Goal: Task Accomplishment & Management: Use online tool/utility

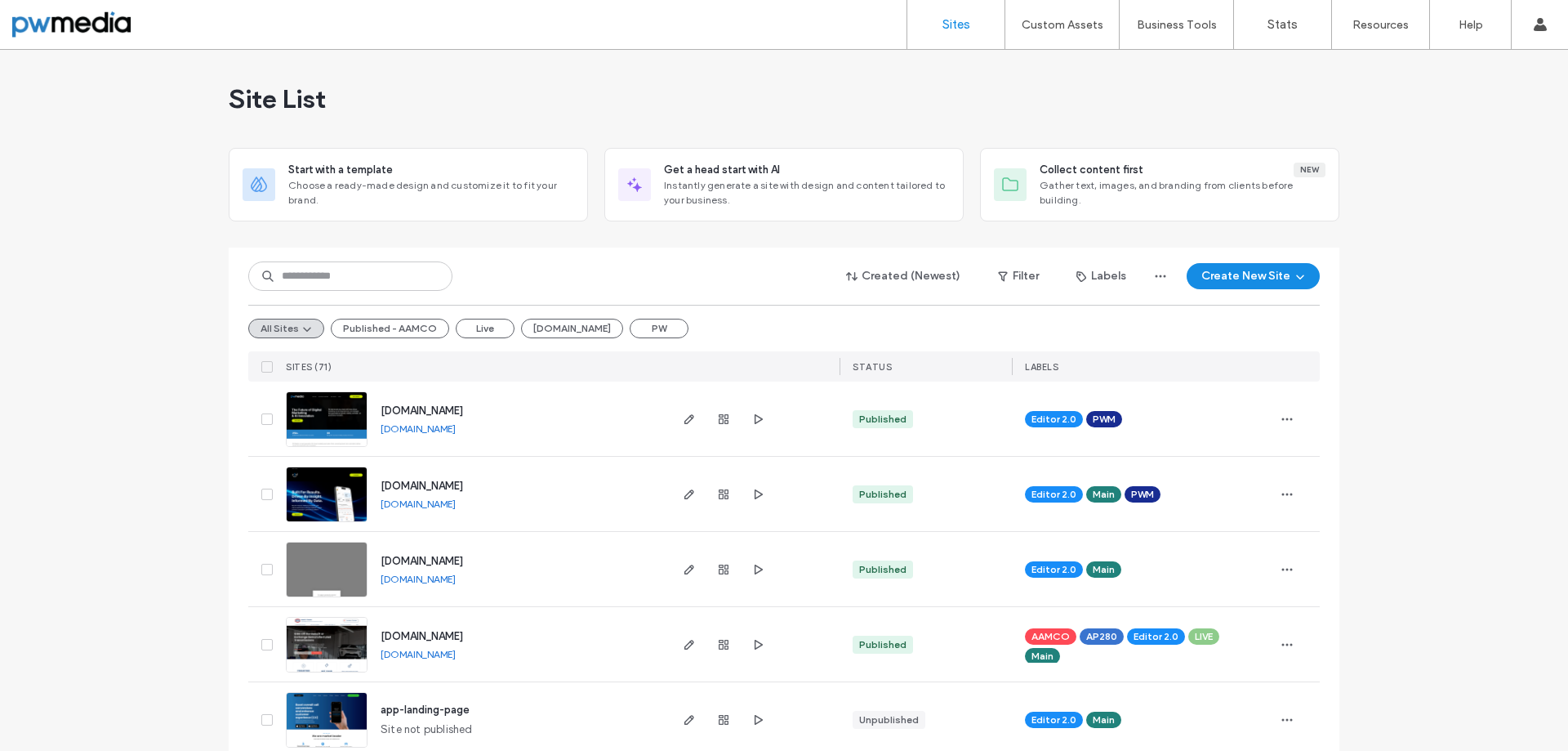
scroll to position [163, 0]
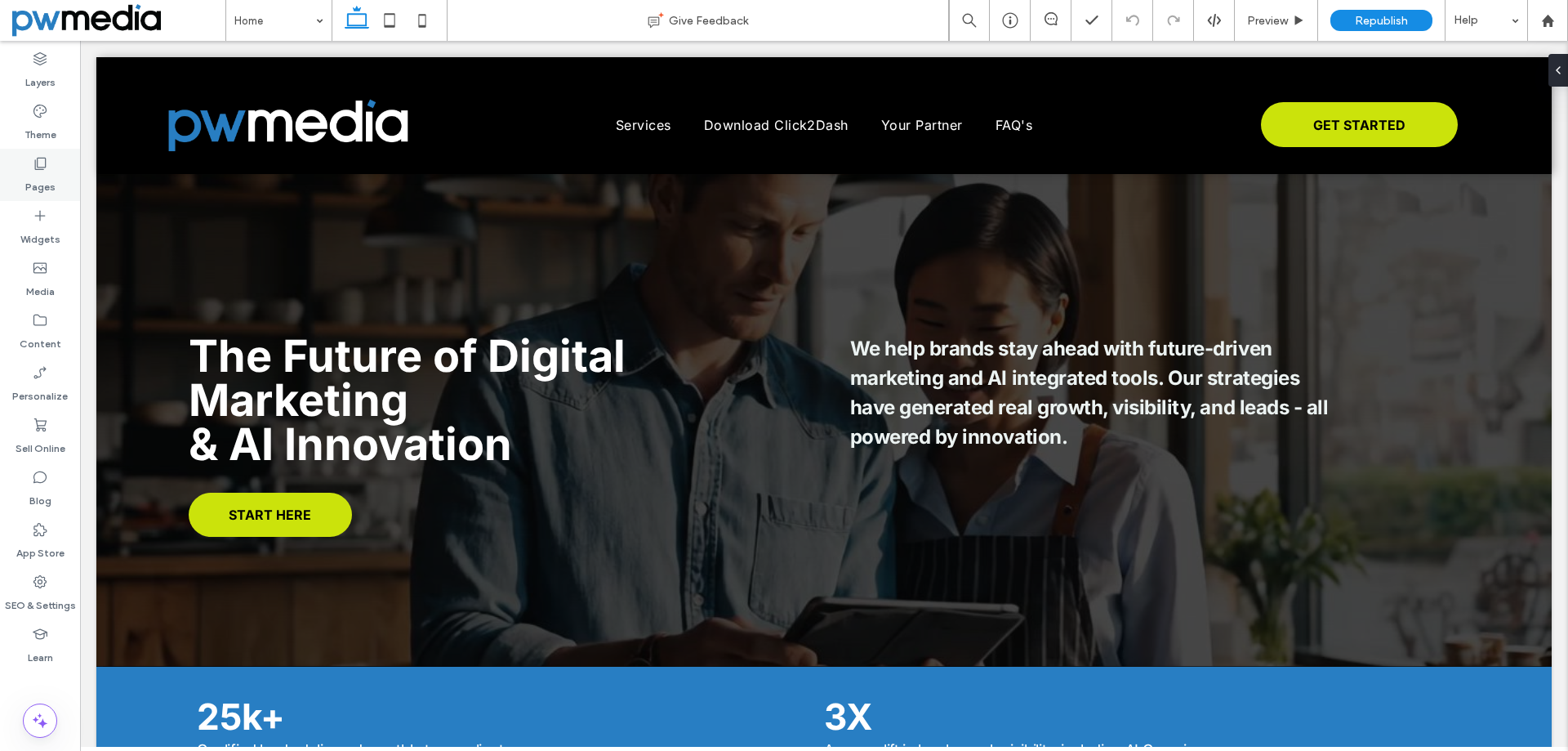
click at [27, 179] on label "Pages" at bounding box center [40, 182] width 30 height 23
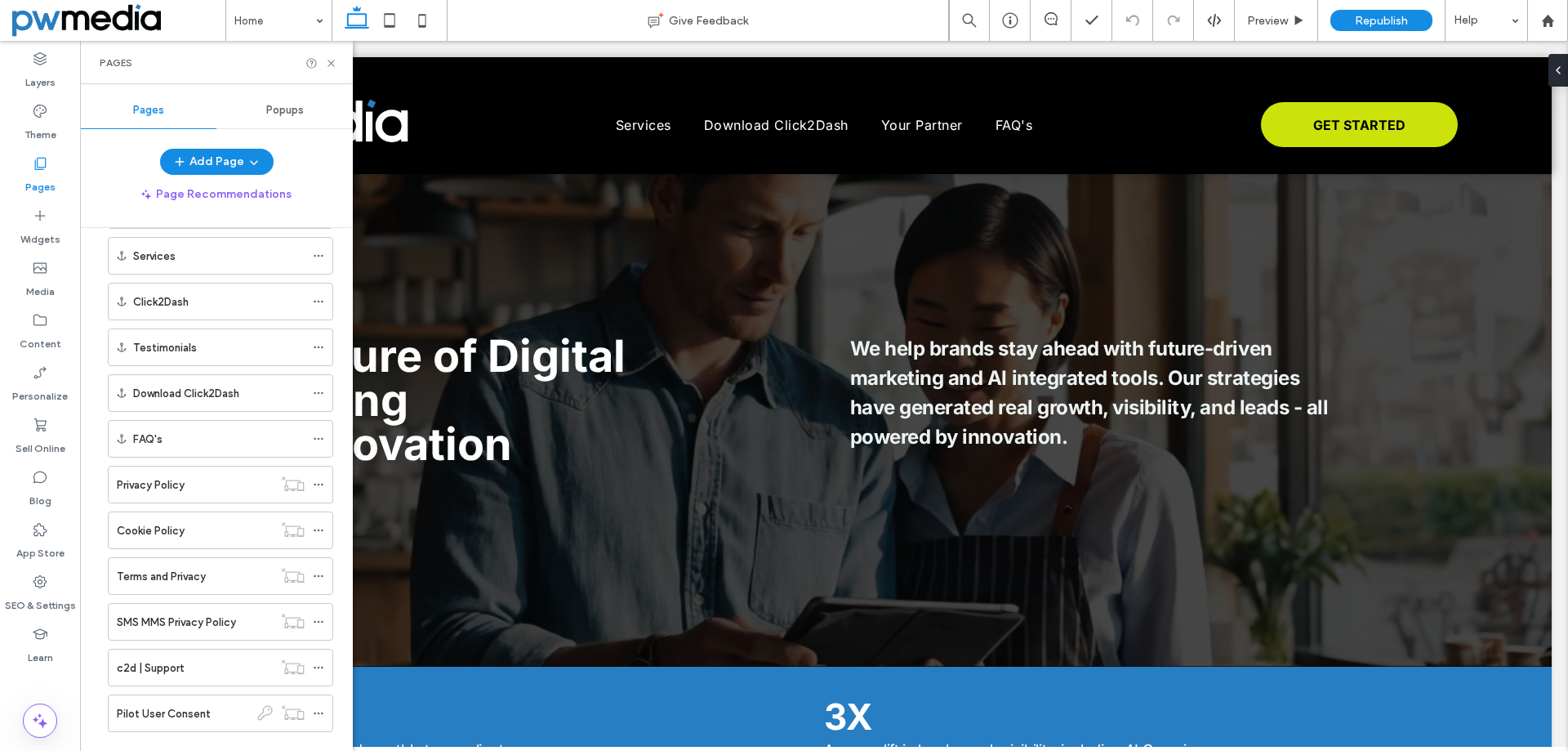
scroll to position [324, 0]
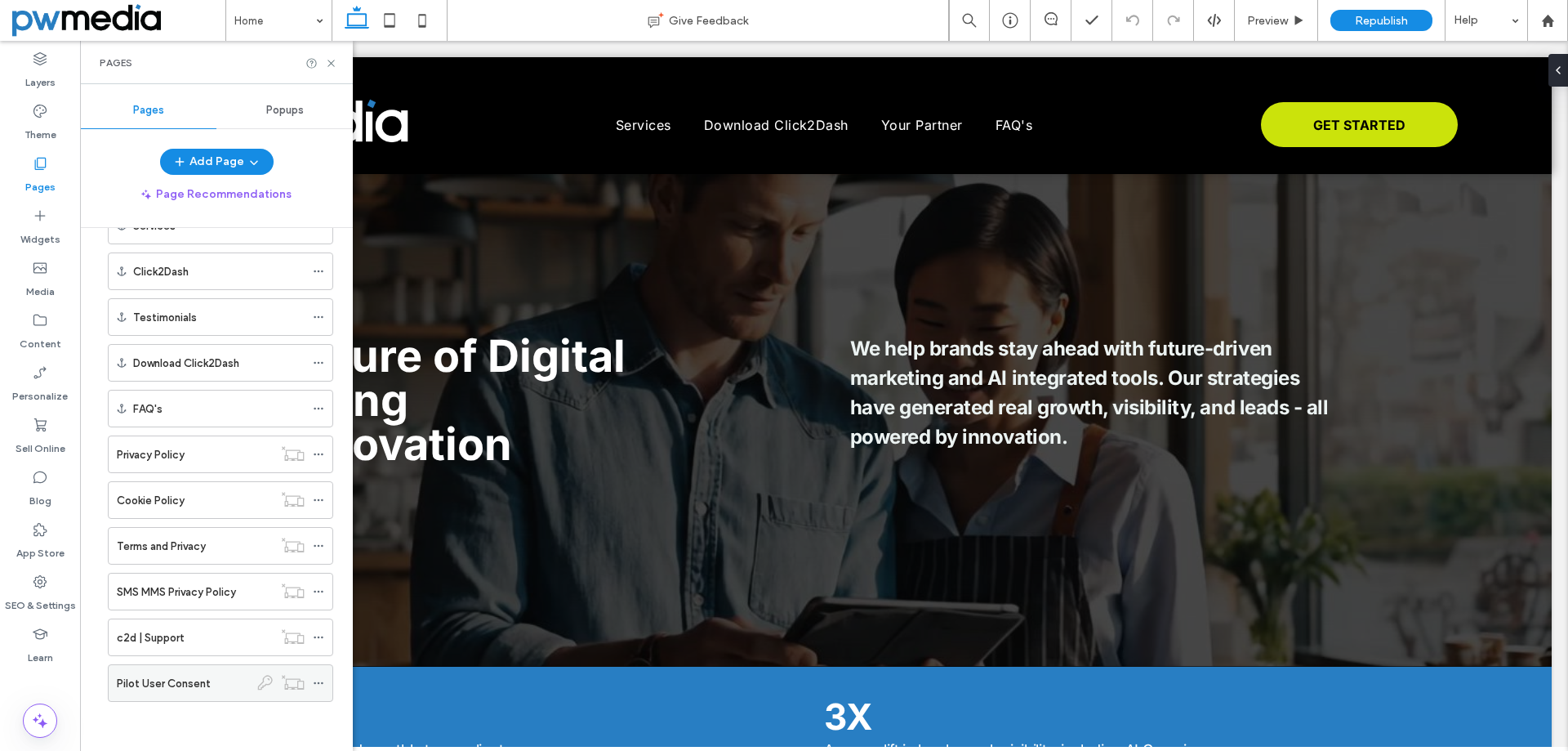
click at [188, 683] on label "Pilot User Consent" at bounding box center [163, 683] width 94 height 29
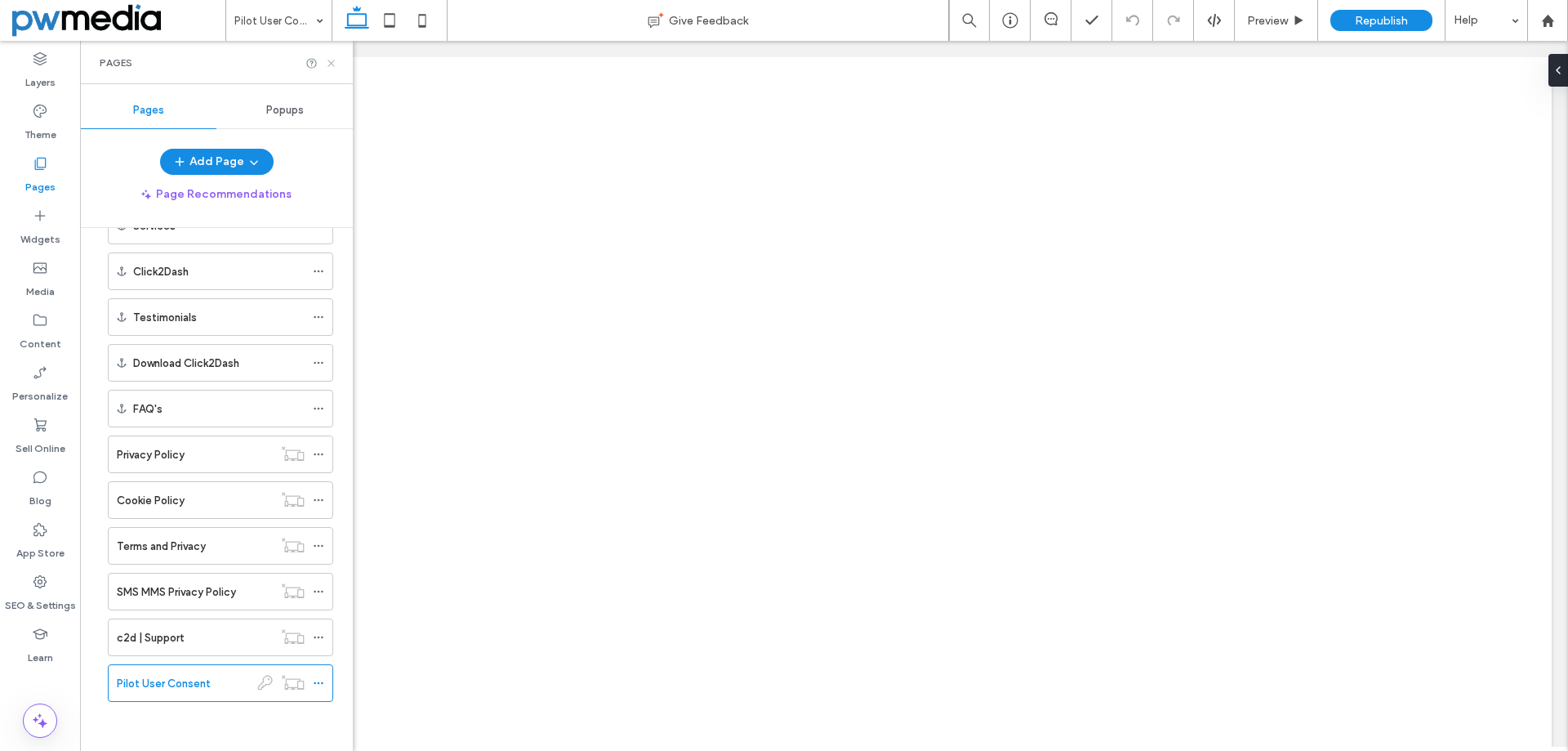
drag, startPoint x: 335, startPoint y: 66, endPoint x: 449, endPoint y: 95, distance: 117.6
click at [335, 66] on icon at bounding box center [331, 63] width 12 height 12
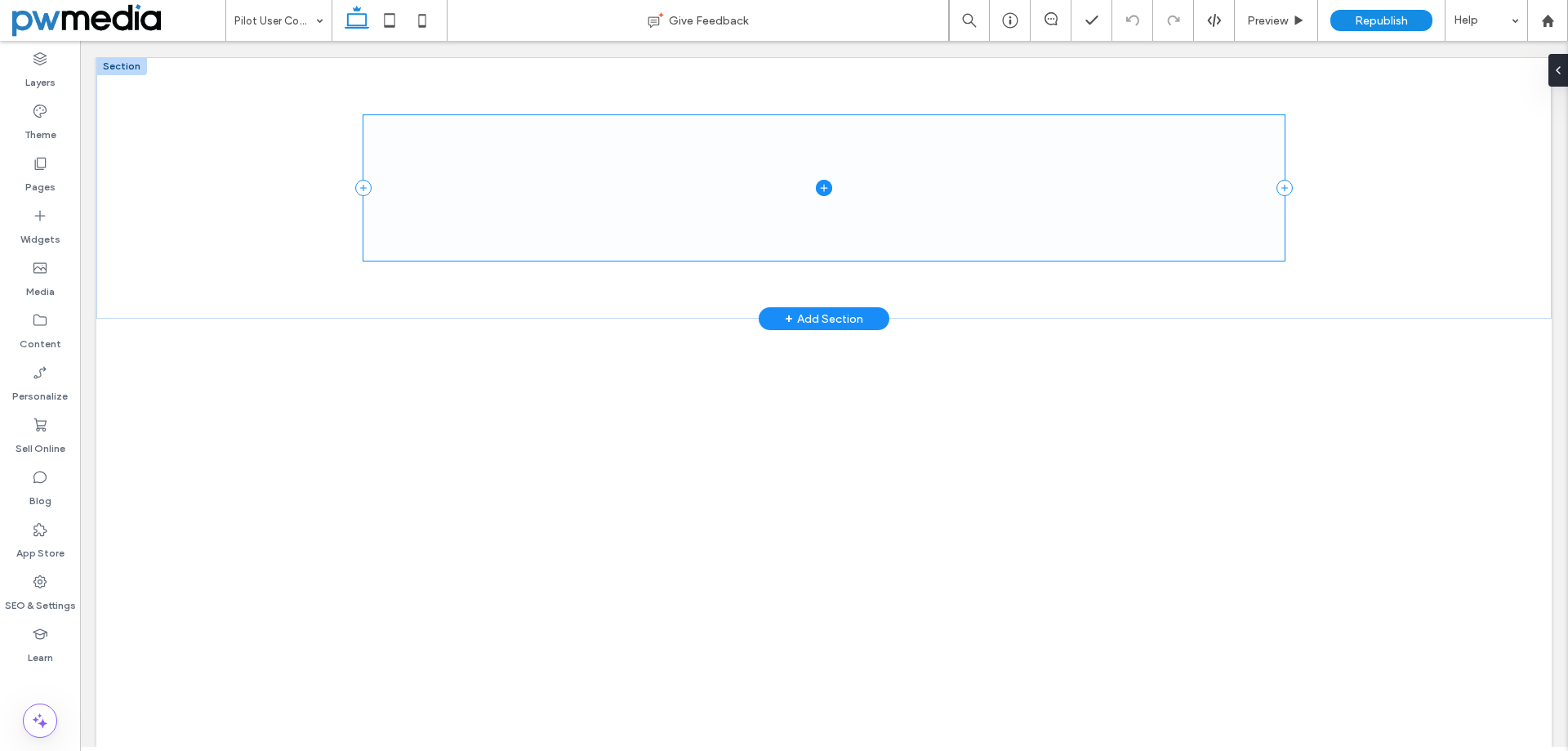
click at [655, 192] on span at bounding box center [824, 187] width 922 height 144
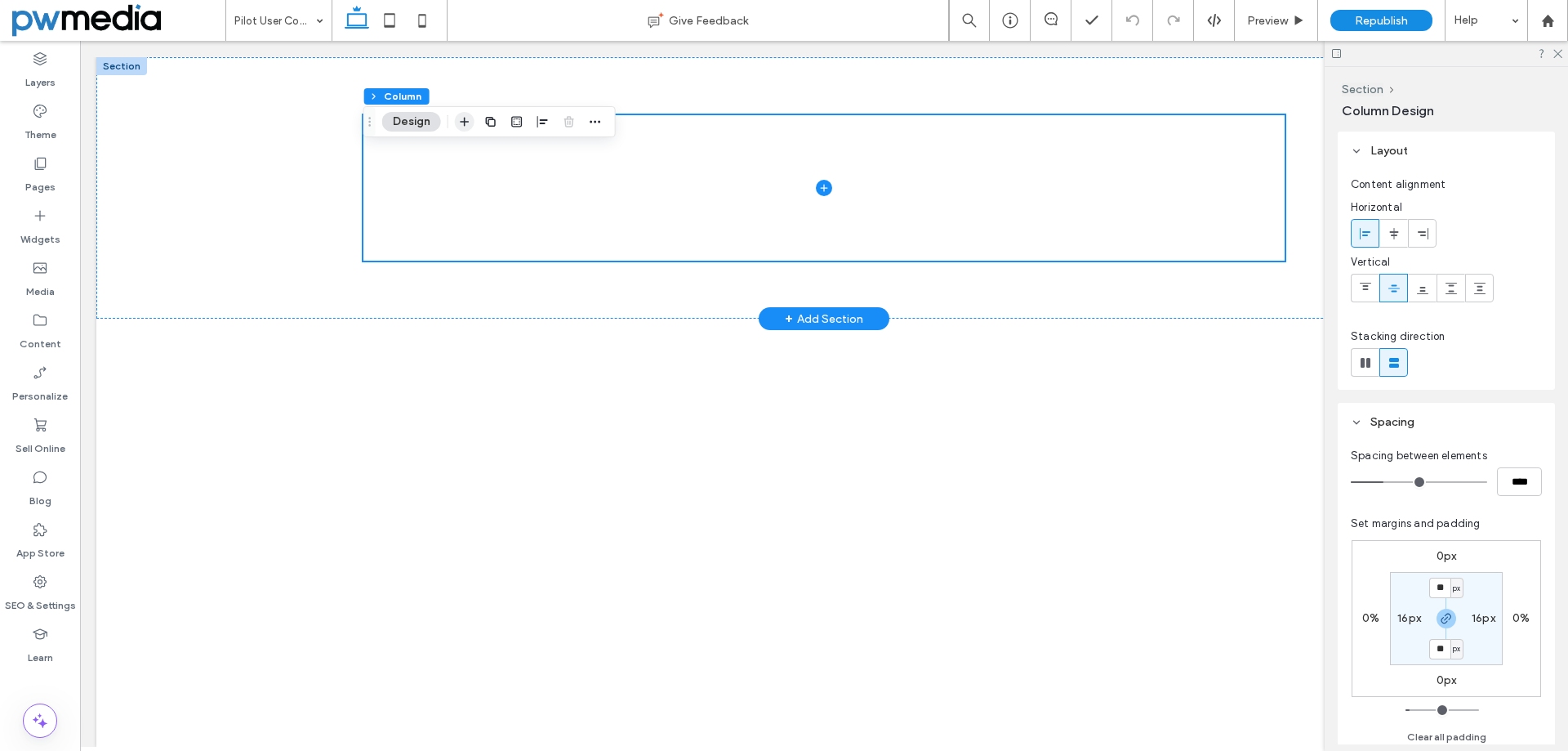
click at [459, 116] on icon "button" at bounding box center [464, 122] width 13 height 13
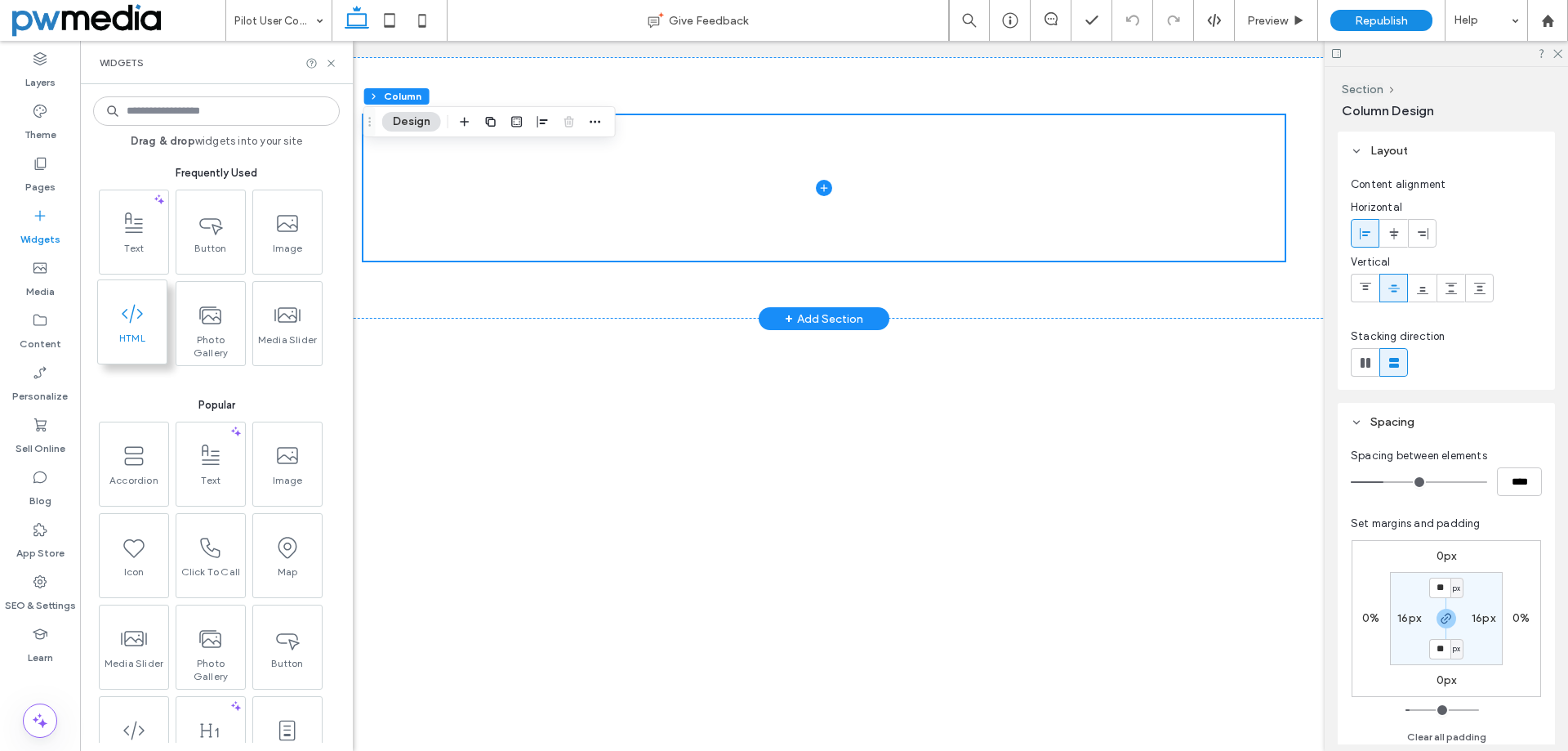
click at [131, 325] on icon at bounding box center [132, 314] width 26 height 26
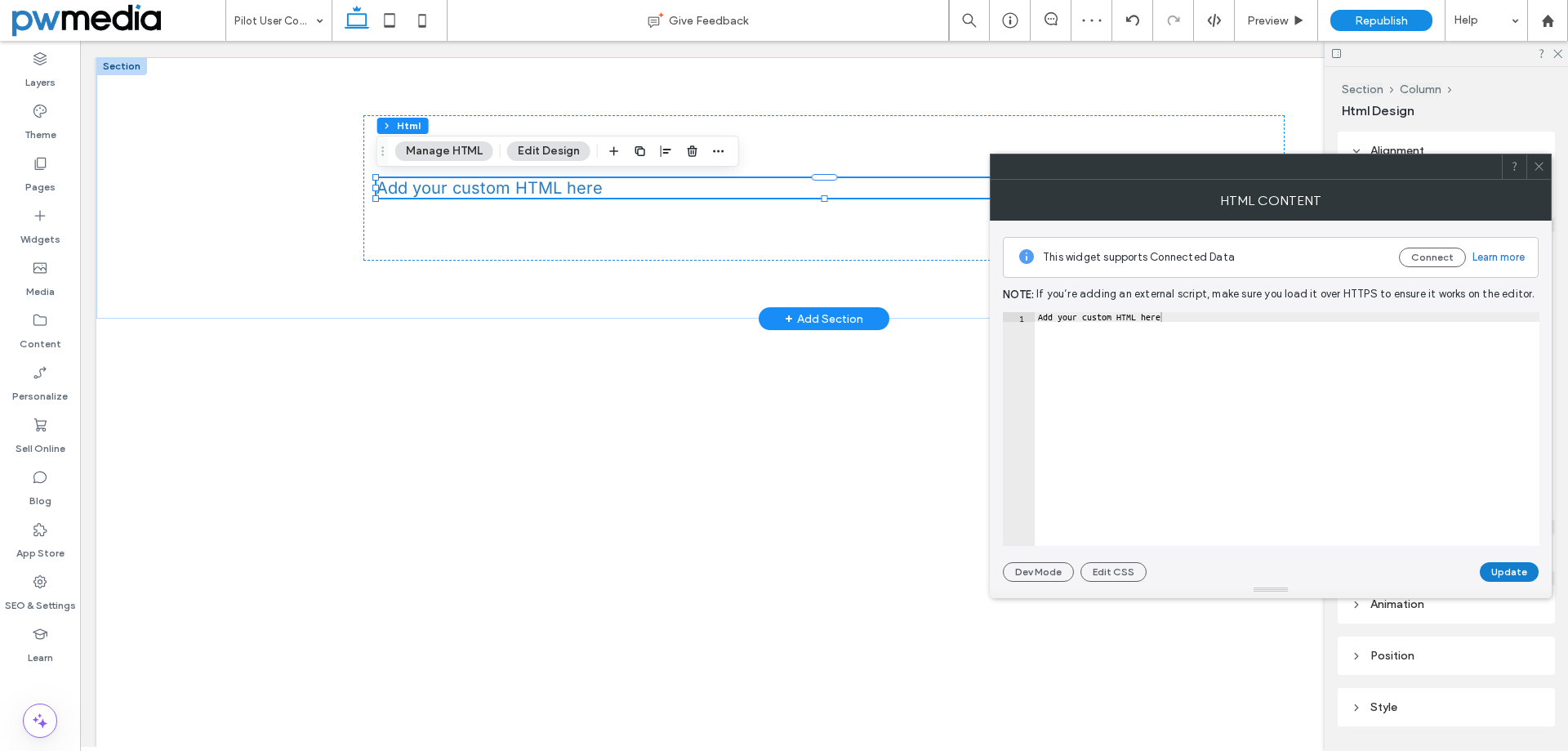
click at [1499, 577] on button "Update" at bounding box center [1508, 572] width 59 height 20
click at [1534, 168] on icon at bounding box center [1538, 166] width 12 height 12
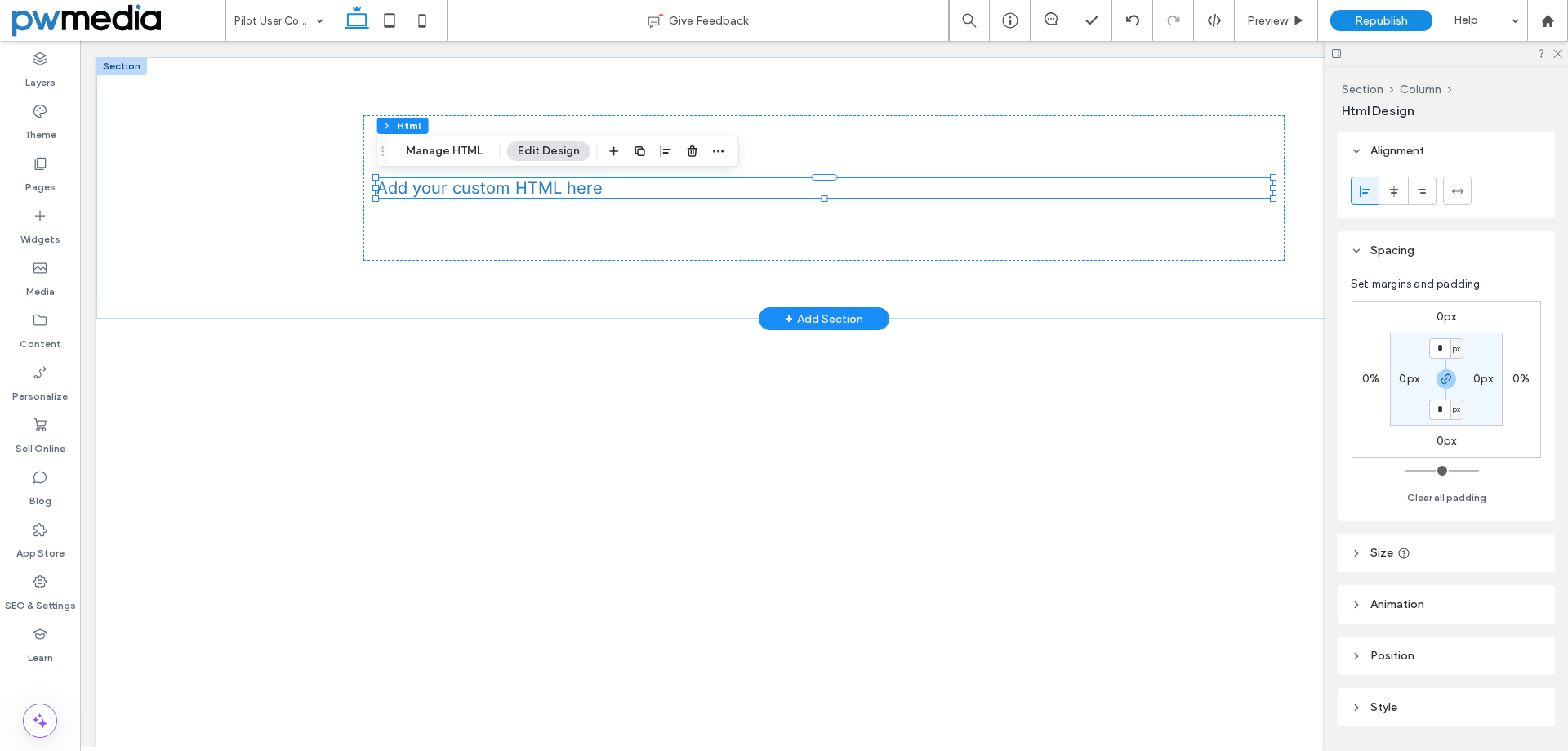
click at [1007, 474] on div "+1.866.291.9850 Section Services Download Click2Dash Your Partner FAQ's (866) 2…" at bounding box center [823, 401] width 1455 height 689
click at [452, 150] on button "Manage HTML" at bounding box center [444, 151] width 98 height 20
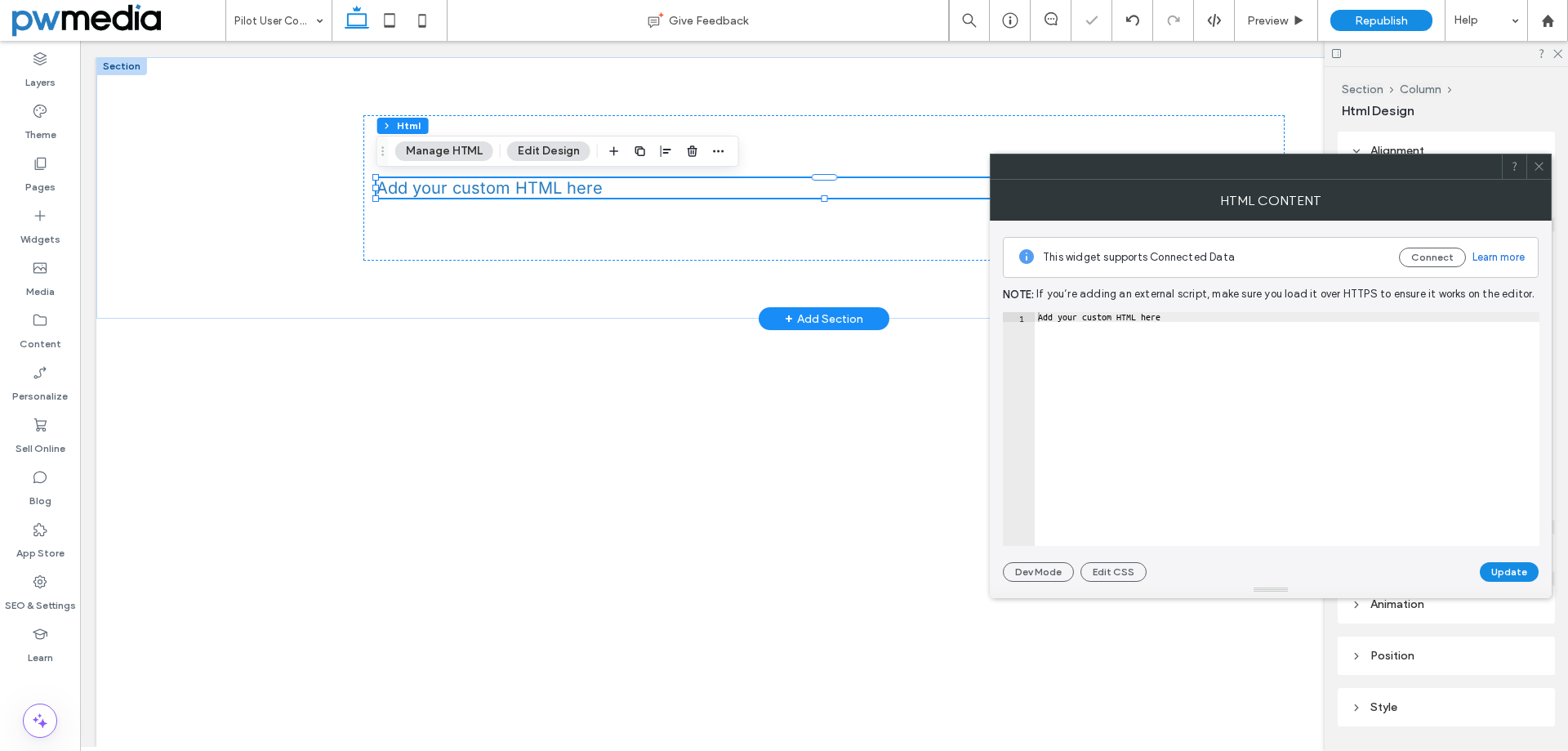
click at [1182, 387] on div "Add your custom HTML here" at bounding box center [1286, 438] width 505 height 253
paste textarea "**********"
type textarea "**********"
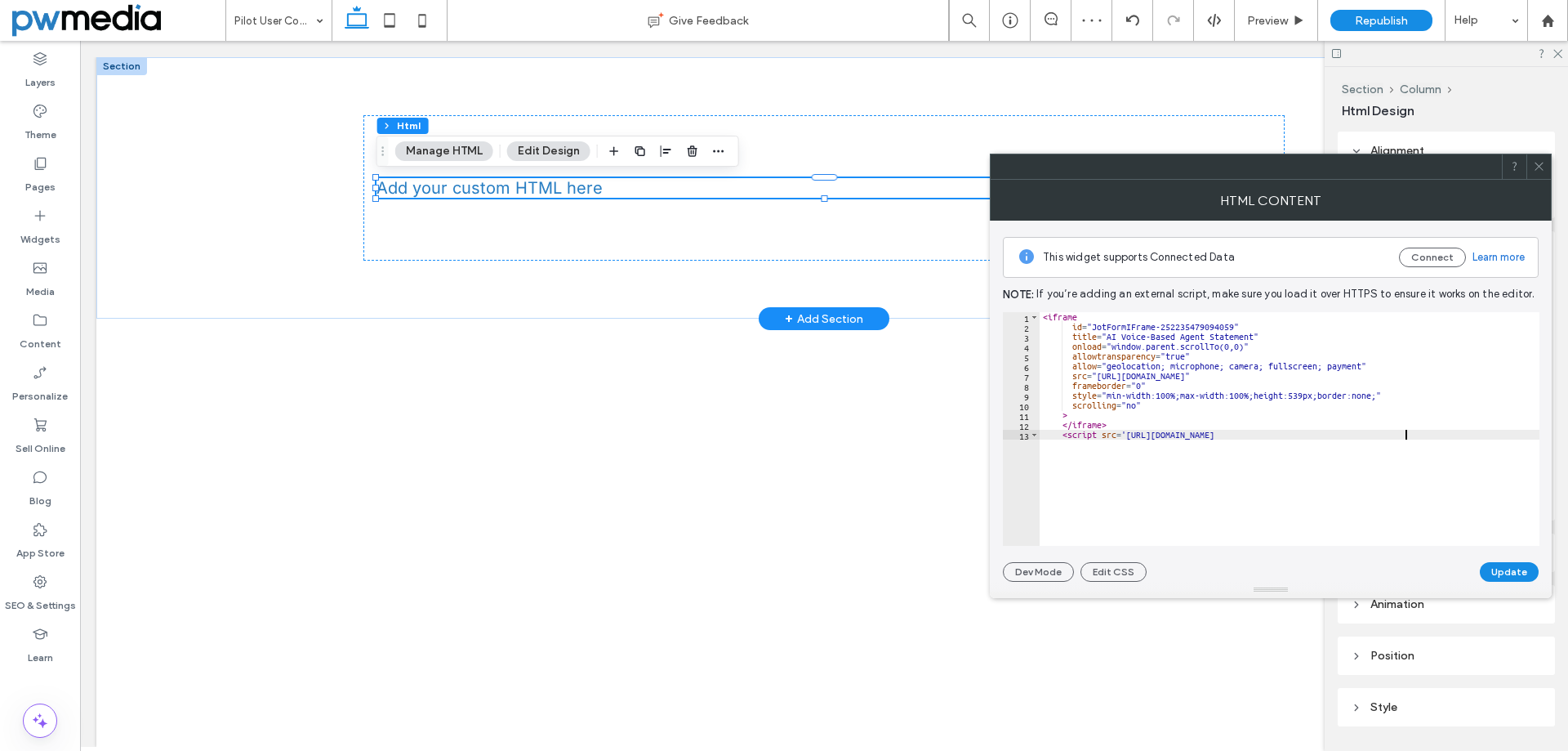
click at [1498, 569] on button "Update" at bounding box center [1508, 572] width 59 height 20
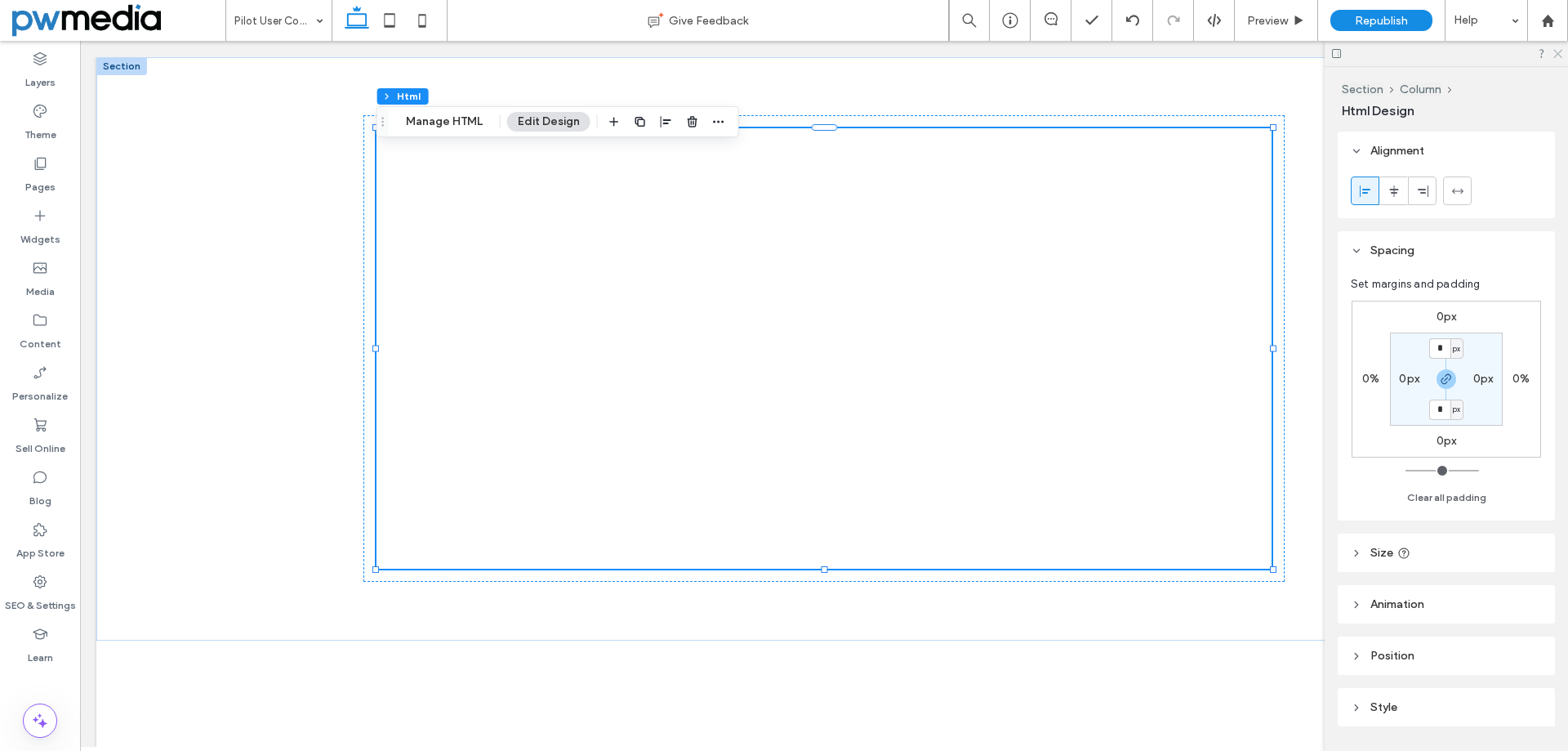
click at [1557, 55] on use at bounding box center [1557, 54] width 9 height 9
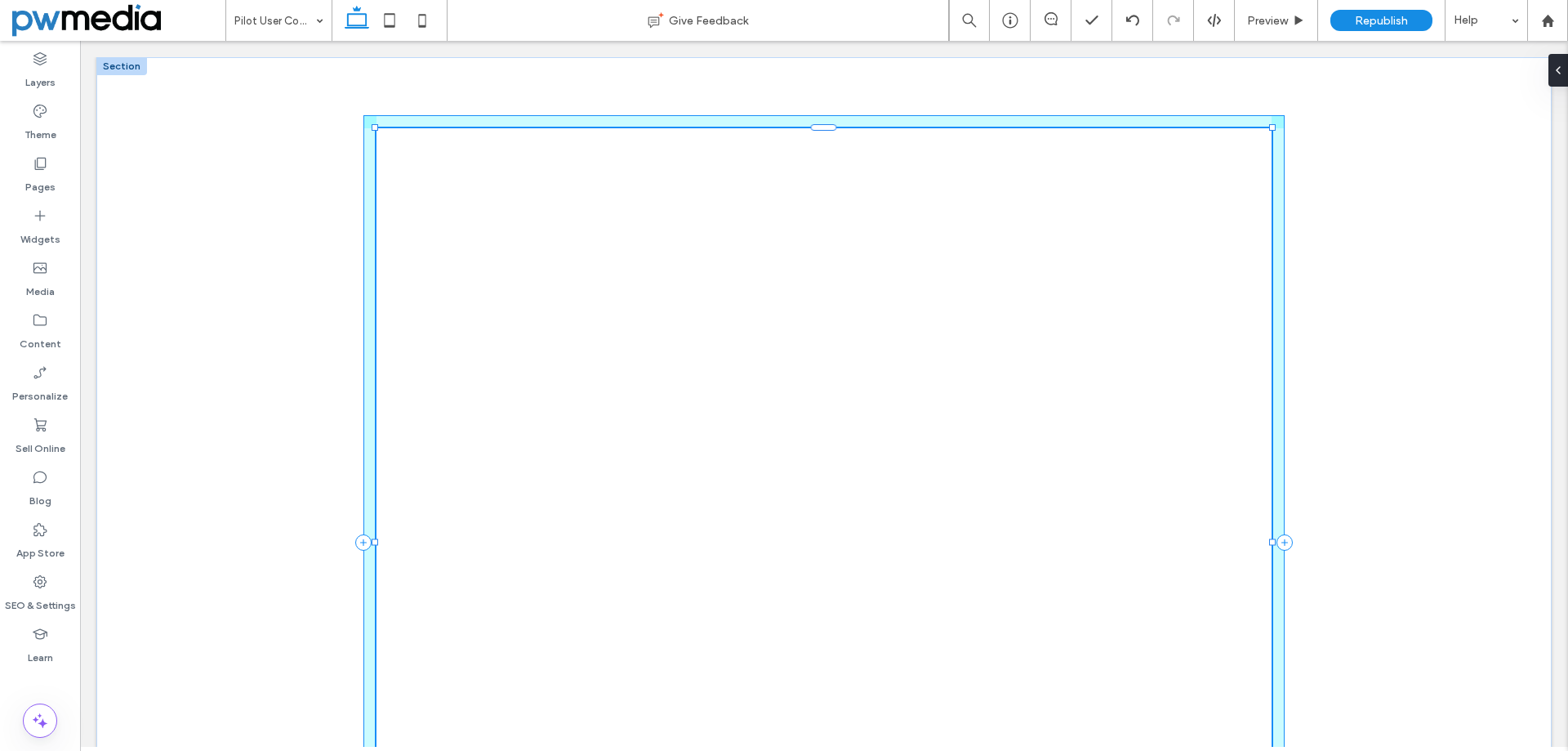
drag, startPoint x: 1273, startPoint y: 568, endPoint x: 1354, endPoint y: 770, distance: 217.6
click at [1354, 750] on html "+1.866.291.9850 Section Services Download Click2Dash Your Partner FAQ's (866) 2…" at bounding box center [823, 536] width 1487 height 991
type input "****"
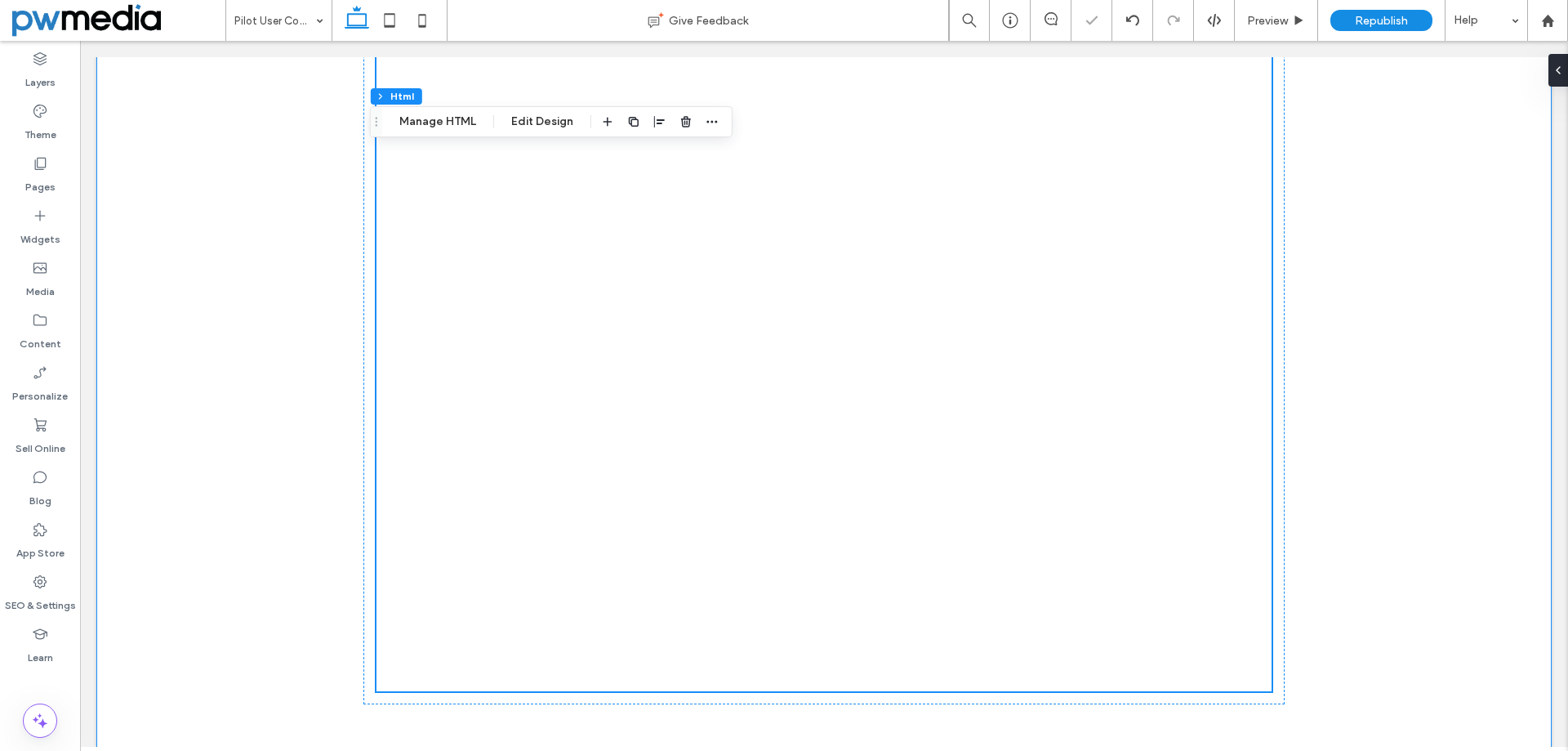
scroll to position [307, 0]
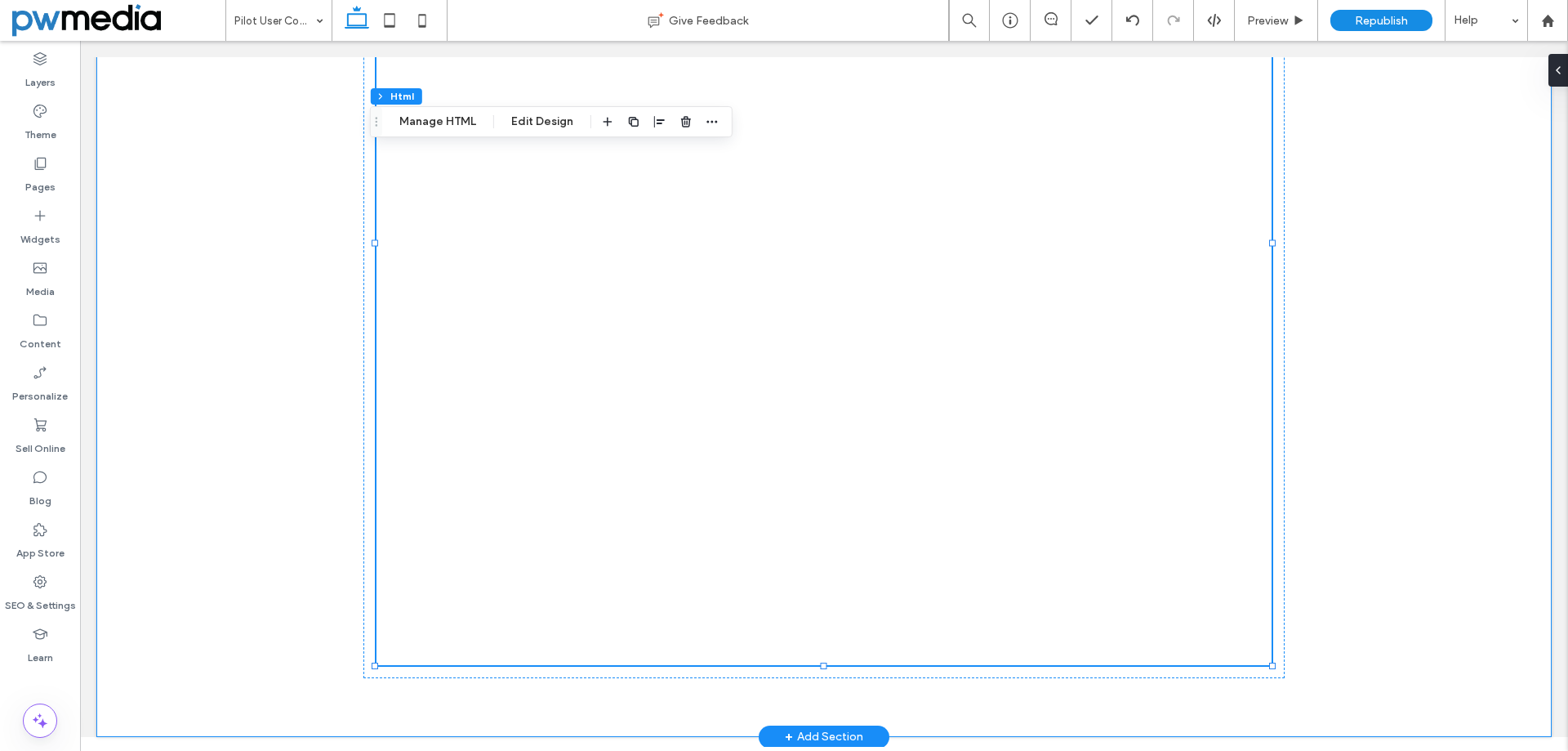
click at [1304, 585] on div "109% , 1033px" at bounding box center [823, 243] width 980 height 987
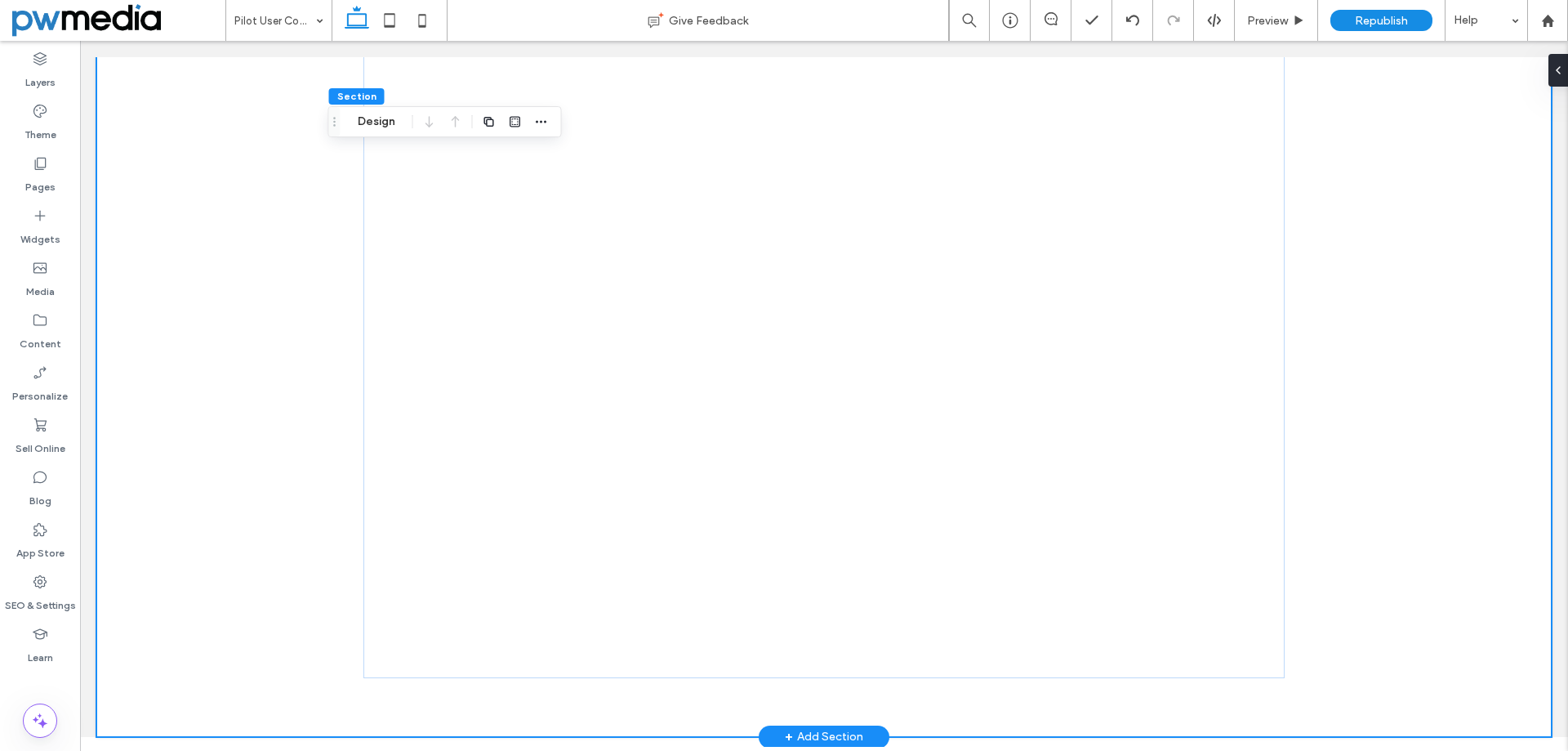
click at [1355, 580] on div at bounding box center [823, 243] width 1455 height 987
click at [374, 121] on button "Design" at bounding box center [376, 122] width 59 height 20
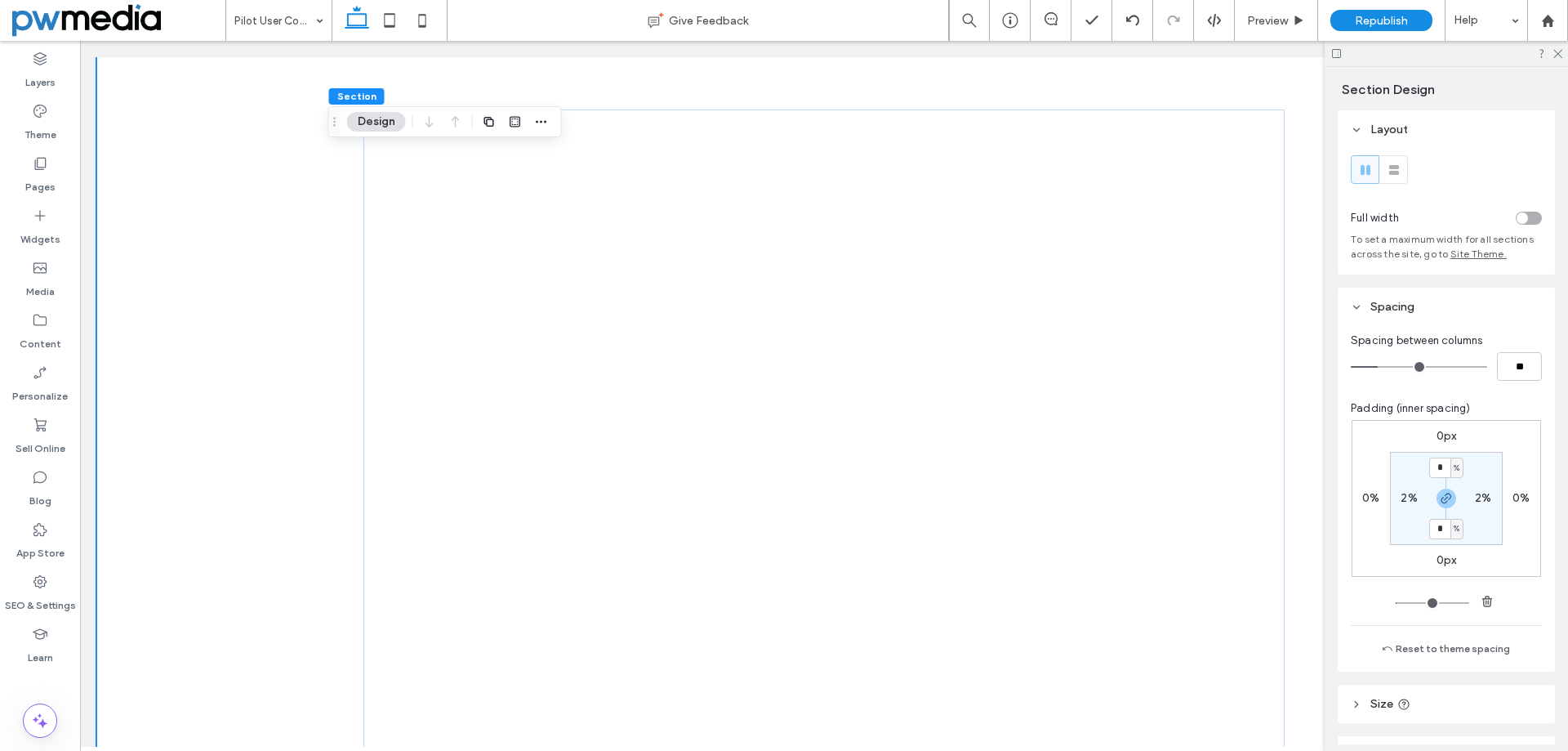
scroll to position [0, 0]
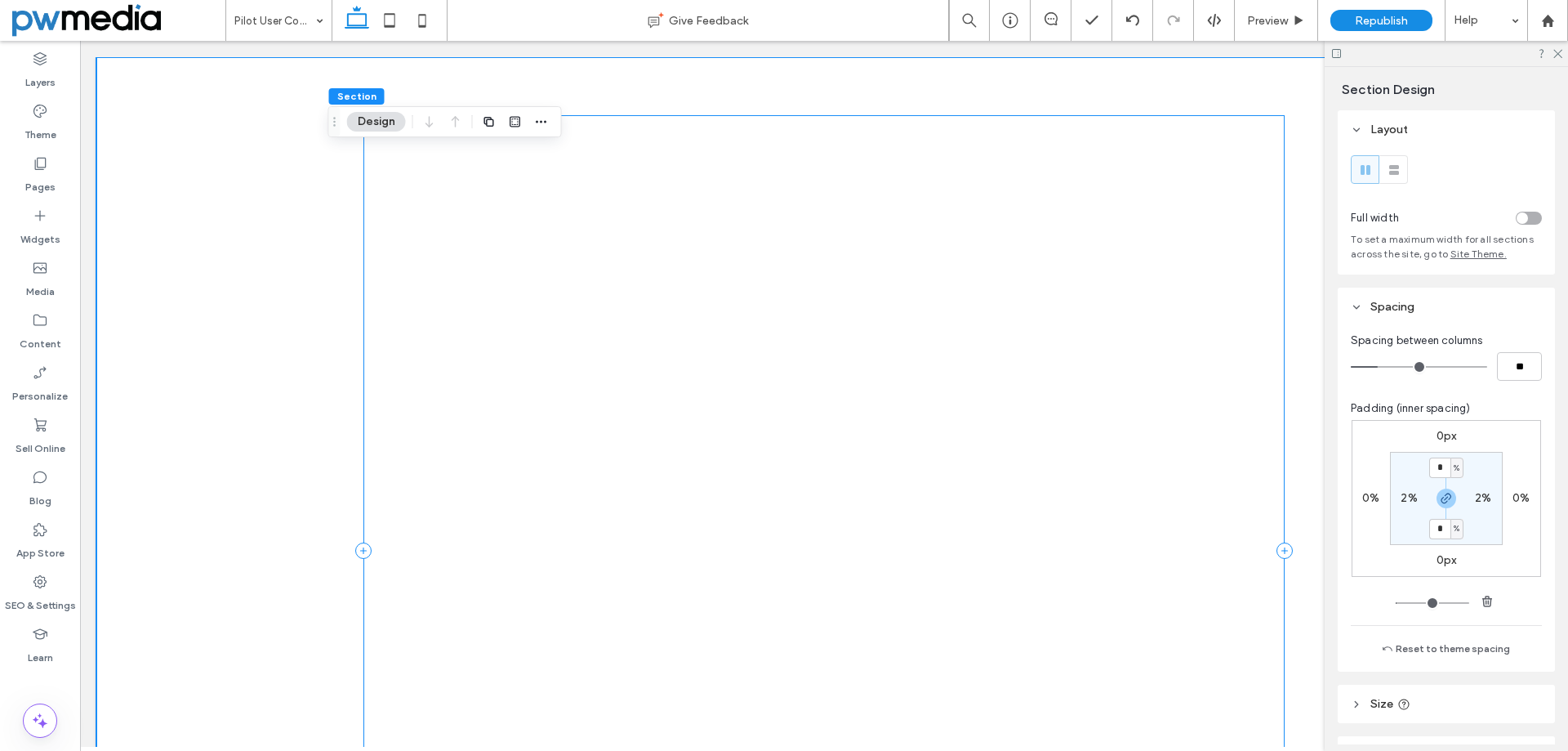
click at [1268, 156] on div at bounding box center [824, 550] width 922 height 870
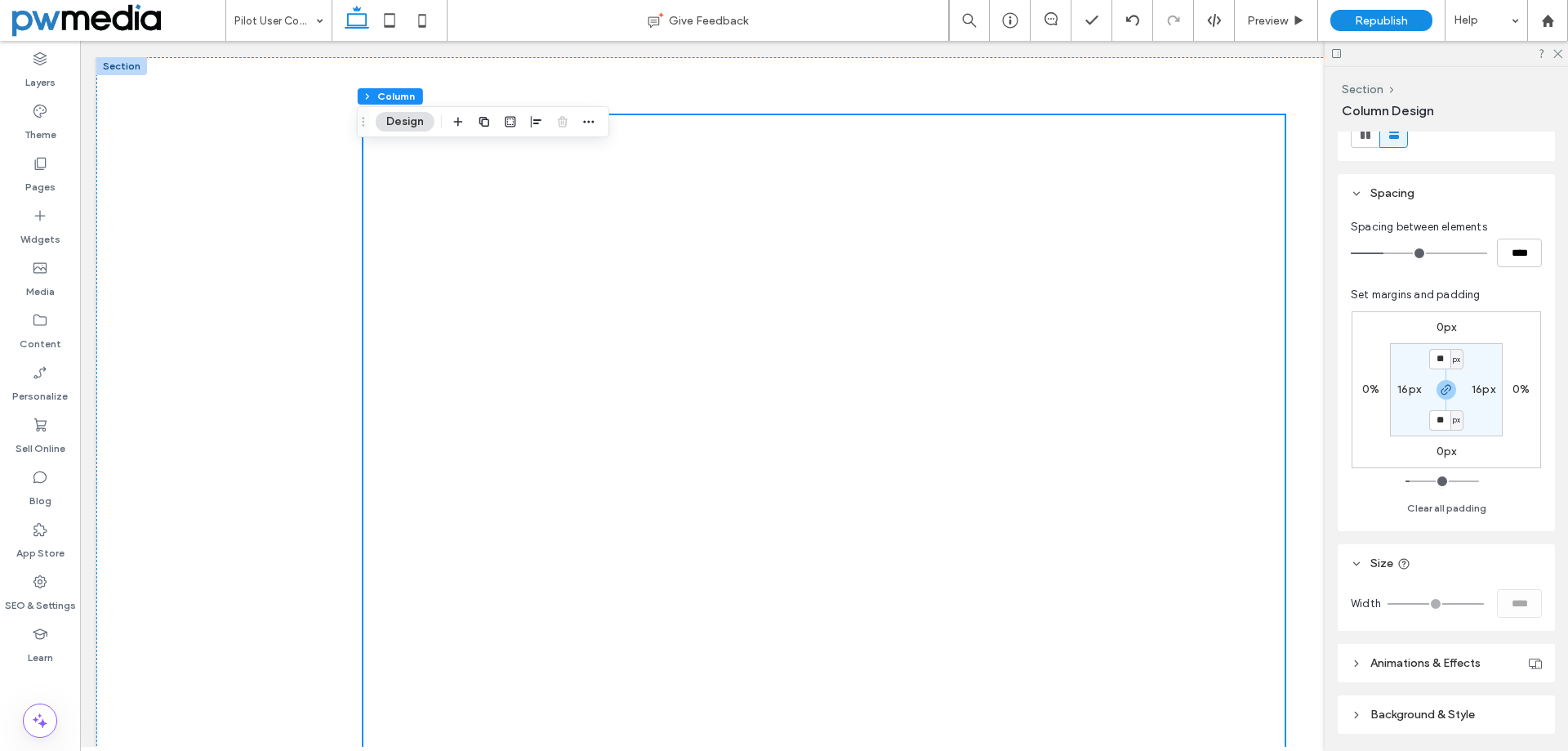
scroll to position [121, 0]
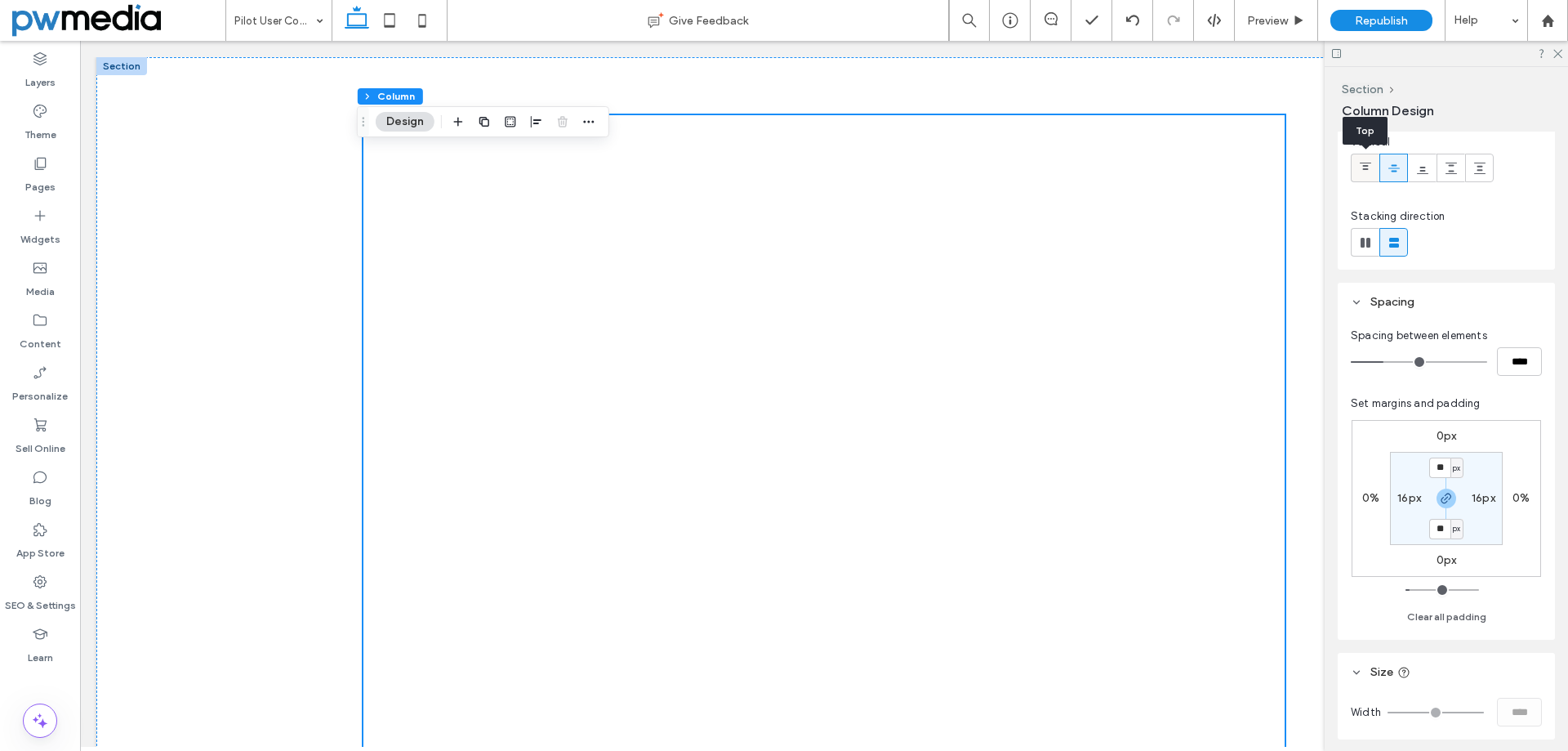
click at [1361, 170] on icon at bounding box center [1365, 167] width 13 height 13
click at [1240, 83] on div at bounding box center [823, 550] width 980 height 987
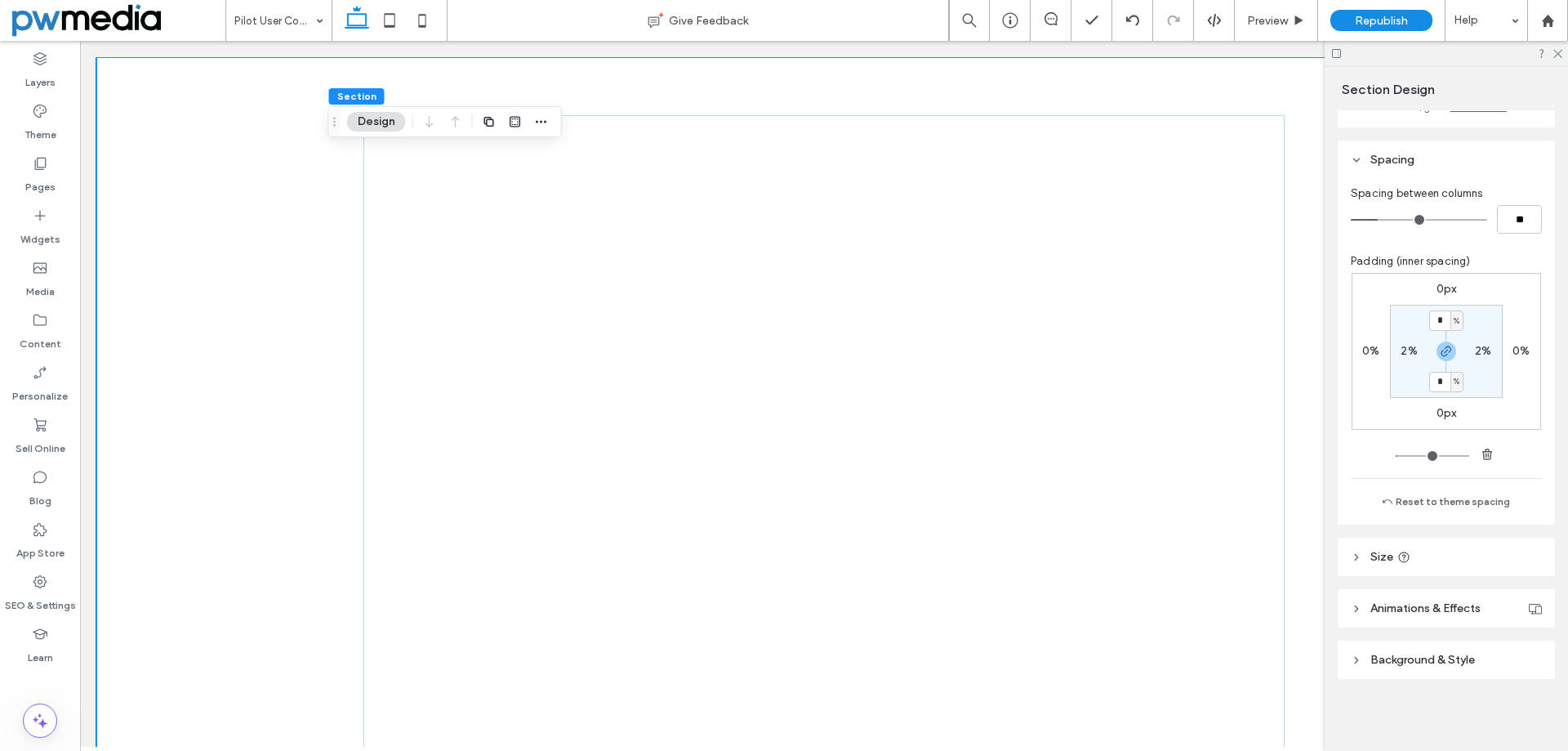
scroll to position [161, 0]
click at [1354, 559] on icon at bounding box center [1355, 557] width 11 height 11
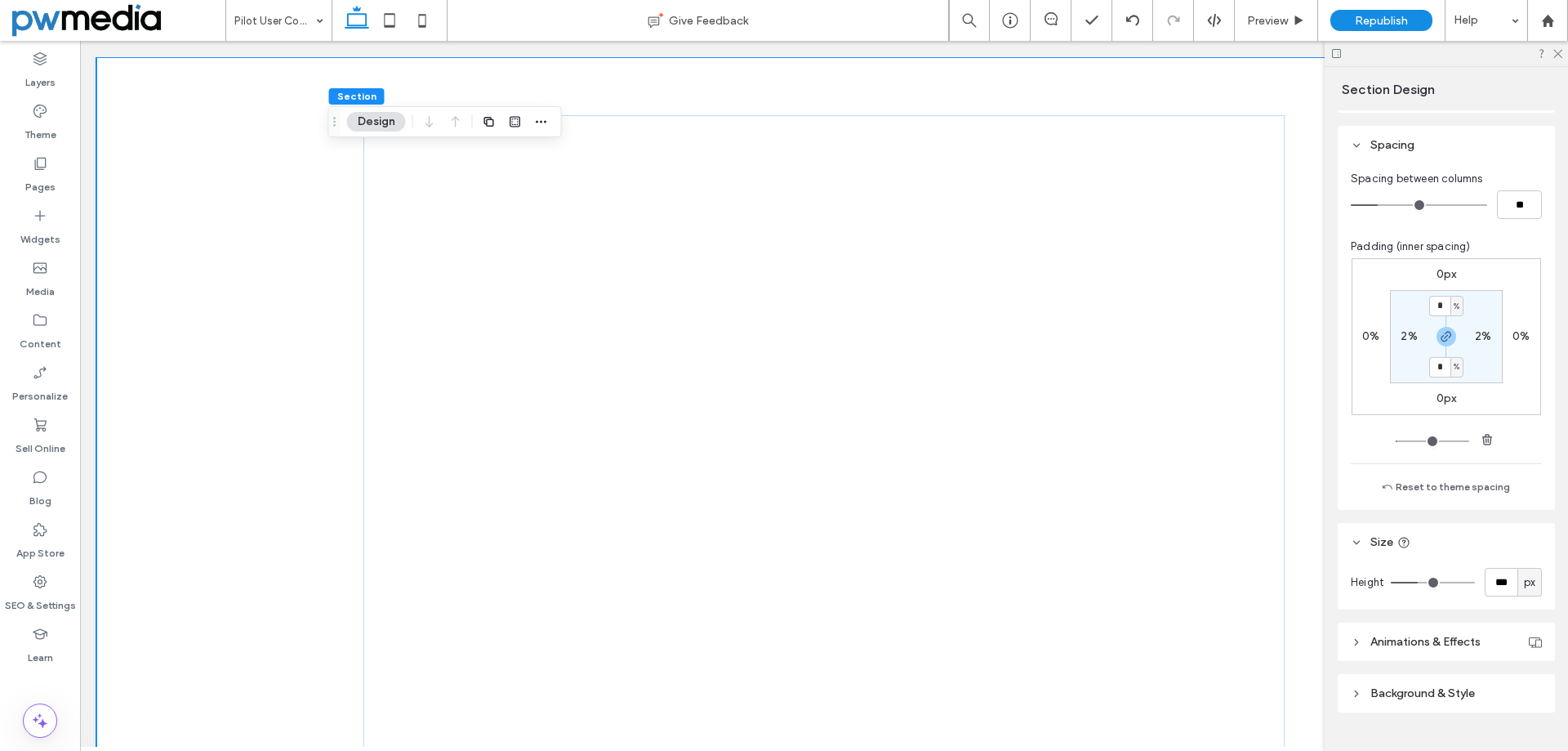
click at [1525, 591] on span "px" at bounding box center [1528, 583] width 11 height 16
click at [1521, 573] on span "A" at bounding box center [1521, 569] width 7 height 16
type input "*"
click at [1557, 53] on icon at bounding box center [1556, 53] width 11 height 11
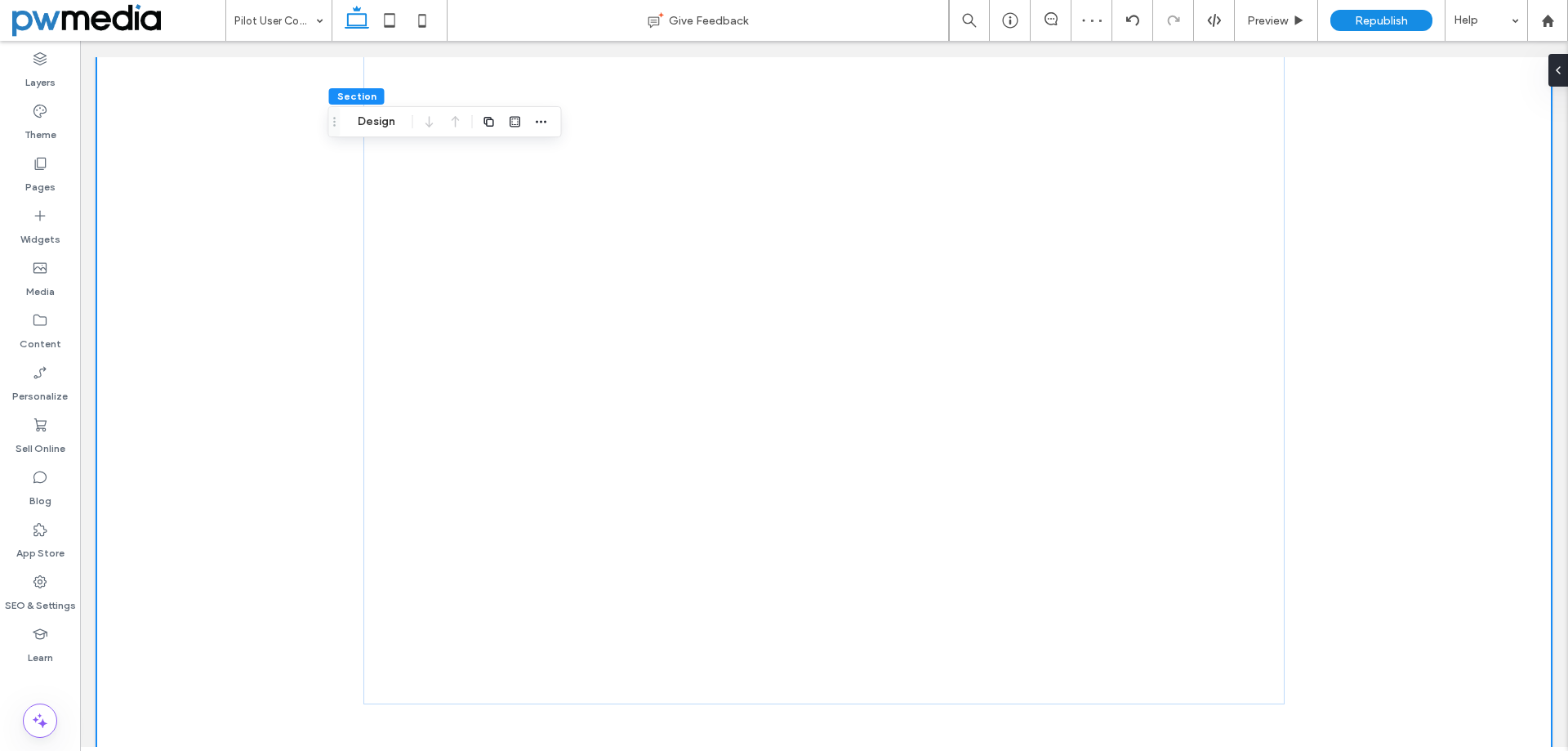
scroll to position [307, 0]
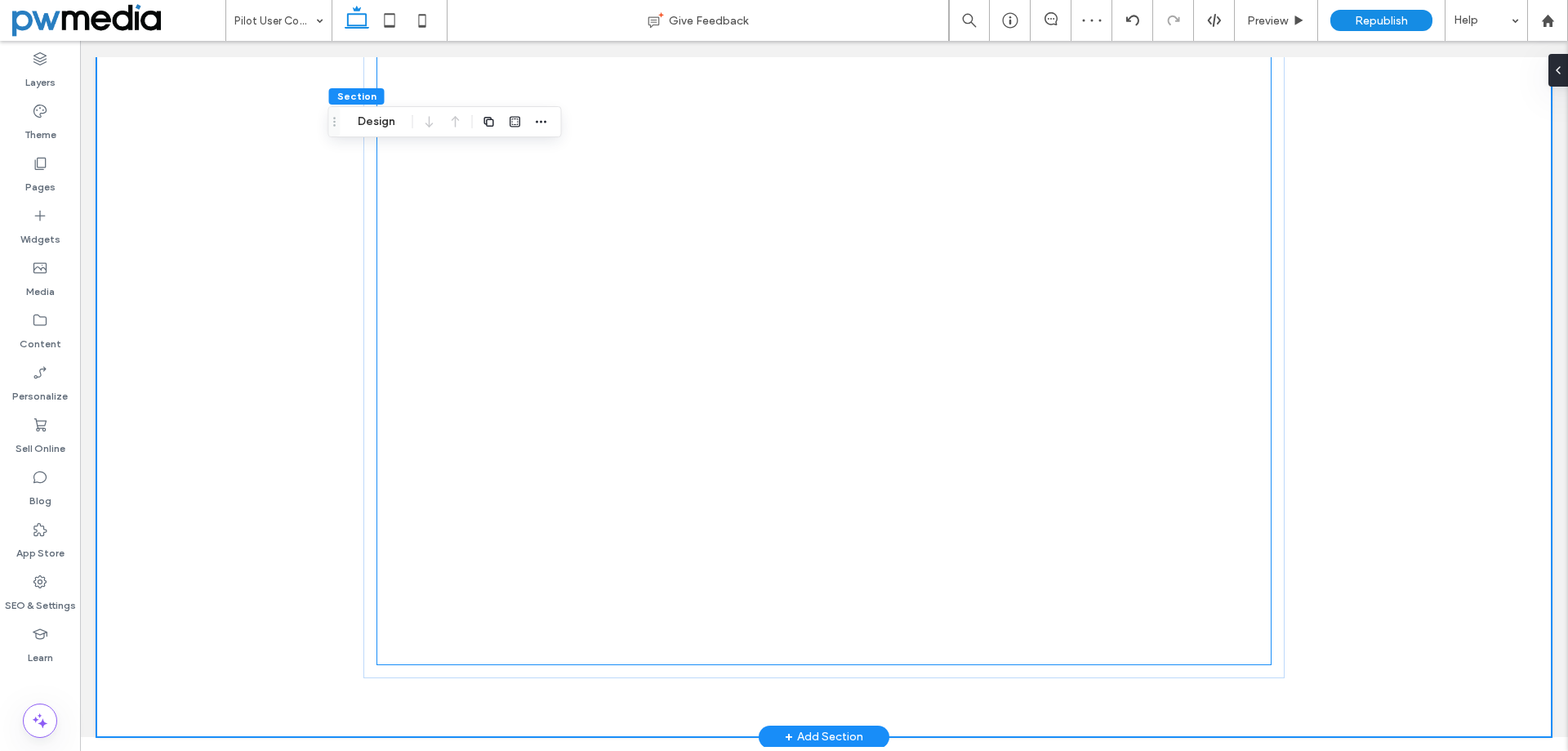
click at [1130, 429] on div at bounding box center [824, 242] width 896 height 844
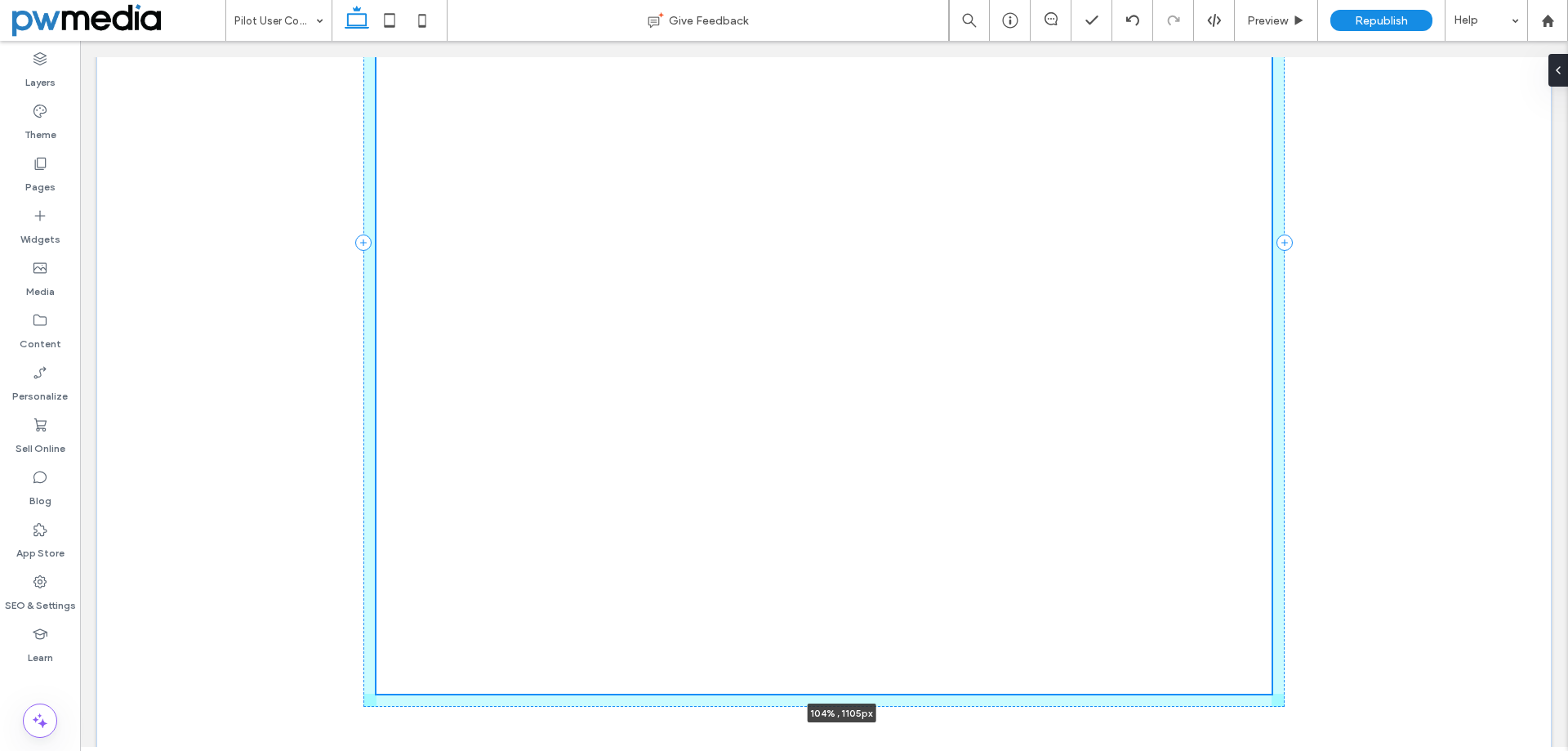
drag, startPoint x: 1264, startPoint y: 666, endPoint x: 1299, endPoint y: 726, distance: 69.5
click at [1299, 726] on div "104% , 1105px" at bounding box center [823, 243] width 980 height 1046
type input "****"
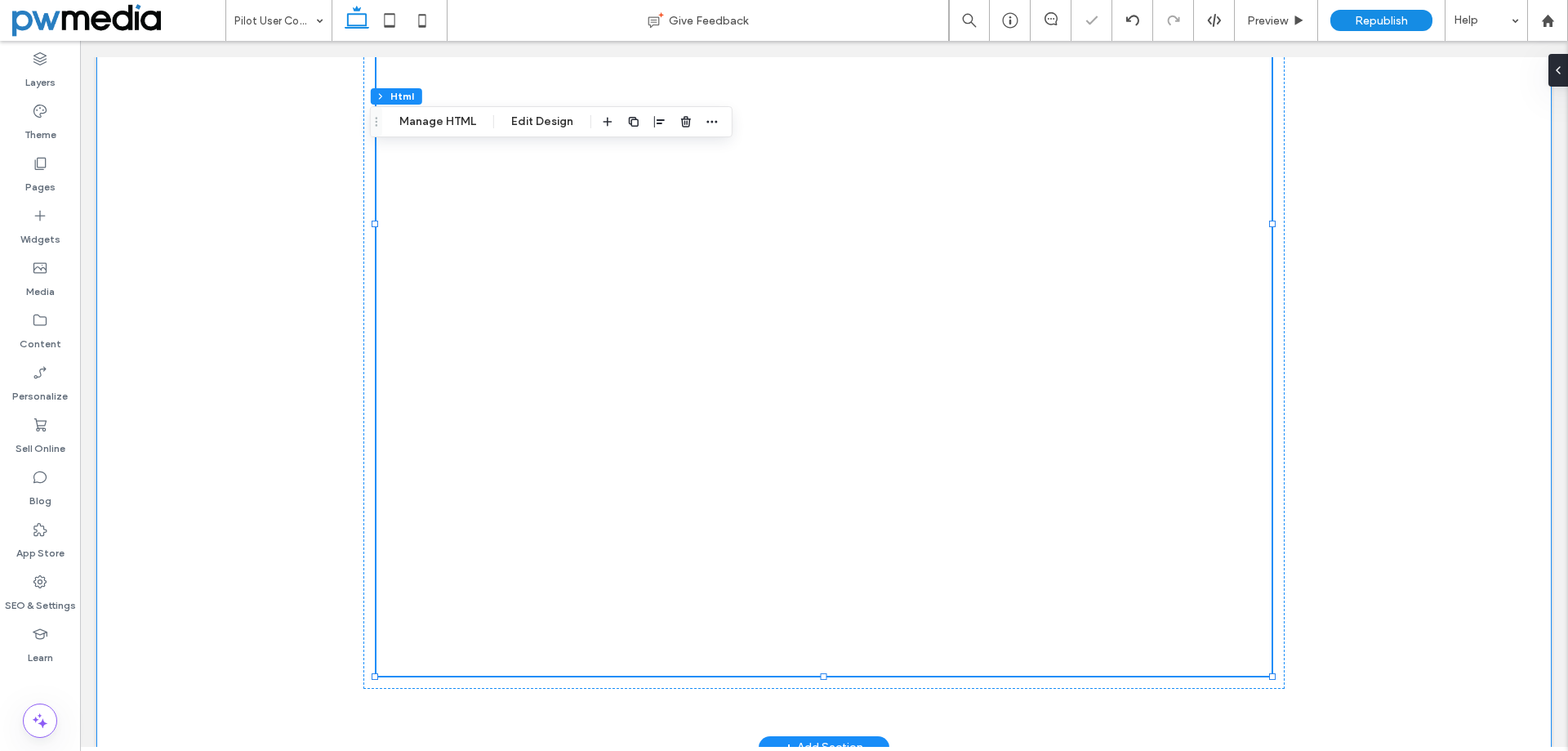
scroll to position [367, 0]
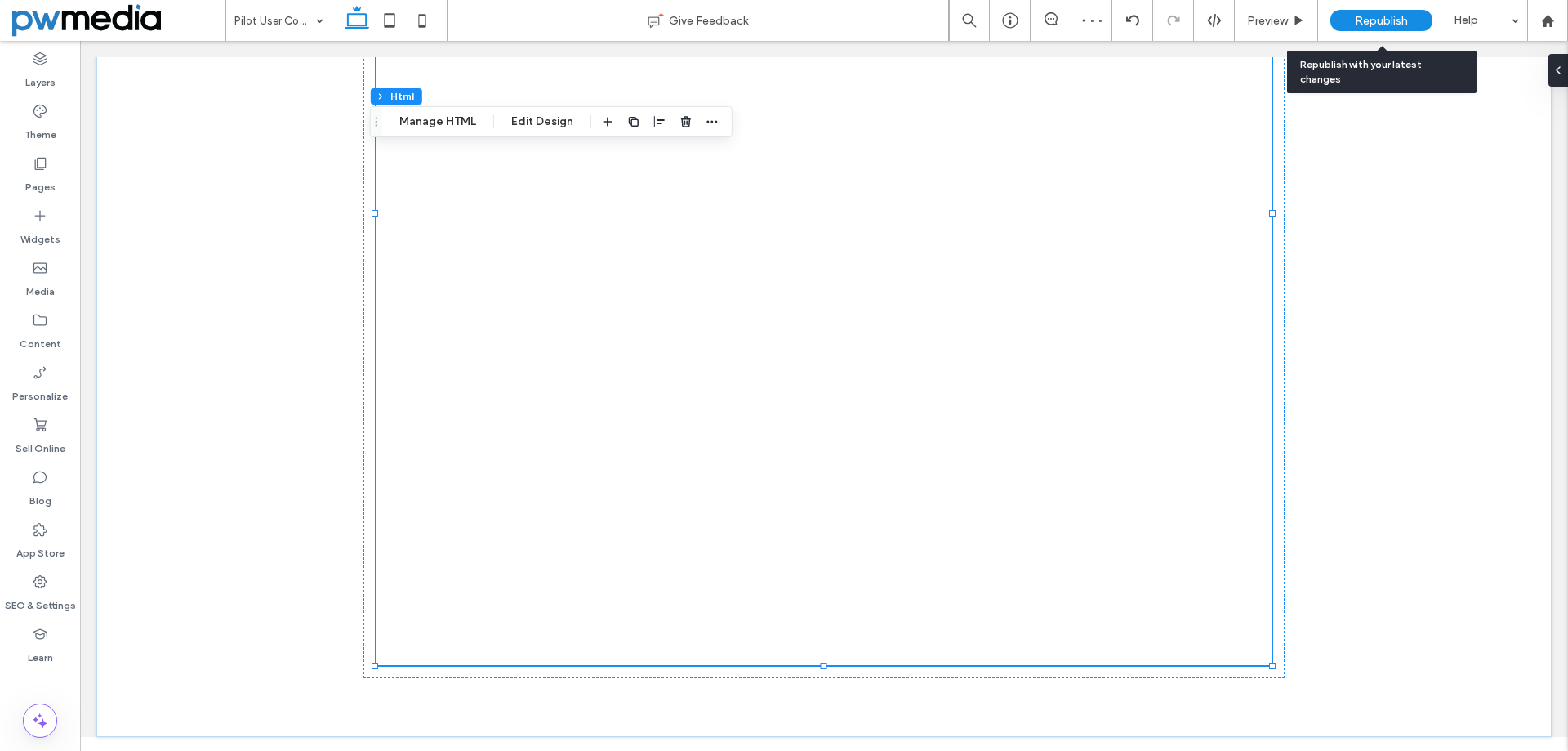
click at [1395, 23] on span "Republish" at bounding box center [1380, 21] width 53 height 14
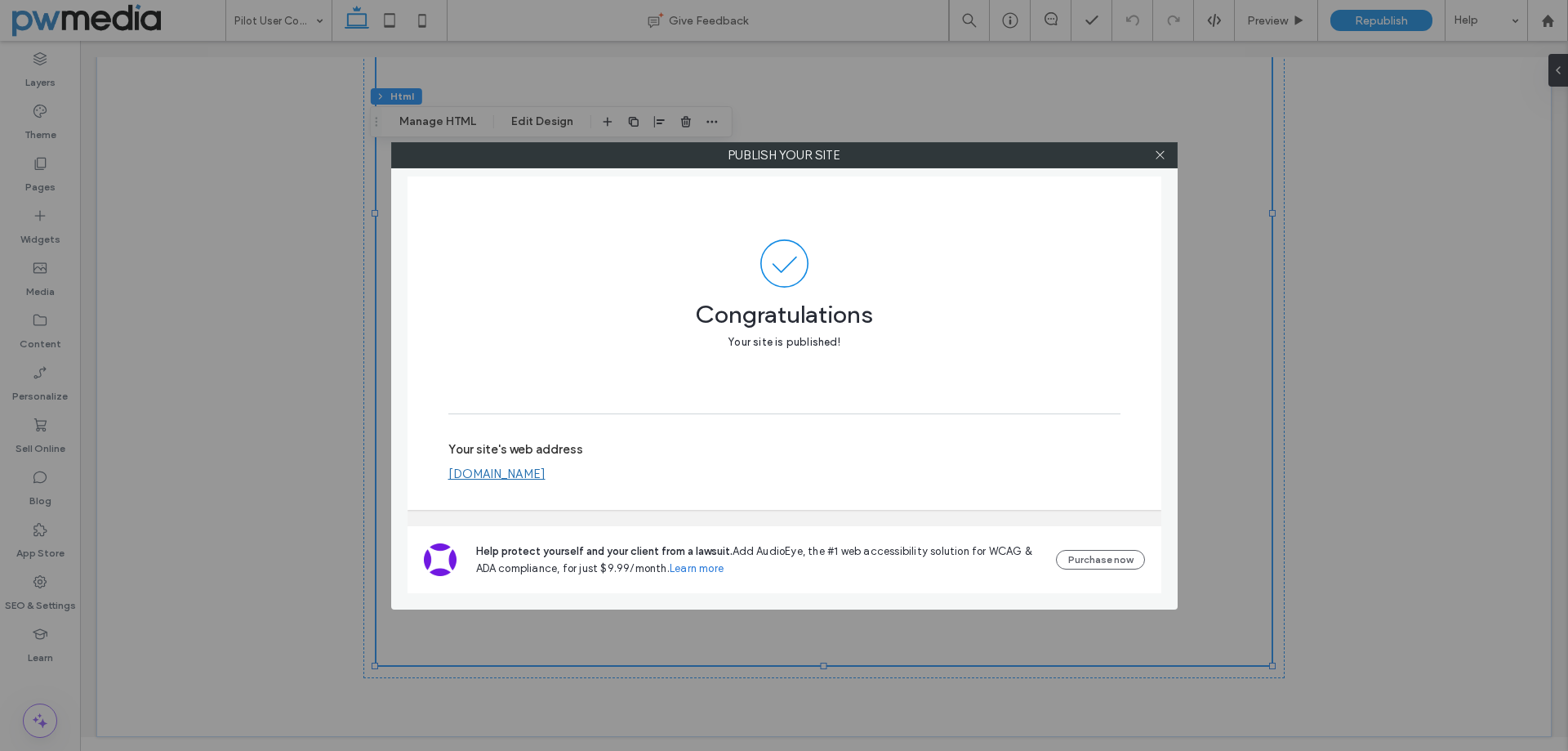
click at [539, 467] on link "[DOMAIN_NAME]" at bounding box center [497, 473] width 98 height 15
drag, startPoint x: 1161, startPoint y: 145, endPoint x: 1121, endPoint y: 185, distance: 56.6
click at [1160, 146] on span at bounding box center [1160, 155] width 12 height 25
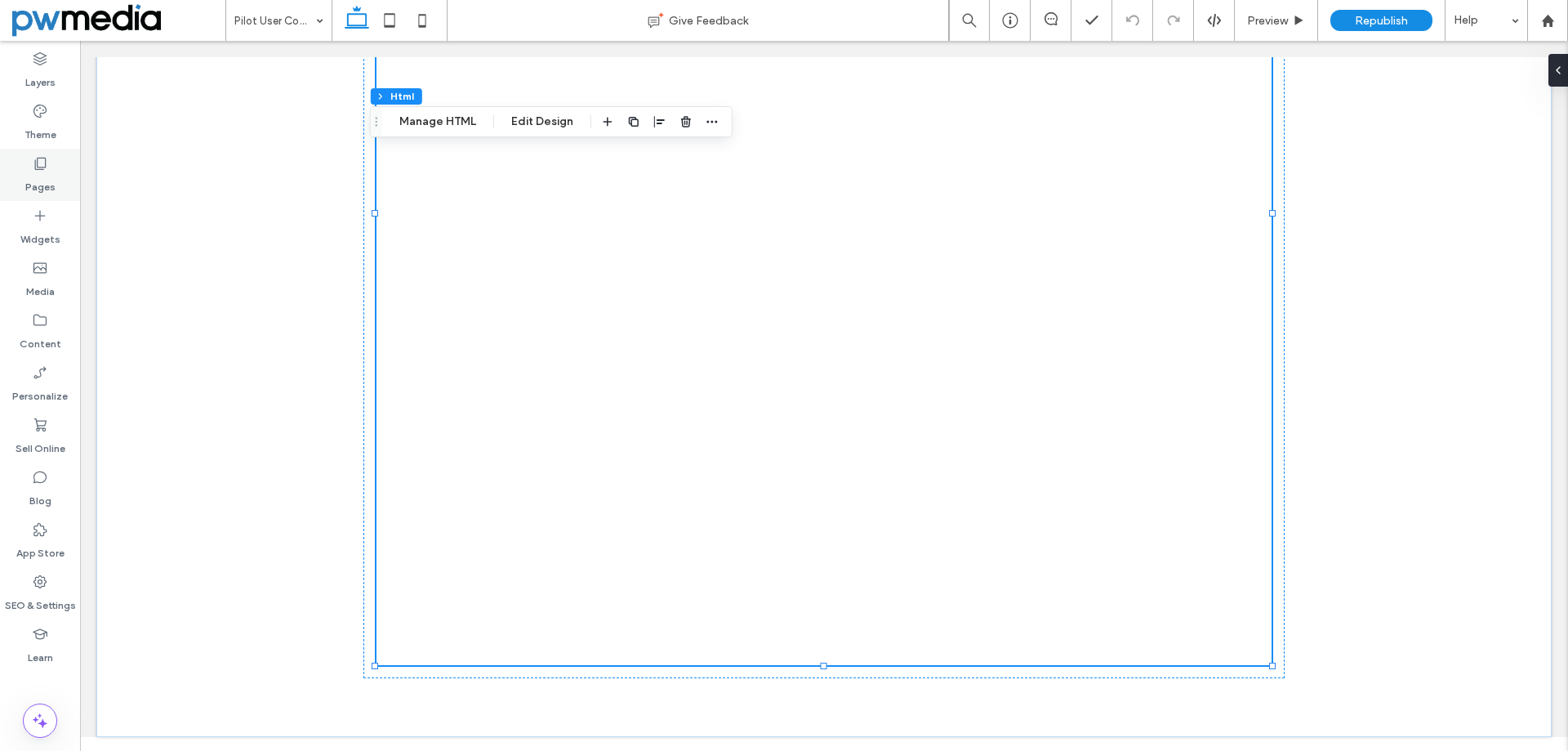
click at [34, 189] on label "Pages" at bounding box center [40, 182] width 30 height 23
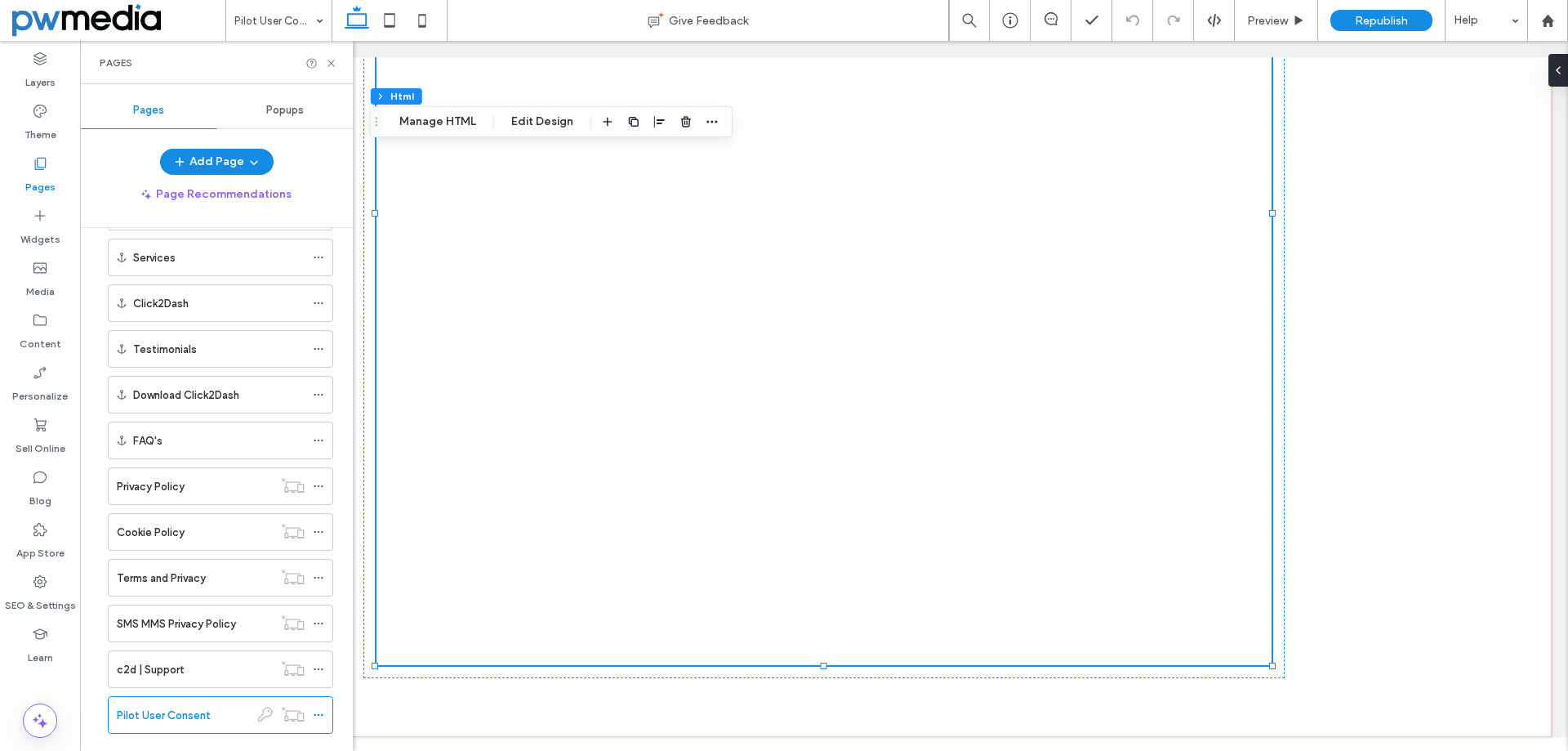
scroll to position [324, 0]
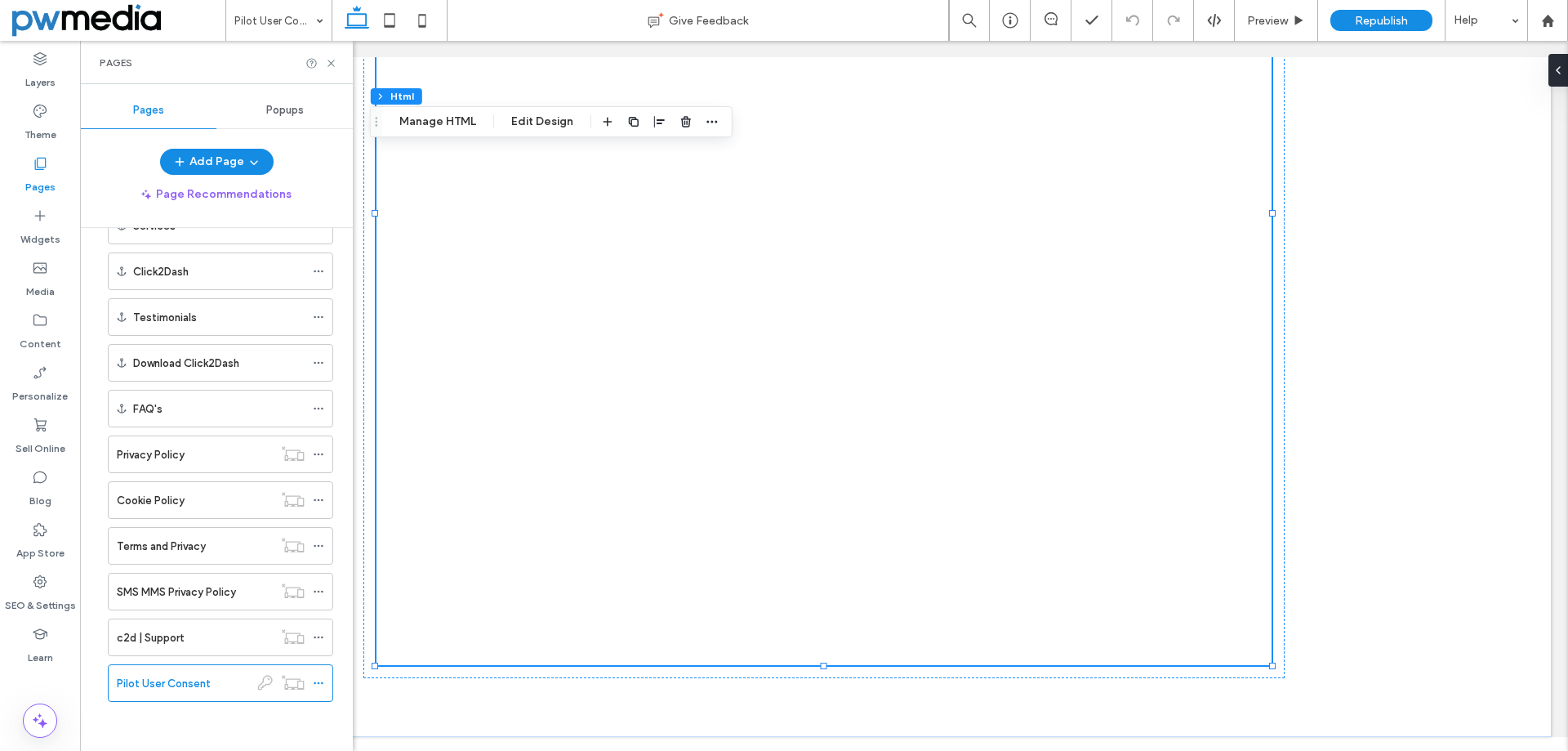
click at [190, 679] on label "Pilot User Consent" at bounding box center [163, 683] width 94 height 29
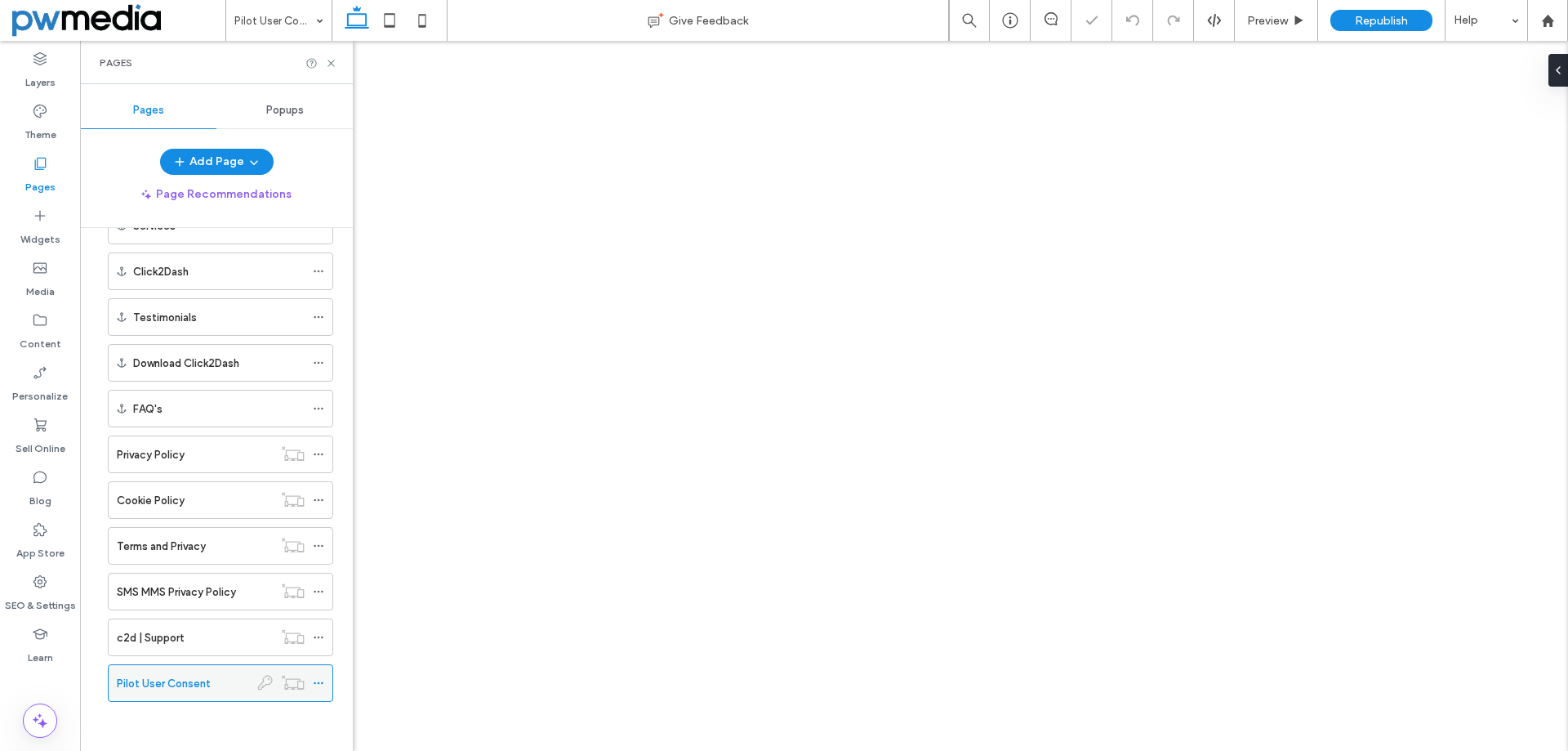
click at [316, 685] on icon at bounding box center [318, 682] width 11 height 11
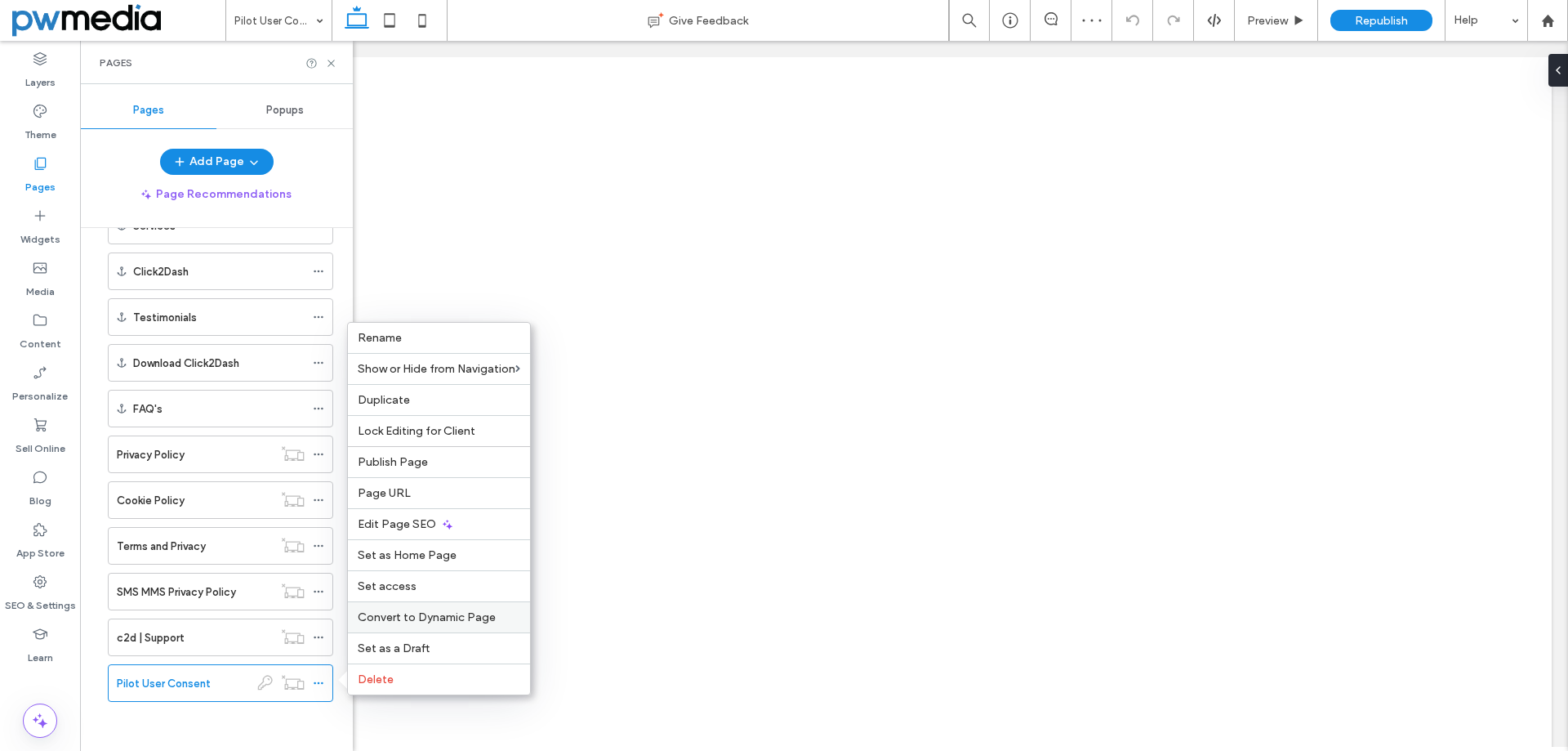
click at [453, 602] on div "Rename Show or Hide from Navigation Duplicate Lock Editing for Client Publish P…" at bounding box center [439, 508] width 184 height 374
click at [425, 581] on label "Set access" at bounding box center [438, 586] width 162 height 14
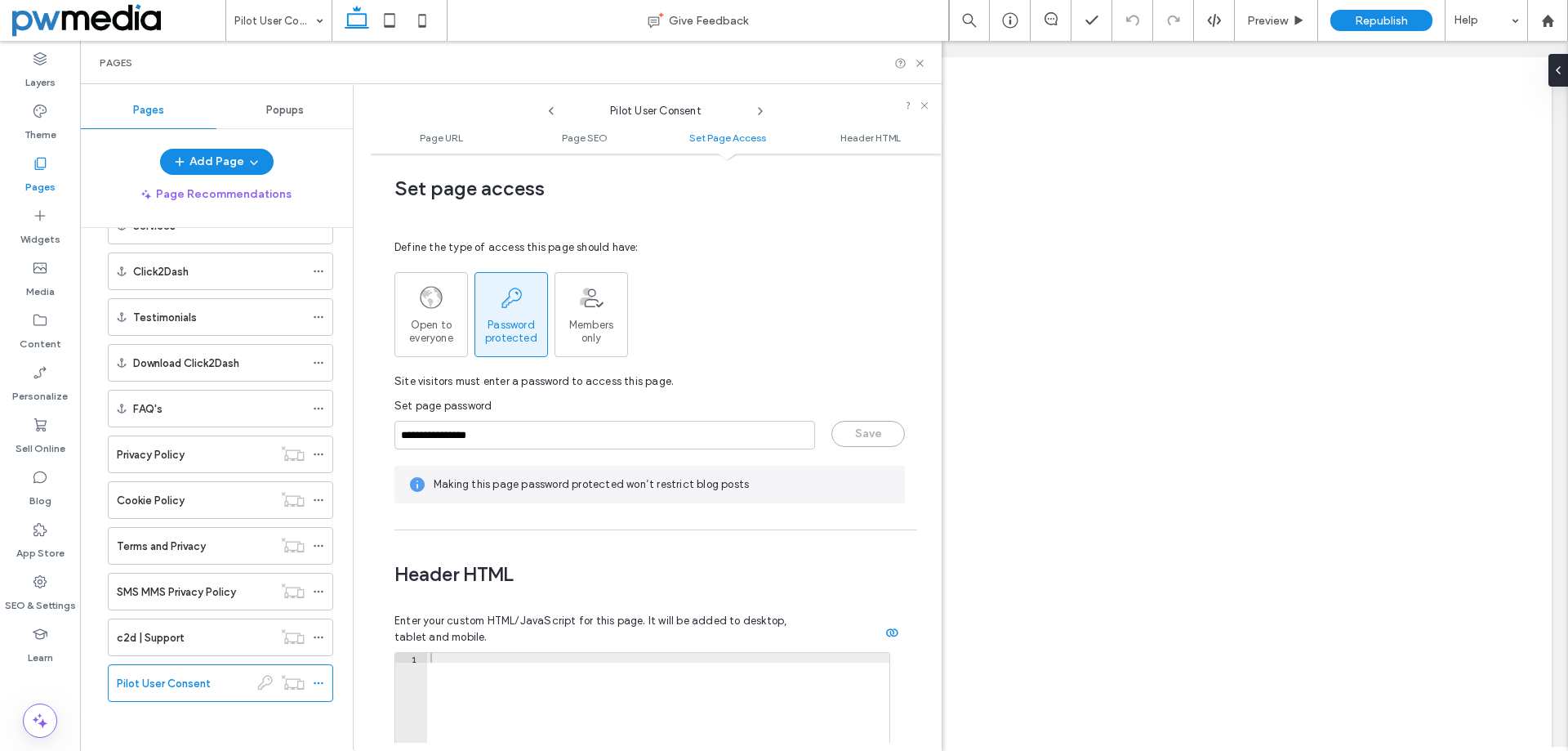
scroll to position [1424, 0]
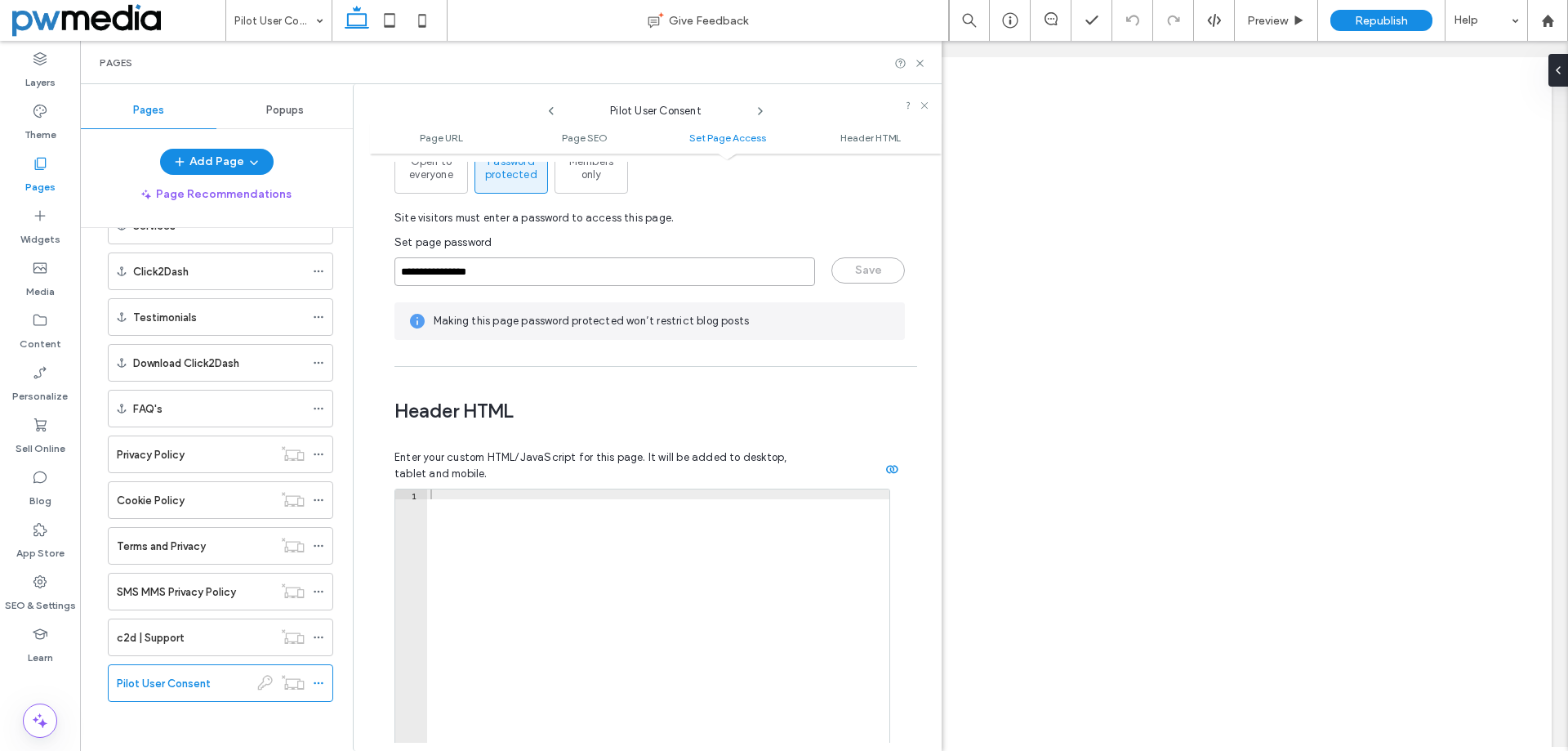
click at [554, 263] on input "**********" at bounding box center [604, 271] width 420 height 29
click at [917, 57] on icon at bounding box center [920, 63] width 12 height 12
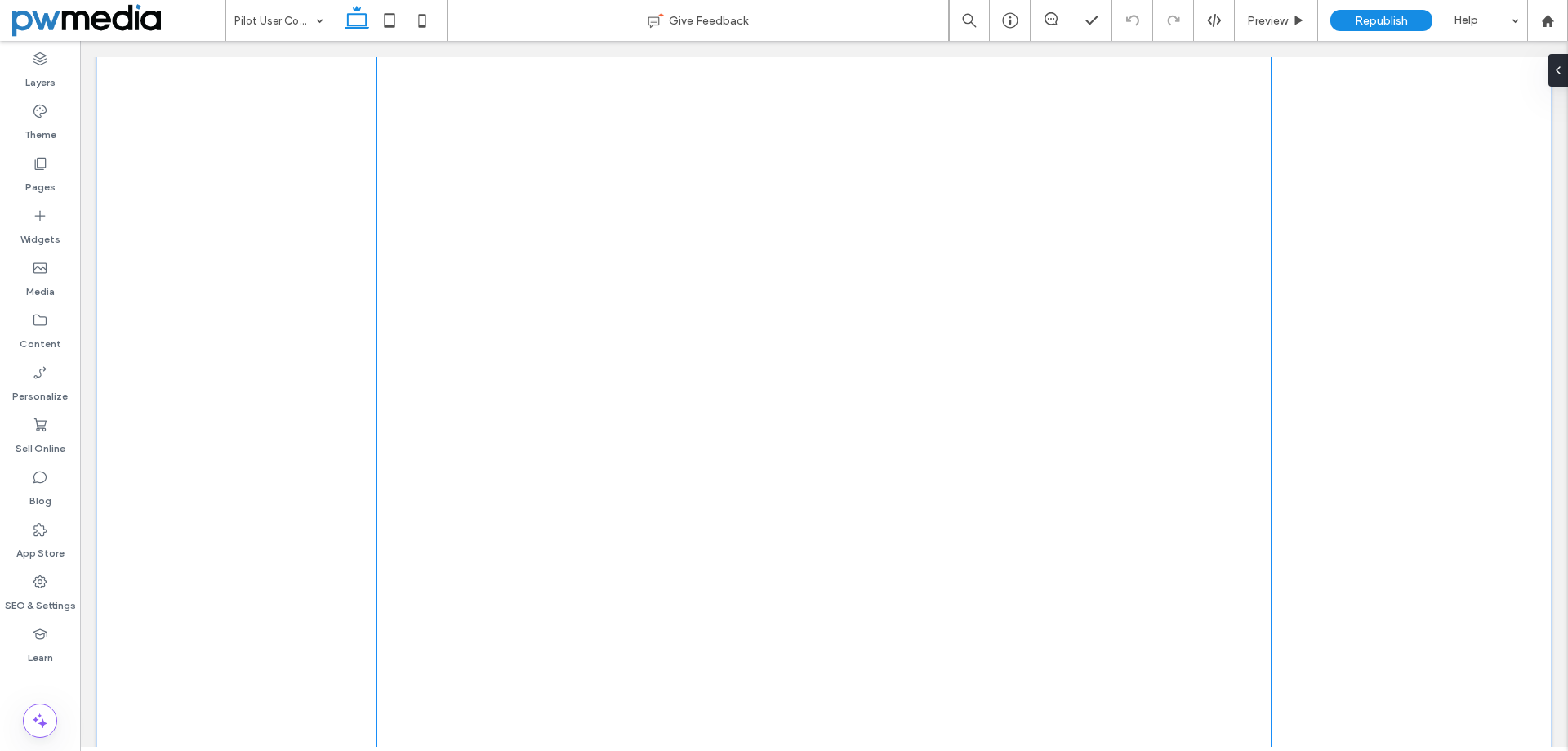
scroll to position [163, 0]
click at [1191, 407] on div at bounding box center [824, 416] width 896 height 903
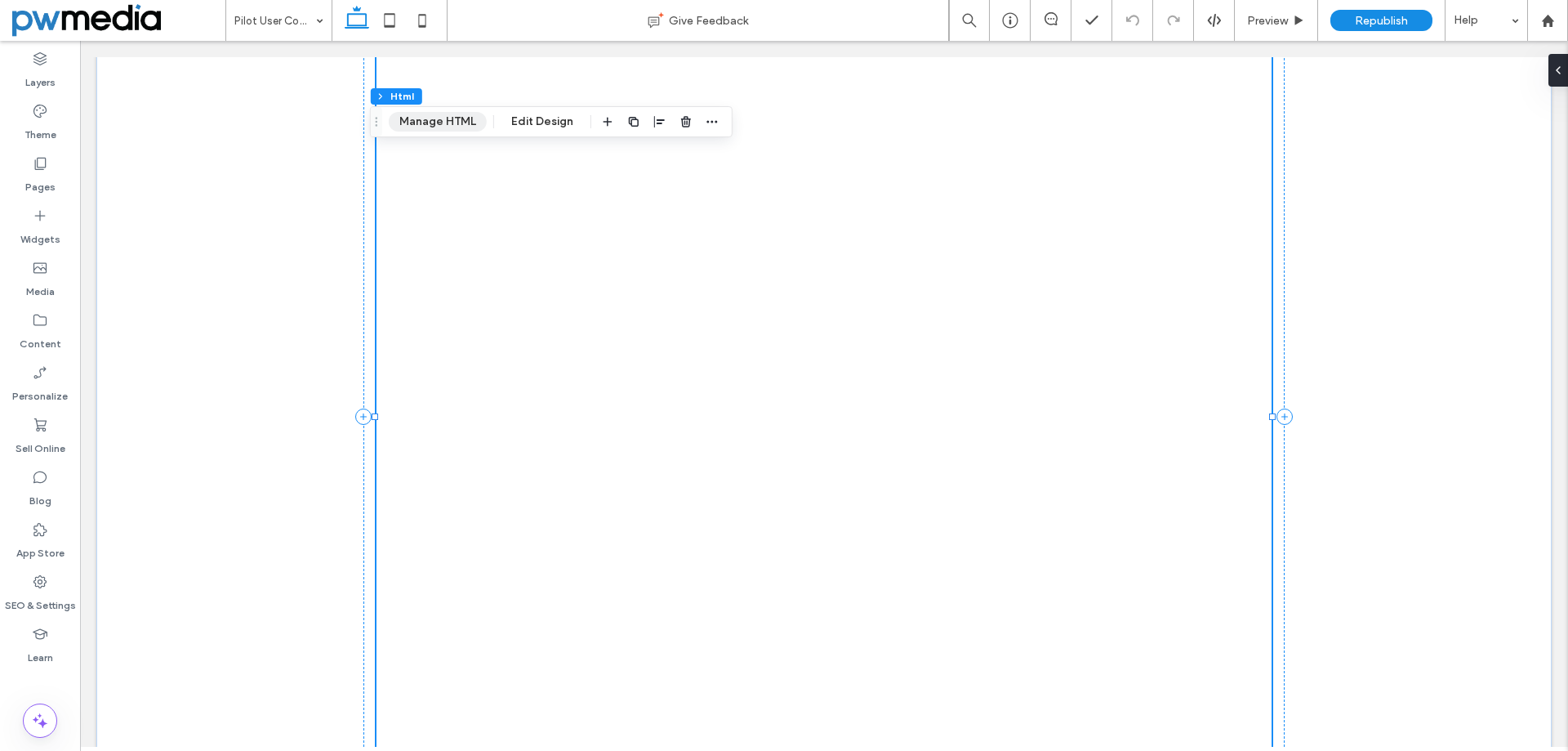
click at [457, 118] on button "Manage HTML" at bounding box center [437, 122] width 98 height 20
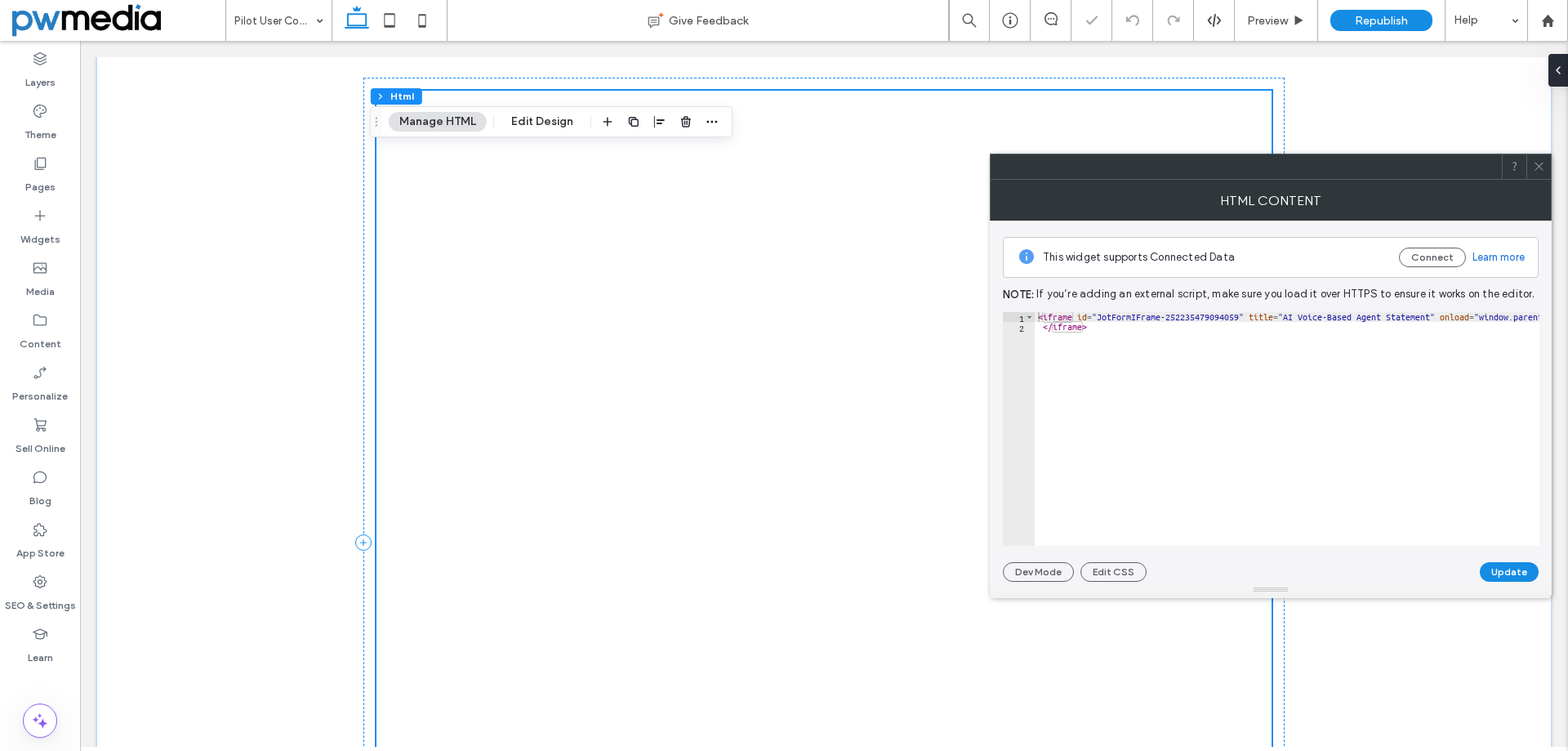
scroll to position [0, 0]
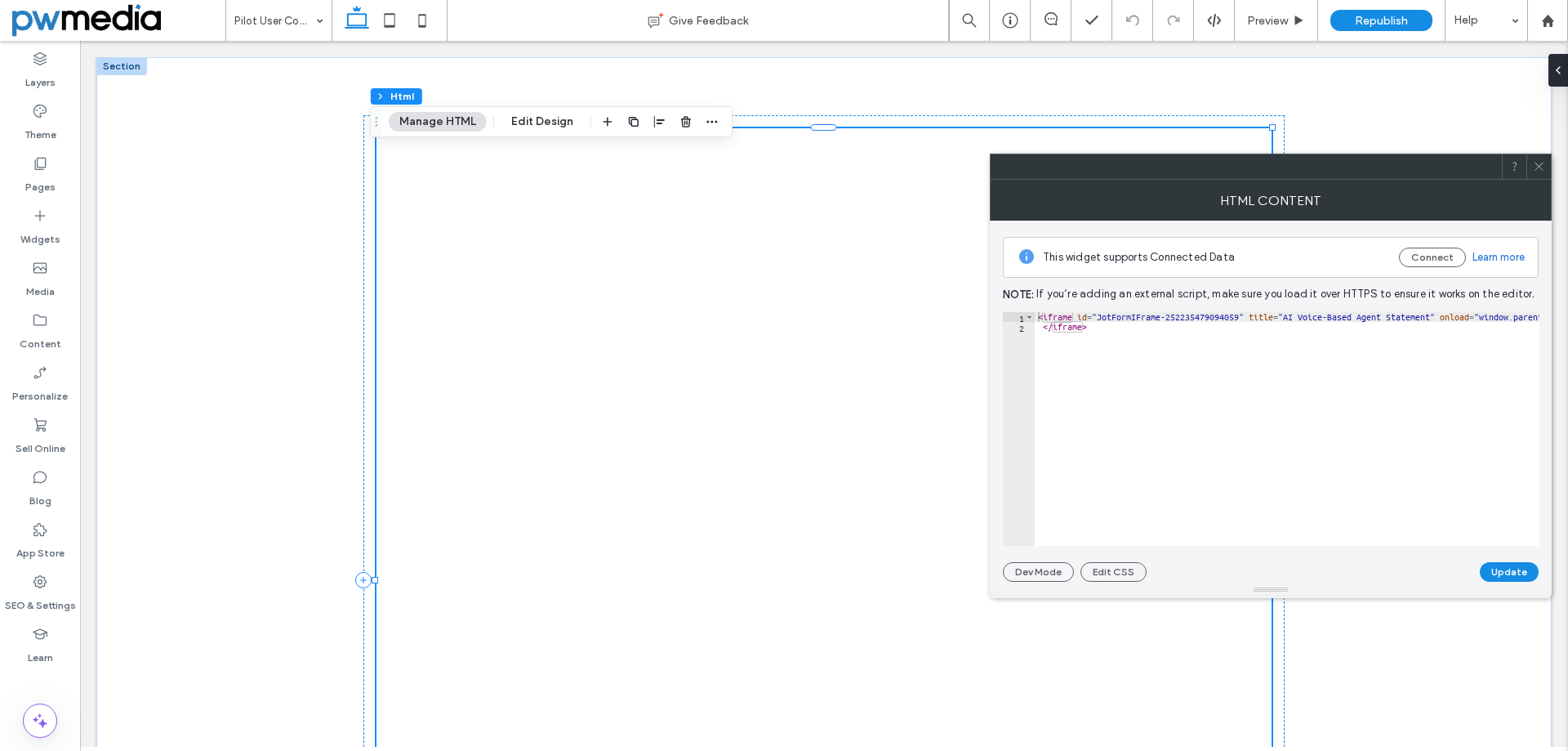
drag, startPoint x: 1096, startPoint y: 546, endPoint x: 1345, endPoint y: 543, distance: 249.0
click at [1377, 547] on div "This widget supports Connected Data Connect Learn more Note: If you’re adding a…" at bounding box center [1270, 400] width 536 height 361
paste textarea "Cursor at row 2"
type textarea "**********"
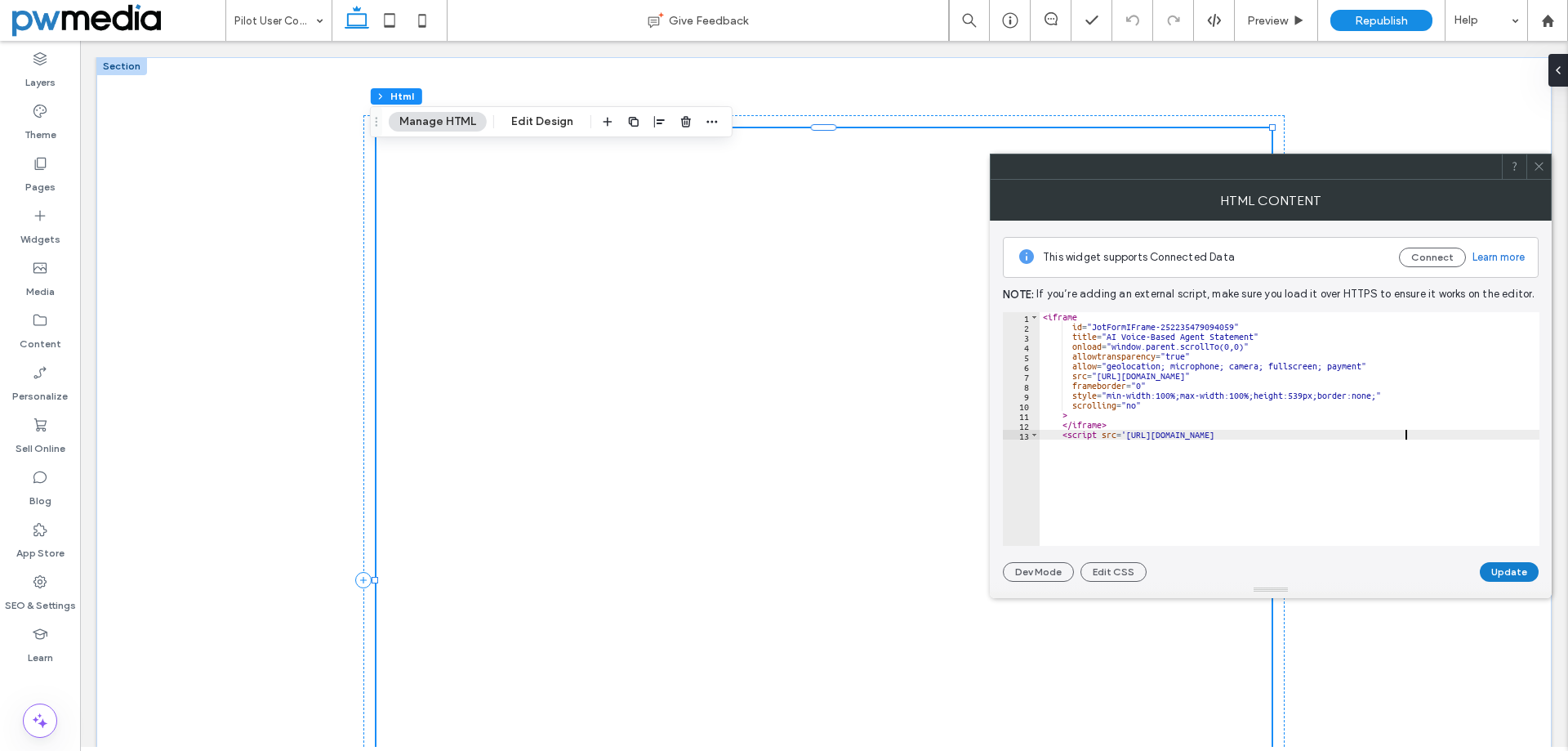
click at [1506, 573] on button "Update" at bounding box center [1508, 572] width 59 height 20
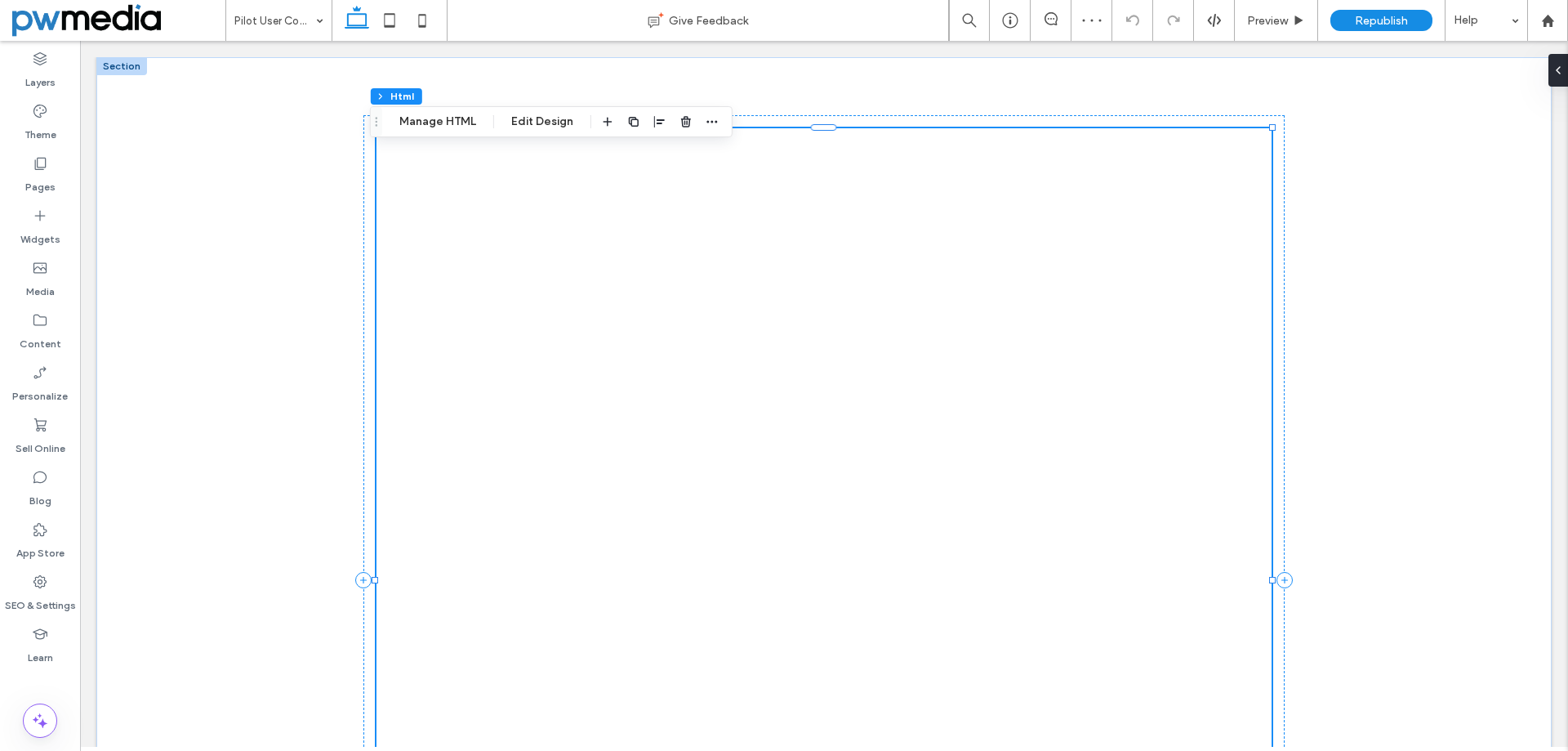
click at [1217, 511] on div at bounding box center [824, 580] width 896 height 903
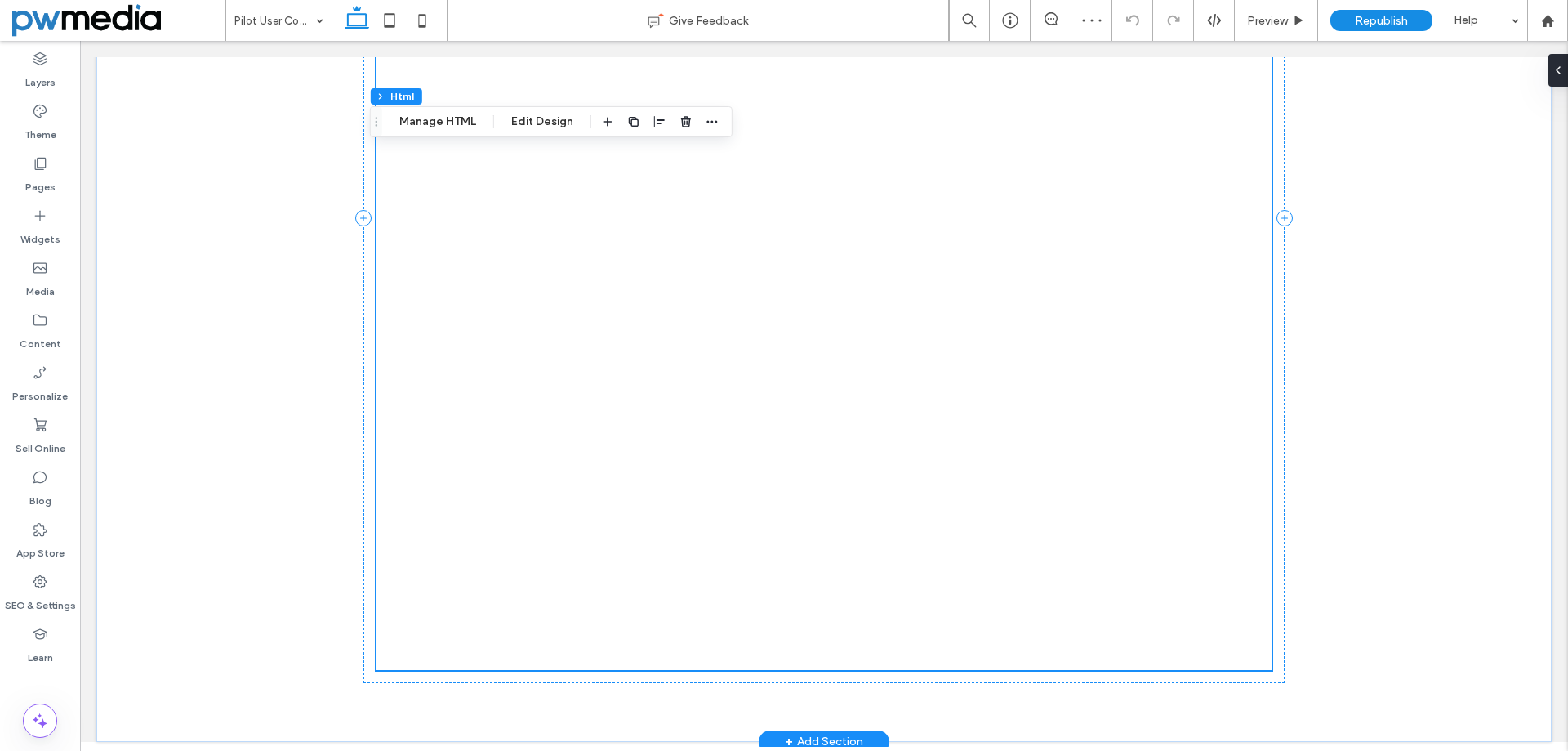
scroll to position [367, 0]
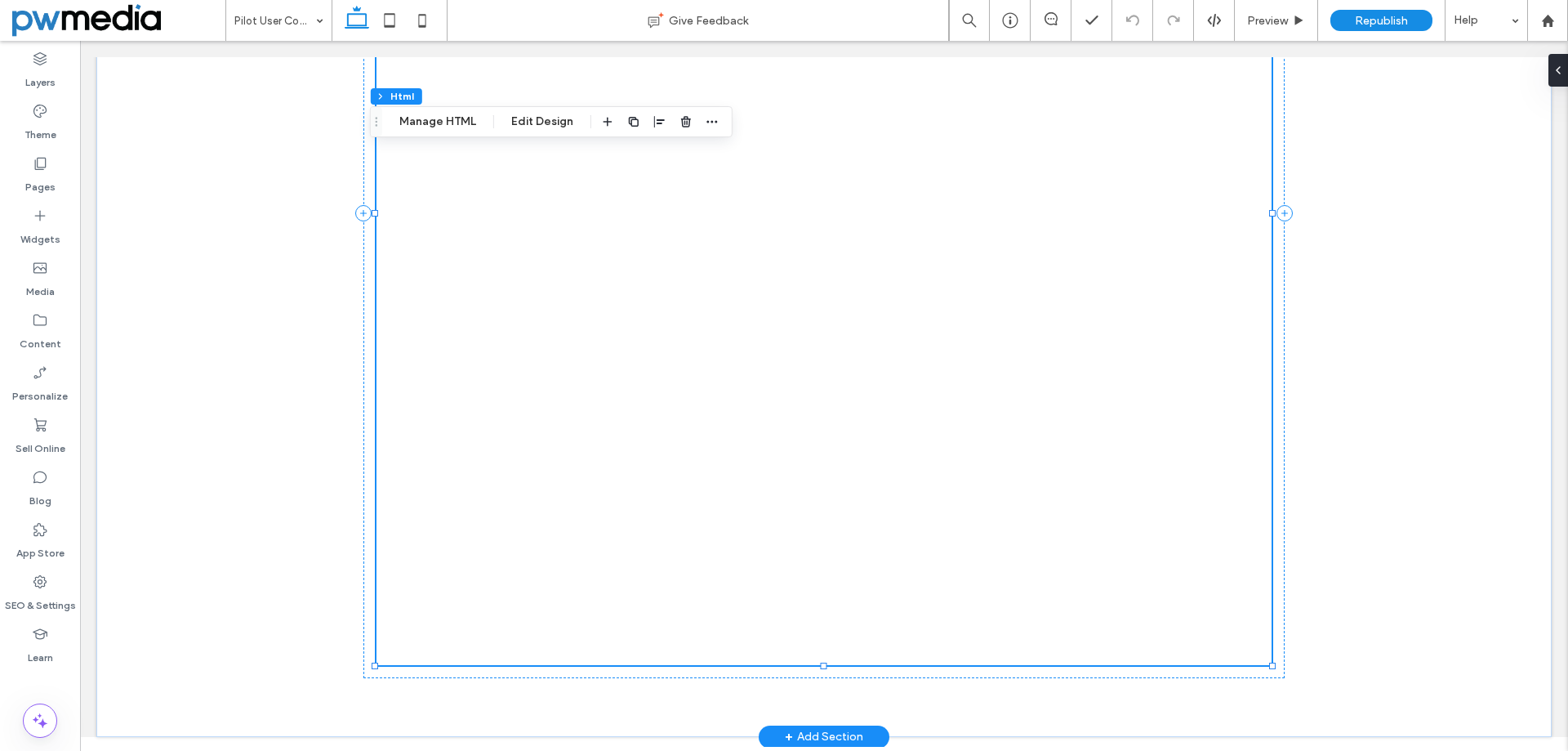
click at [1232, 649] on div at bounding box center [824, 213] width 896 height 903
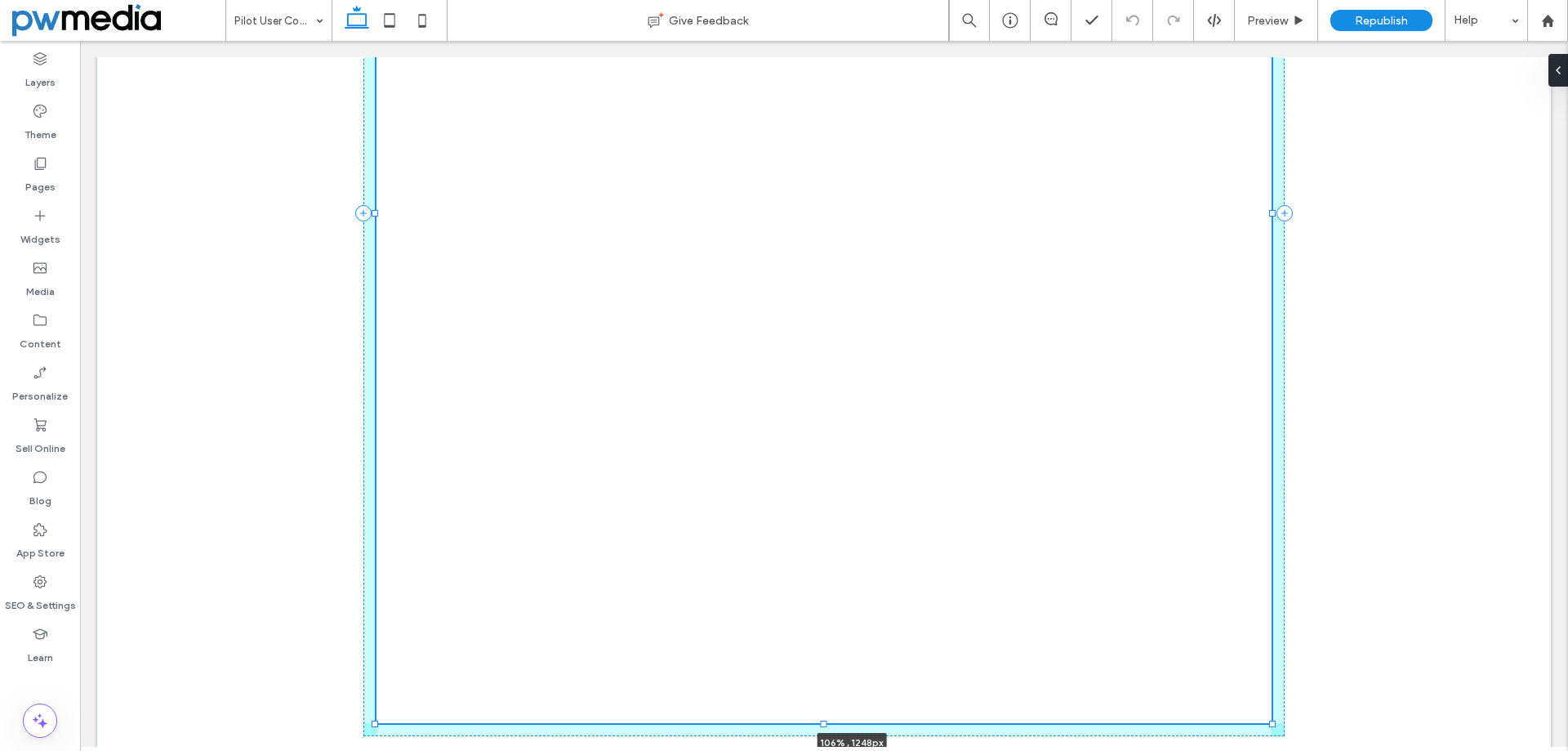
drag, startPoint x: 1265, startPoint y: 666, endPoint x: 1320, endPoint y: 783, distance: 129.3
click at [1320, 750] on html "+1.866.291.9850 Section Services Download Click2Dash Your Partner FAQ's (866) 2…" at bounding box center [823, 207] width 1487 height 1182
type input "****"
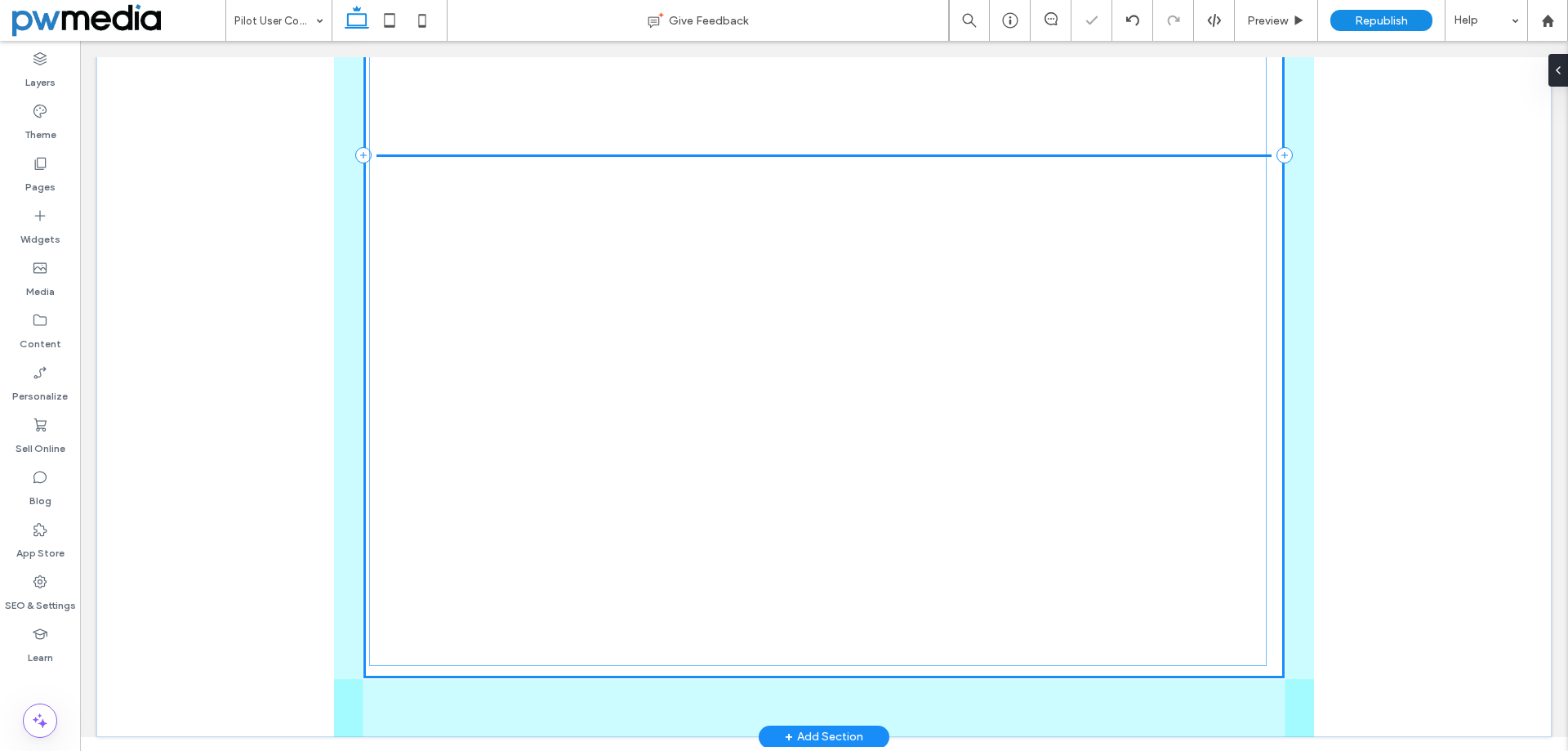
scroll to position [0, 0]
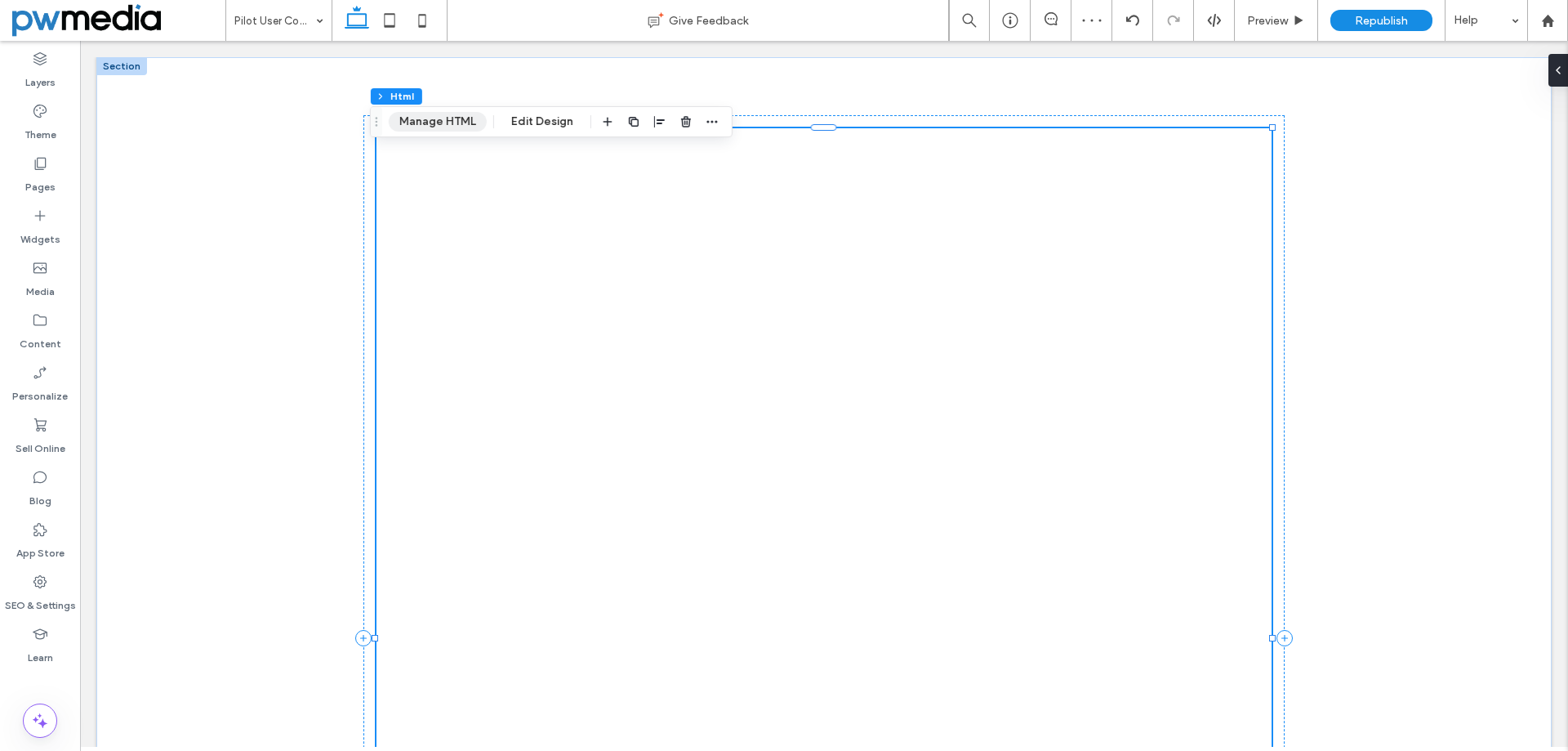
click at [439, 125] on button "Manage HTML" at bounding box center [437, 122] width 98 height 20
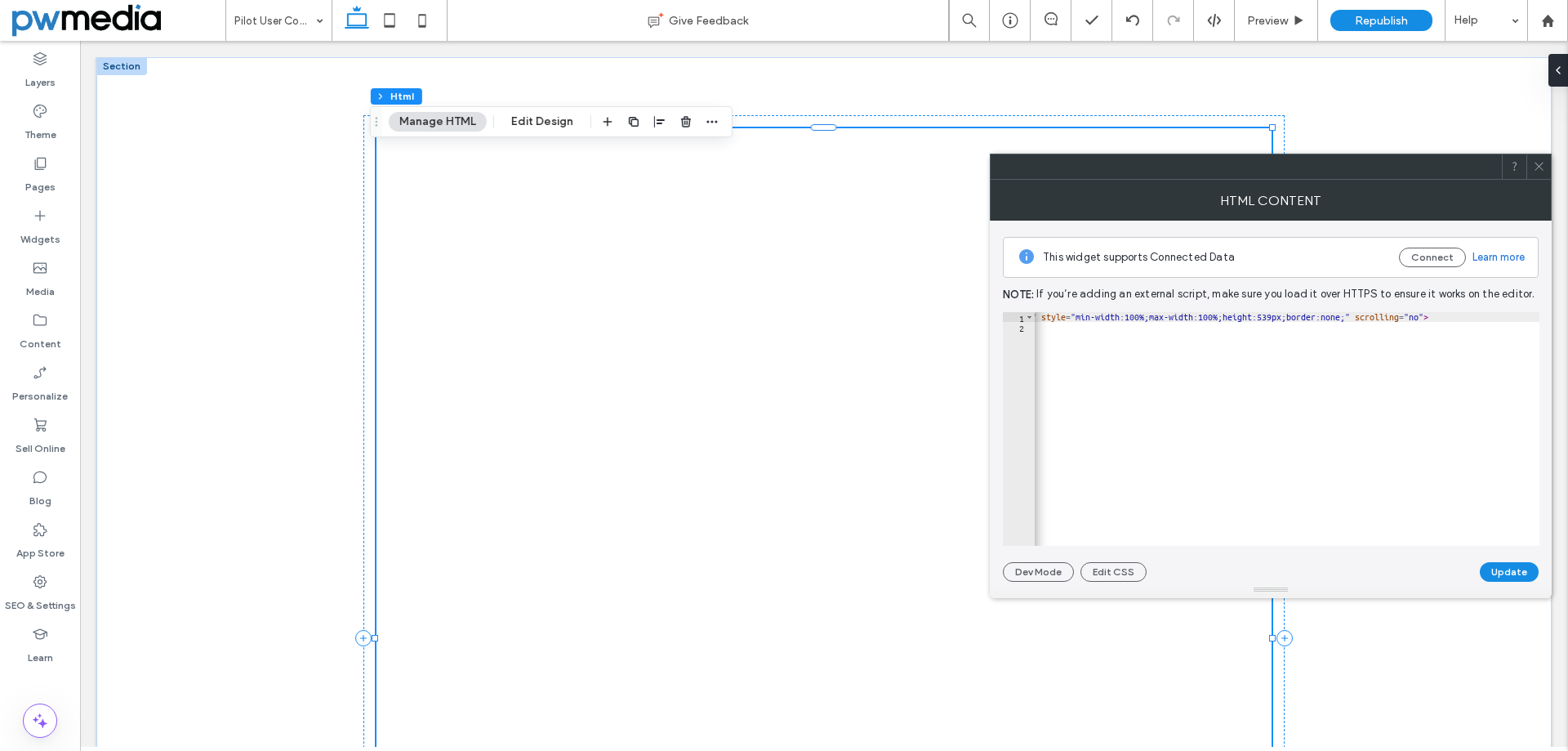
scroll to position [0, 43]
paste textarea "Cursor at row 2"
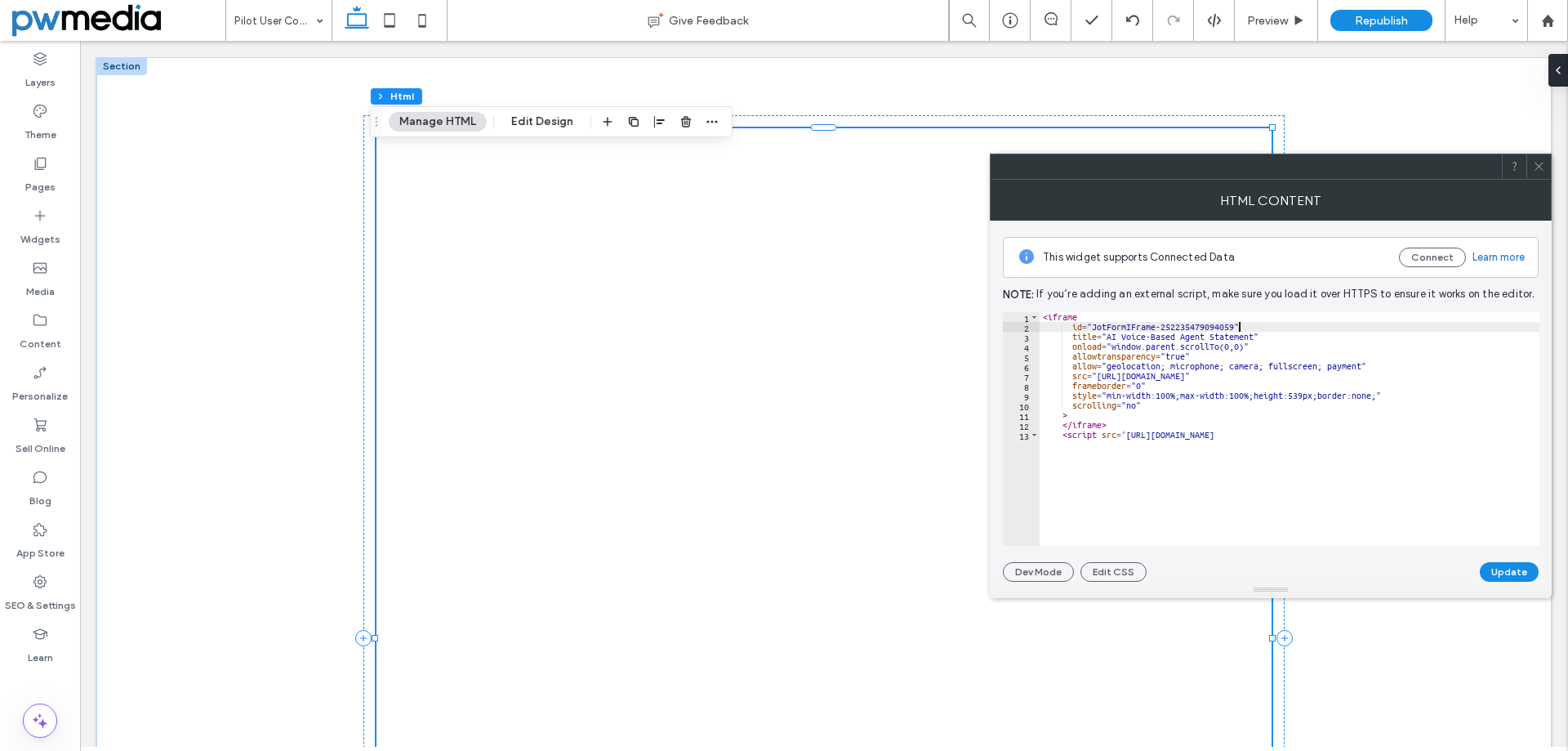
click at [1377, 326] on div "< iframe id = "JotFormIFrame-252235479094059" title = "AI Voice-Based Agent Sta…" at bounding box center [1289, 438] width 500 height 253
click at [1383, 390] on div "< iframe id = "JotFormIFrame-252235479094059" title = "AI Voice-Based Agent Sta…" at bounding box center [1289, 438] width 500 height 253
type textarea "**********"
click at [1502, 566] on button "Update" at bounding box center [1508, 572] width 59 height 20
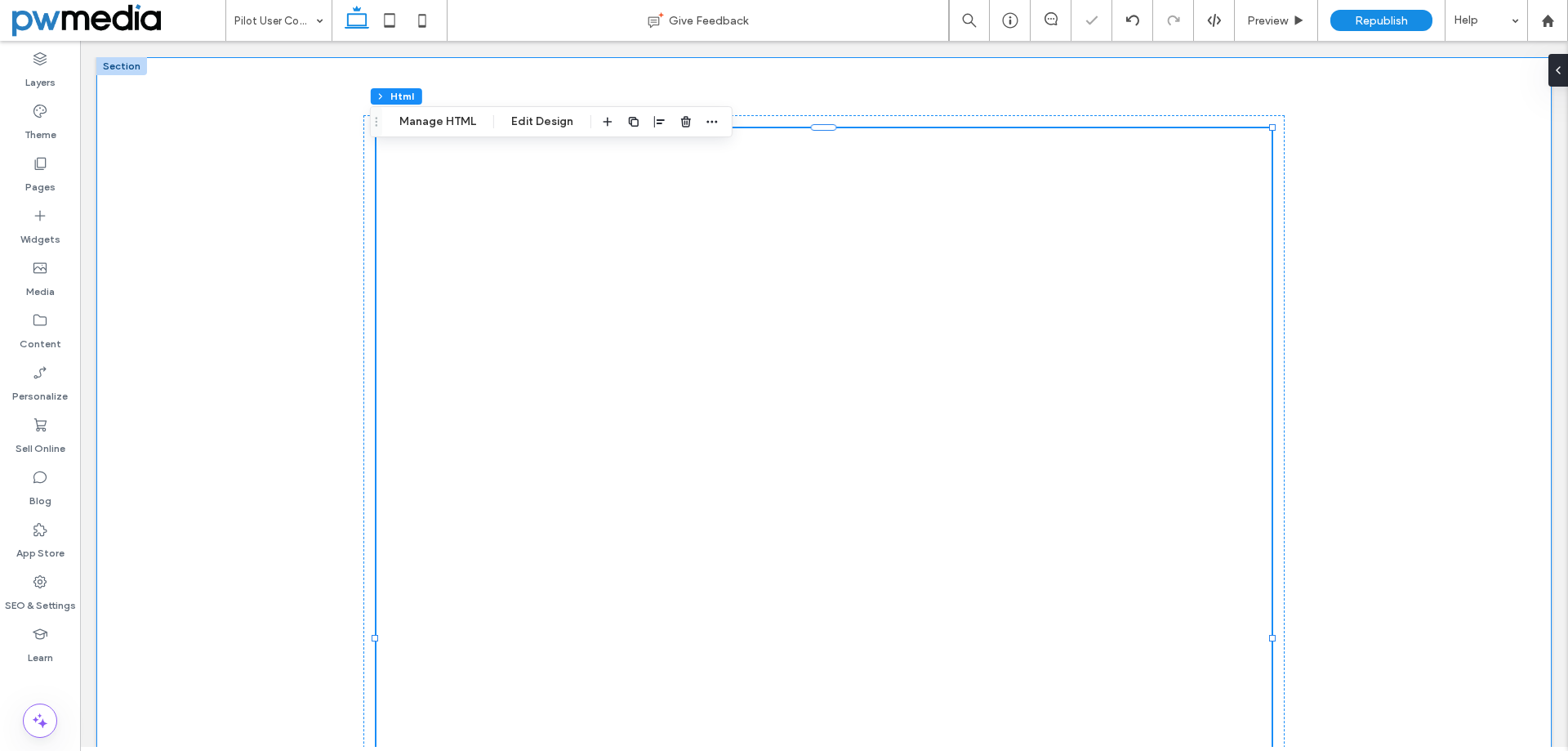
scroll to position [0, 0]
click at [1502, 566] on div at bounding box center [823, 637] width 1455 height 1162
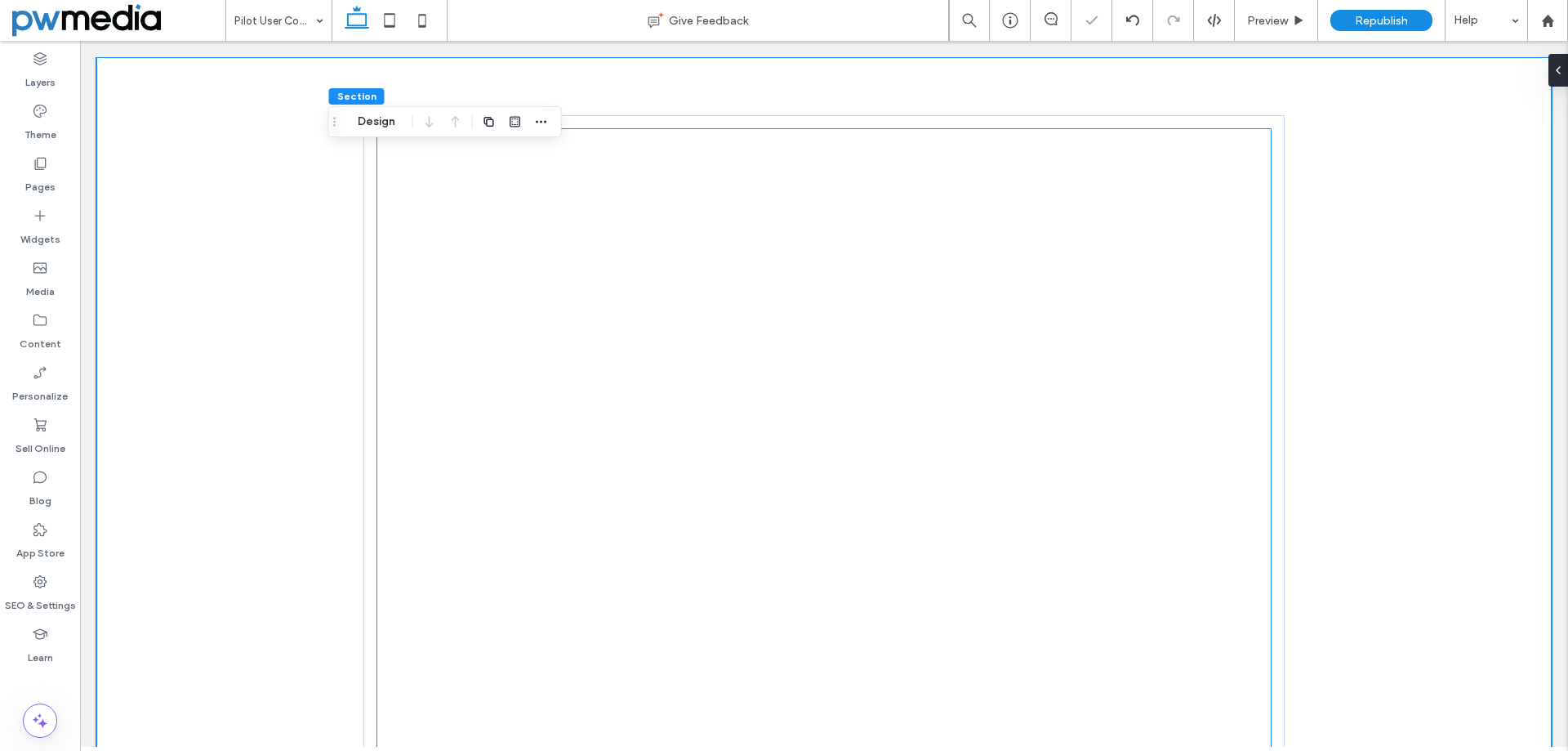
click at [990, 252] on div at bounding box center [824, 637] width 896 height 1019
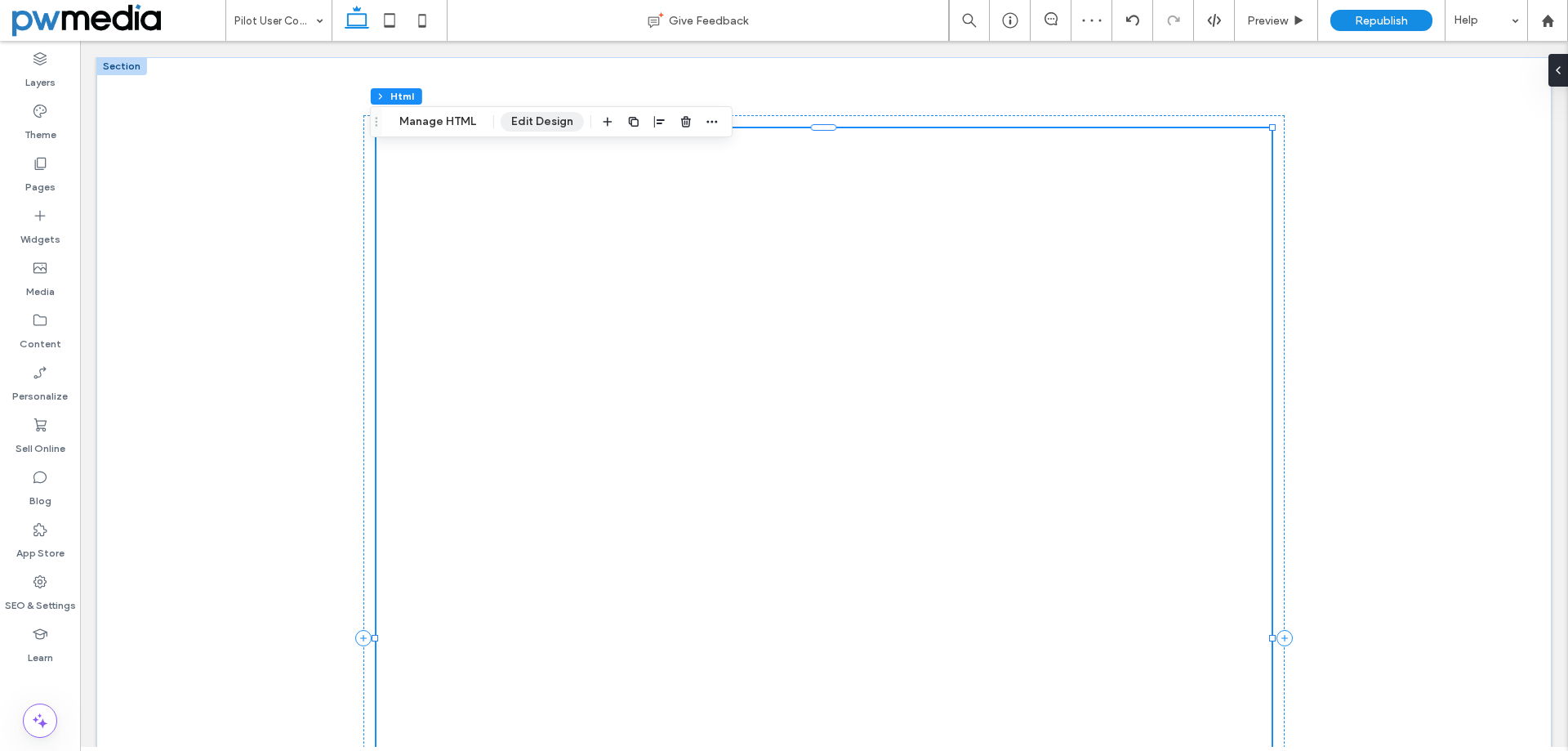
click at [540, 125] on button "Edit Design" at bounding box center [543, 122] width 84 height 20
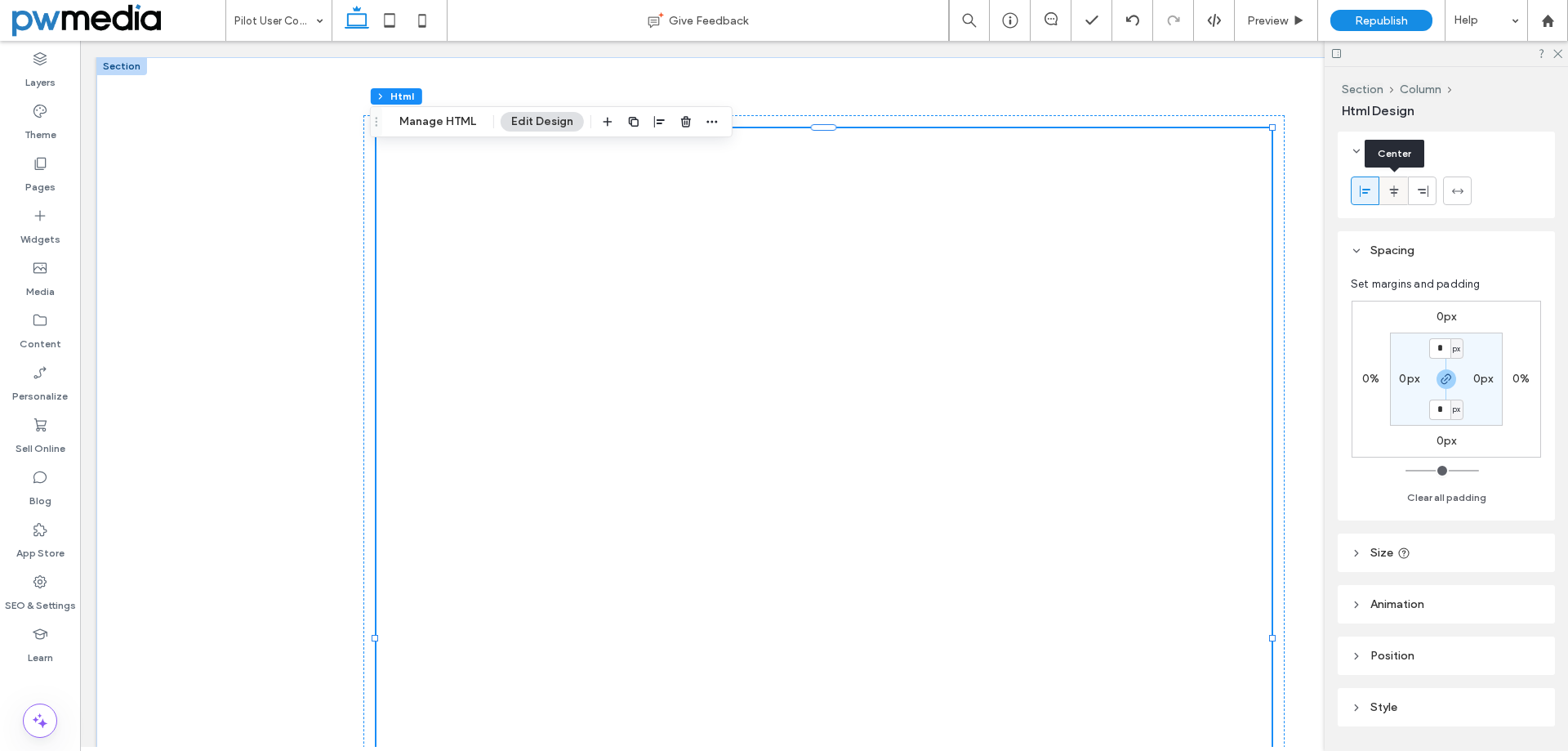
click at [1389, 196] on icon at bounding box center [1393, 190] width 13 height 13
click at [1454, 192] on icon at bounding box center [1456, 190] width 13 height 13
click at [1393, 198] on span at bounding box center [1393, 190] width 13 height 27
click at [1445, 556] on header "Size" at bounding box center [1446, 553] width 217 height 39
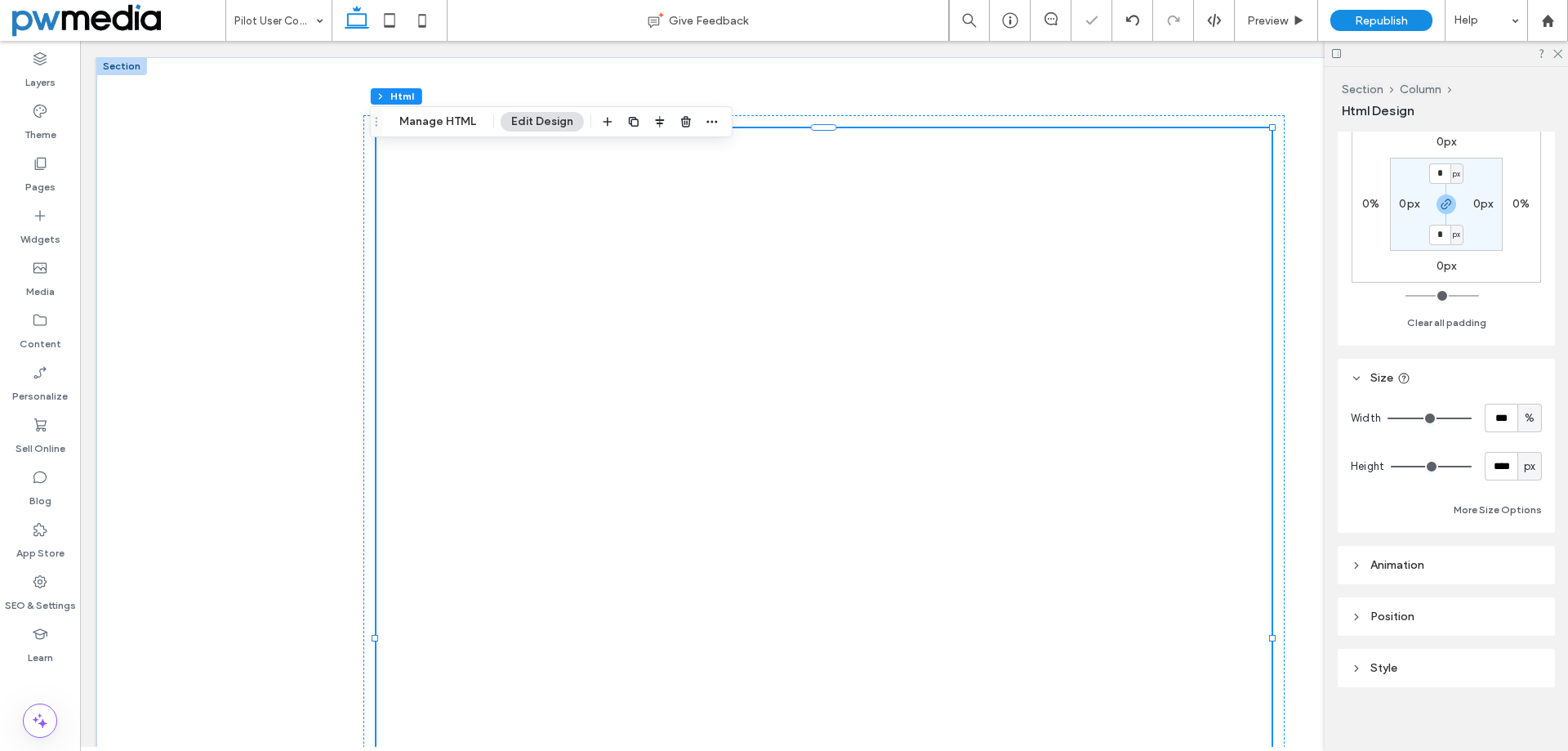
scroll to position [183, 0]
click at [1484, 444] on input "****" at bounding box center [1500, 457] width 33 height 29
type input "***"
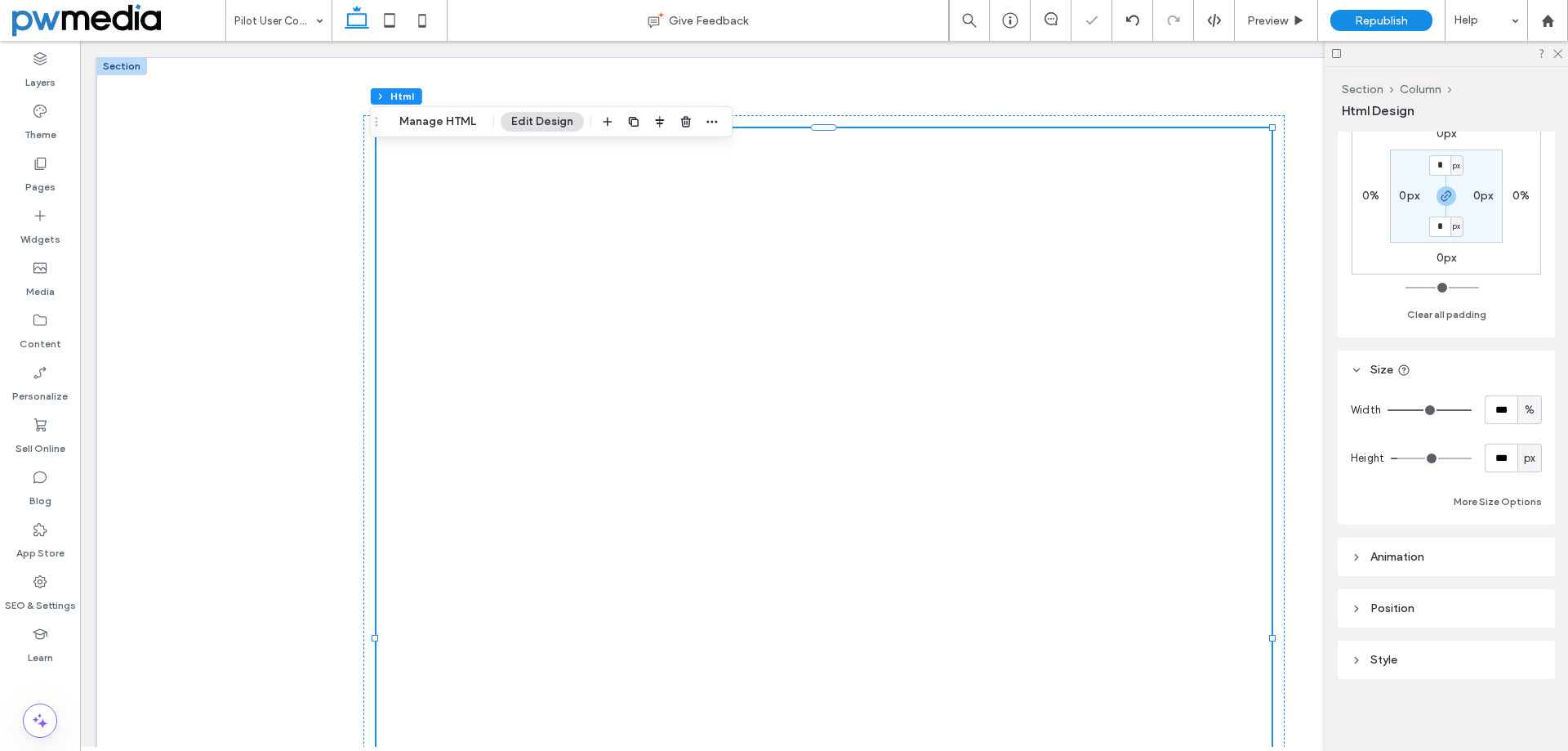
click at [1523, 465] on span "px" at bounding box center [1528, 458] width 11 height 16
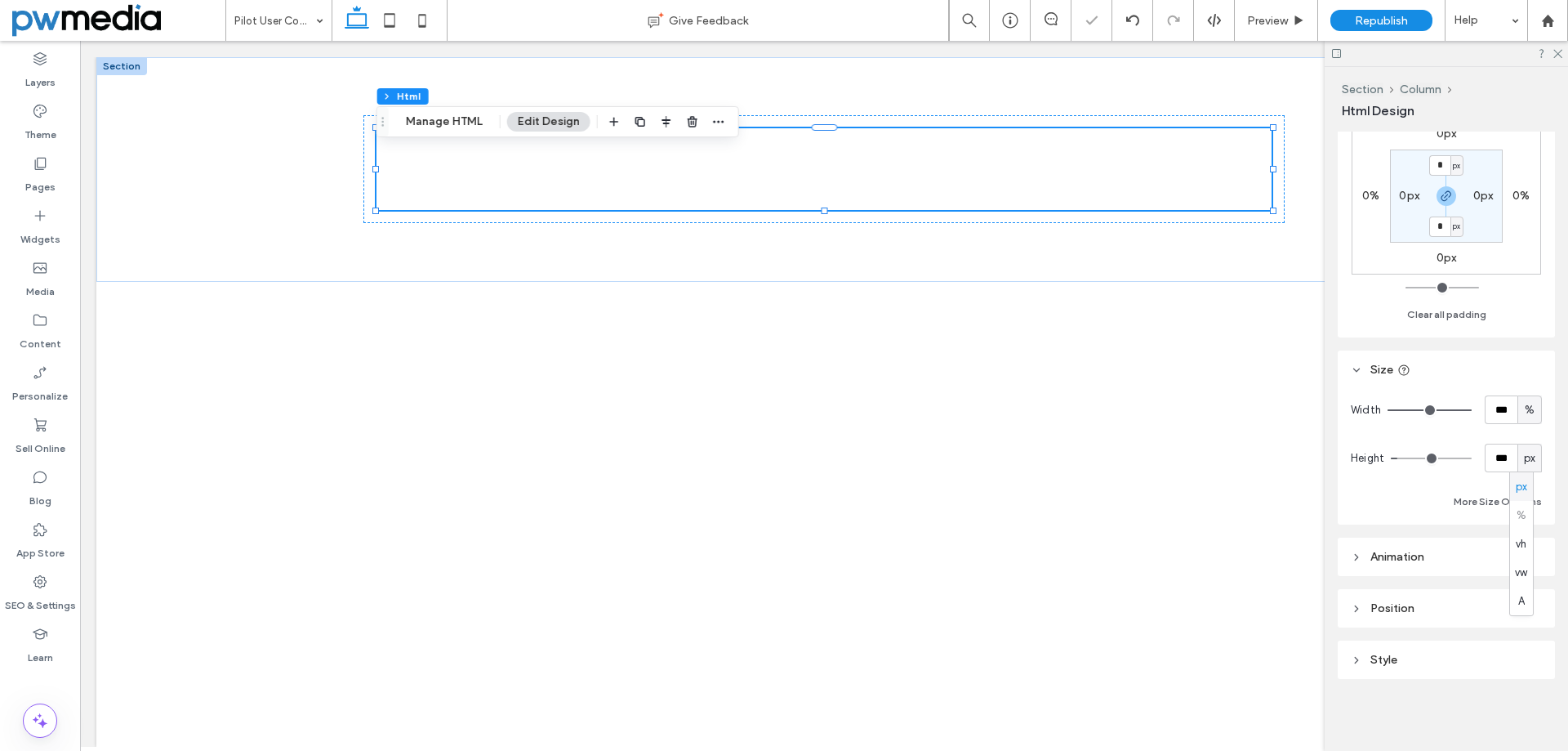
click at [1518, 515] on div "px % vh vw A" at bounding box center [1520, 544] width 23 height 143
click at [1524, 414] on span "%" at bounding box center [1529, 409] width 10 height 16
click at [1522, 559] on span "A" at bounding box center [1521, 553] width 7 height 16
type input "*"
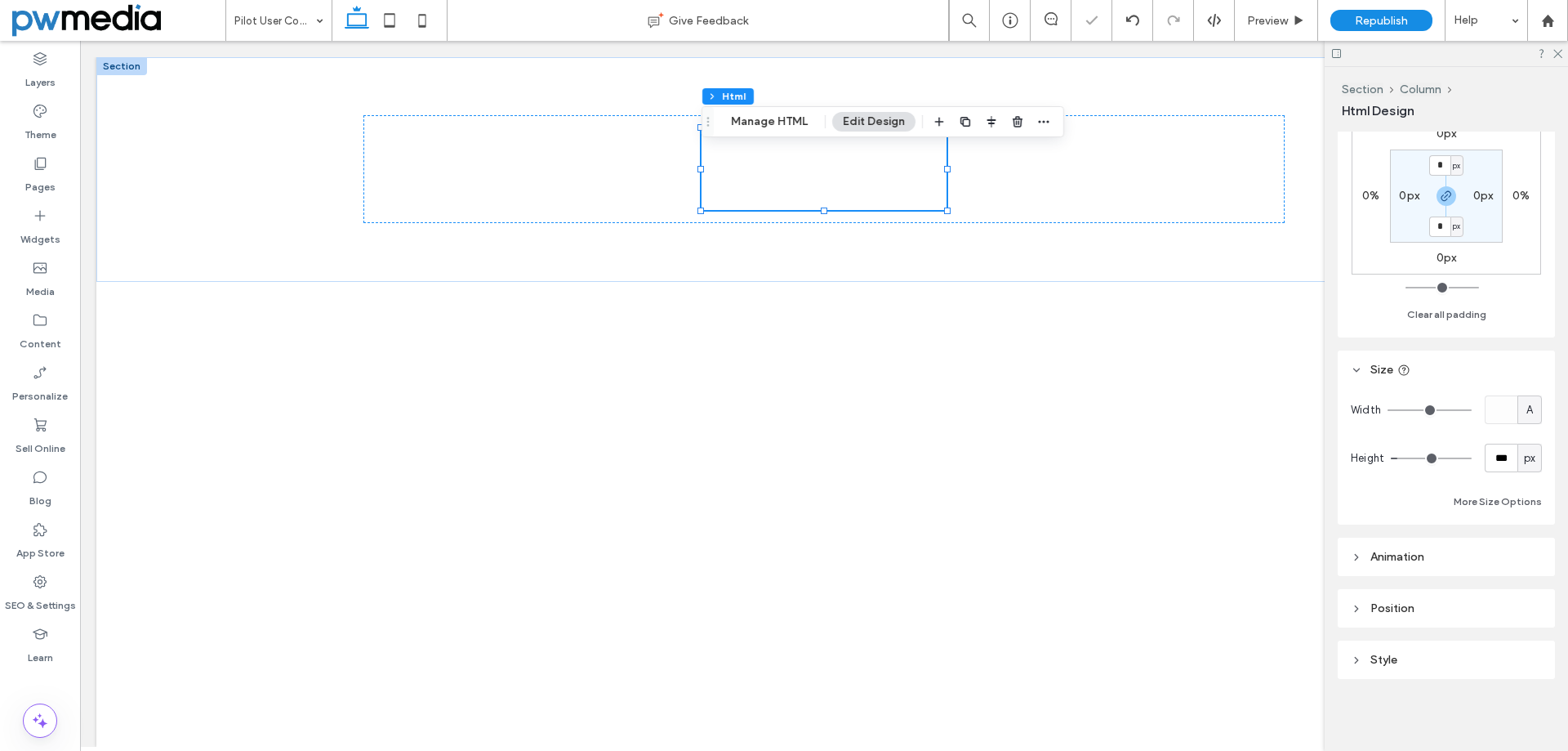
click at [1525, 412] on div "A" at bounding box center [1529, 409] width 16 height 16
click at [1521, 457] on div "%" at bounding box center [1520, 466] width 23 height 29
type input "**"
click at [1488, 420] on input "****" at bounding box center [1500, 409] width 33 height 29
click at [1489, 419] on input "****" at bounding box center [1500, 409] width 33 height 29
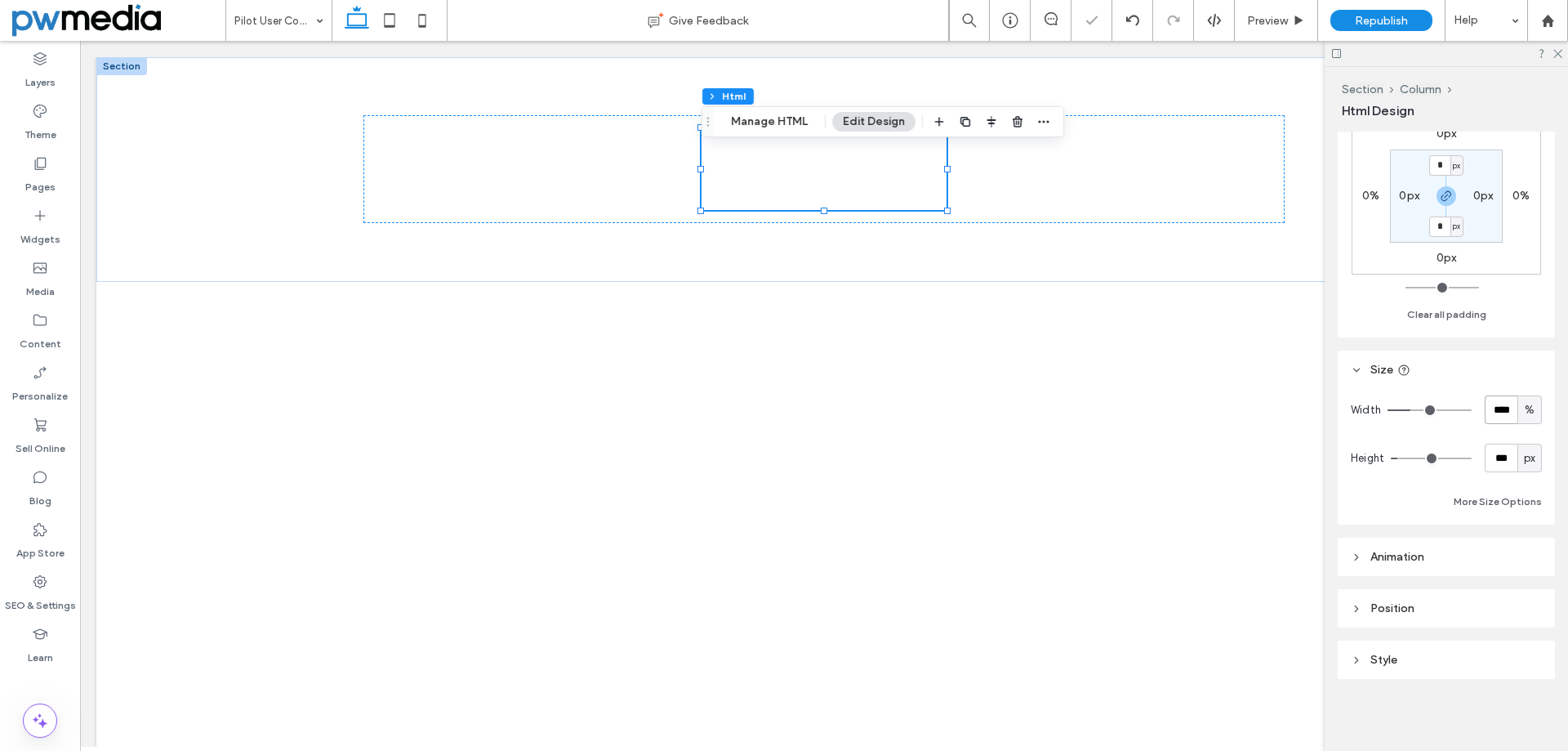
click at [1498, 415] on input "****" at bounding box center [1500, 409] width 33 height 29
type input "***"
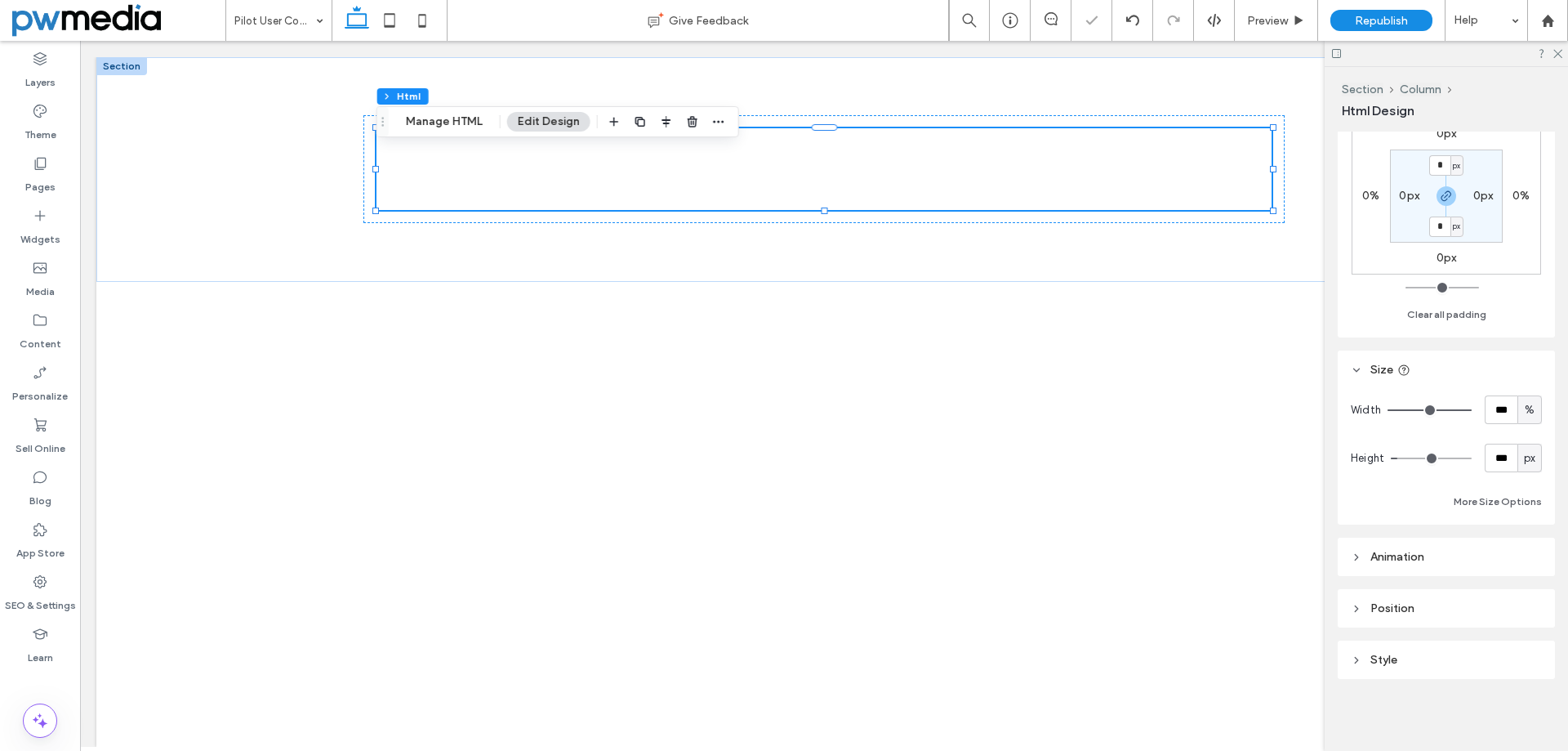
click at [1517, 468] on div "px" at bounding box center [1529, 457] width 25 height 29
click at [1518, 602] on span "A" at bounding box center [1521, 601] width 7 height 16
type input "*"
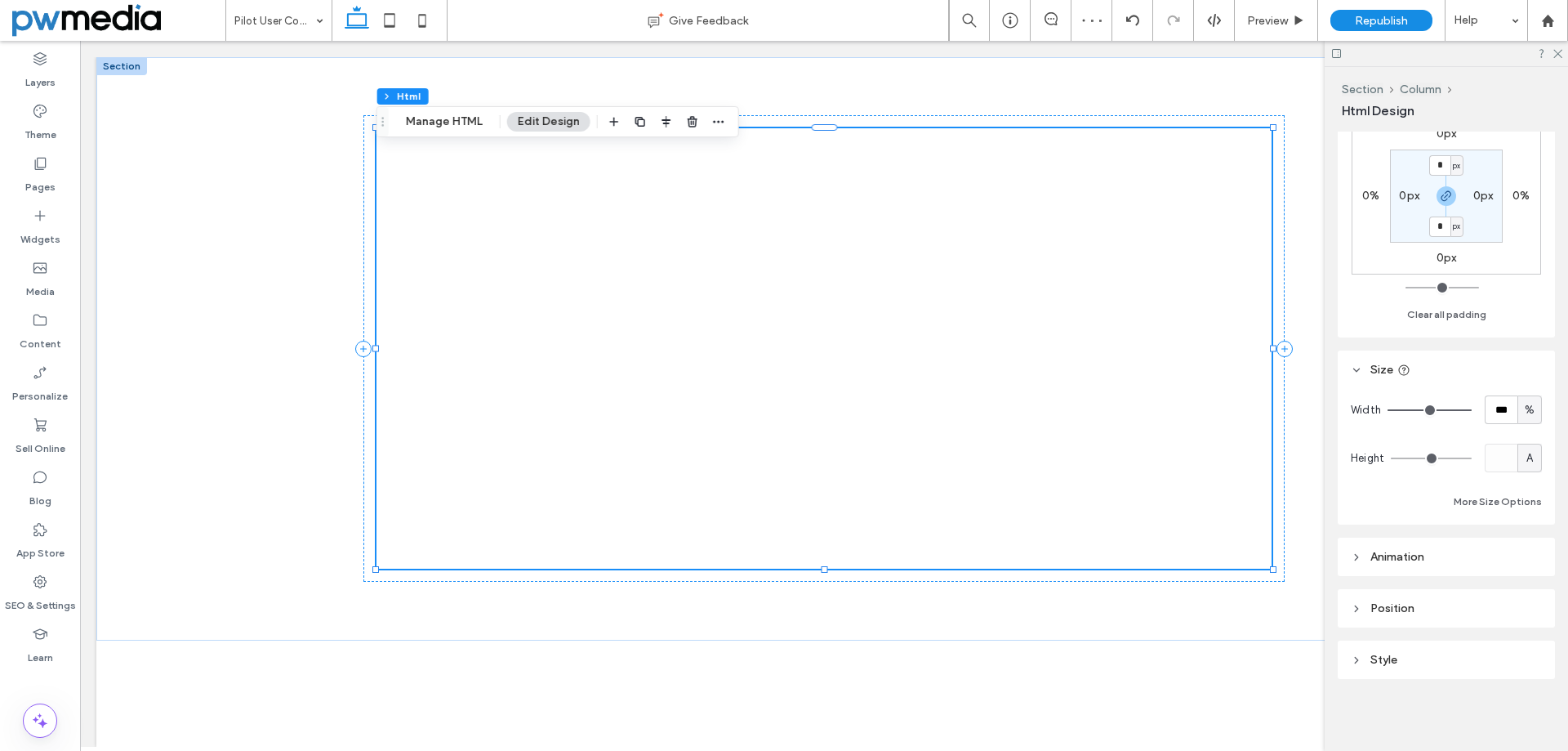
click at [1556, 58] on div at bounding box center [1446, 53] width 243 height 25
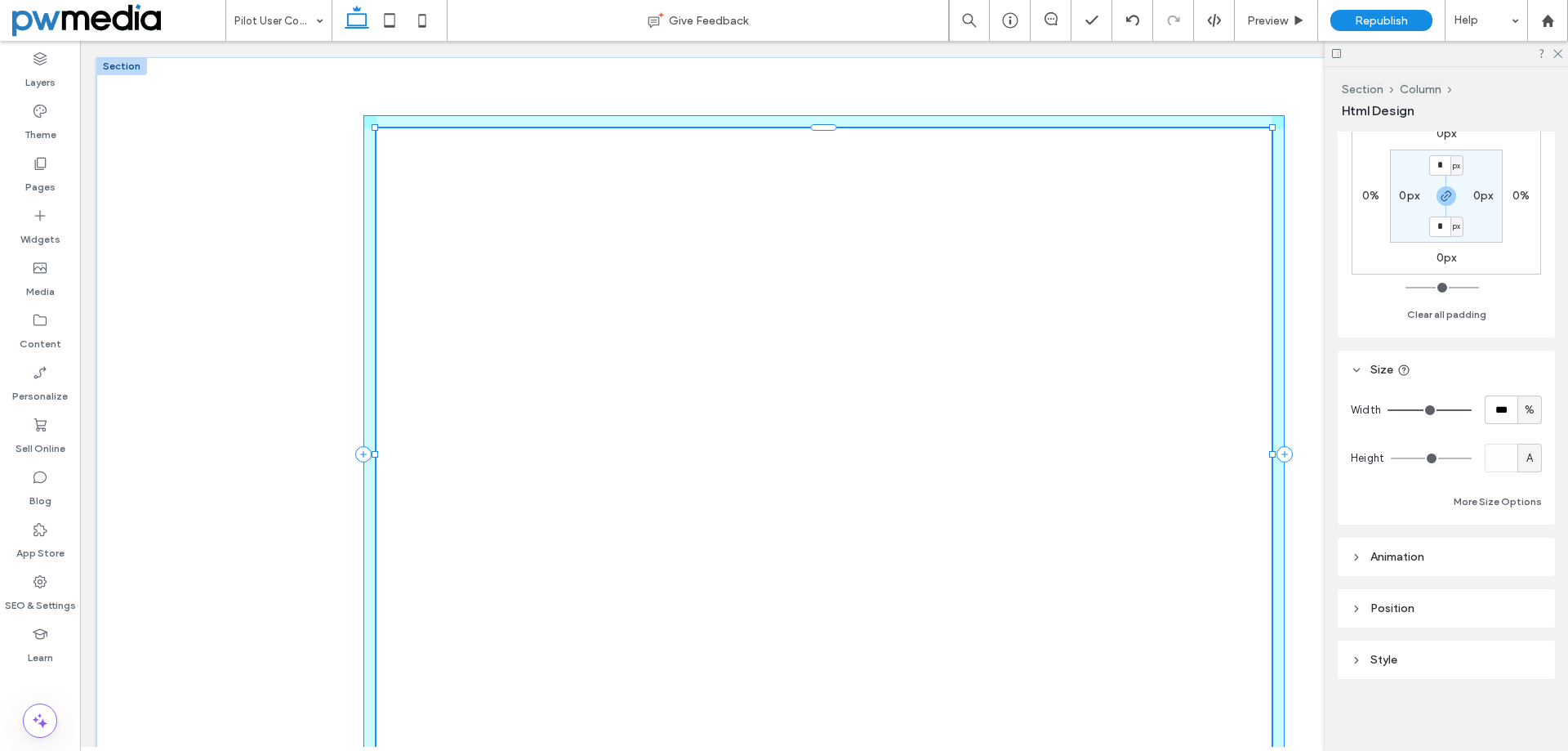
drag, startPoint x: 1272, startPoint y: 572, endPoint x: 1342, endPoint y: 783, distance: 222.3
click at [1342, 750] on html "+1.866.291.9850 Section Services Download Click2Dash Your Partner FAQ's (866) 2…" at bounding box center [823, 448] width 1487 height 815
type input "***"
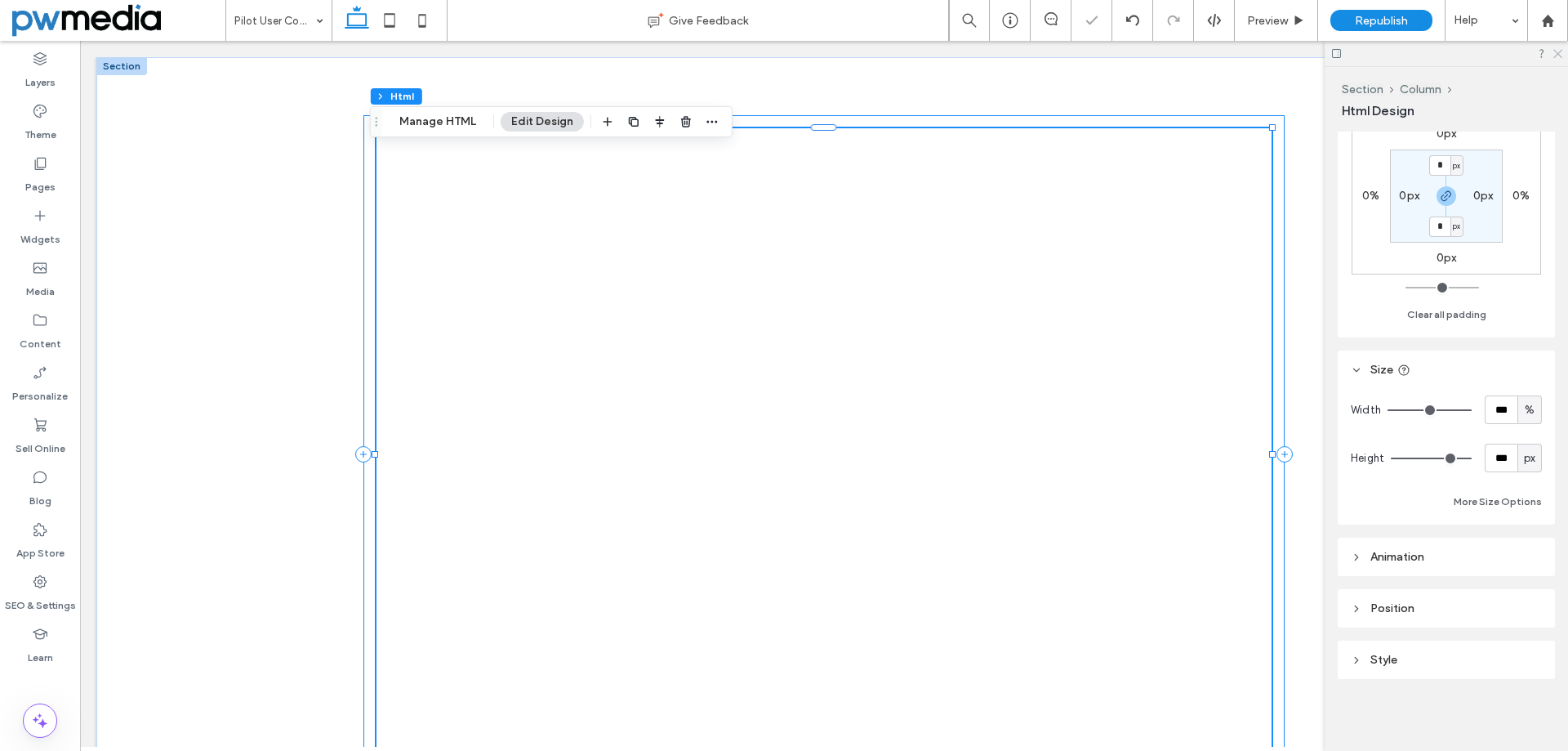
click at [1554, 54] on icon at bounding box center [1556, 53] width 11 height 11
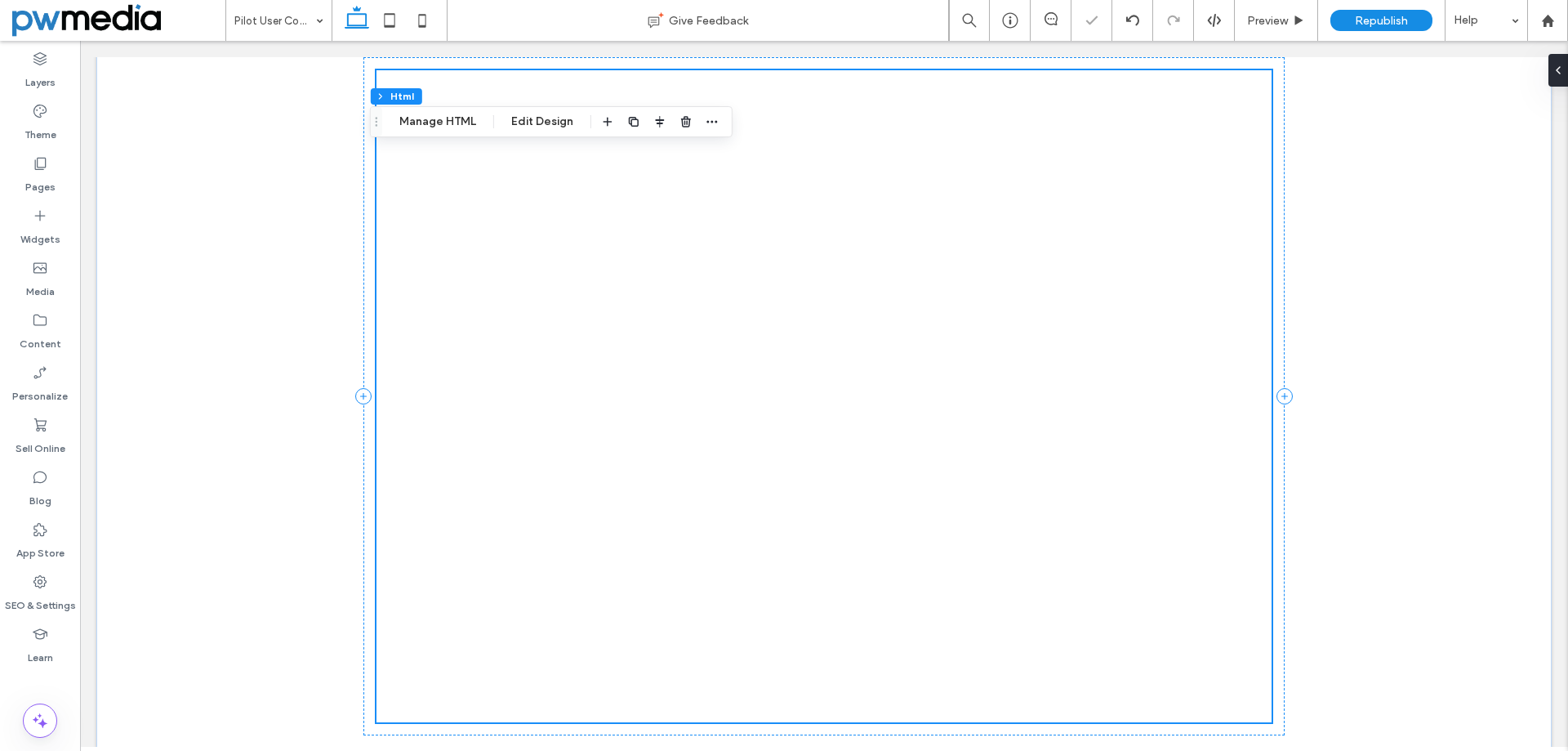
scroll to position [116, 0]
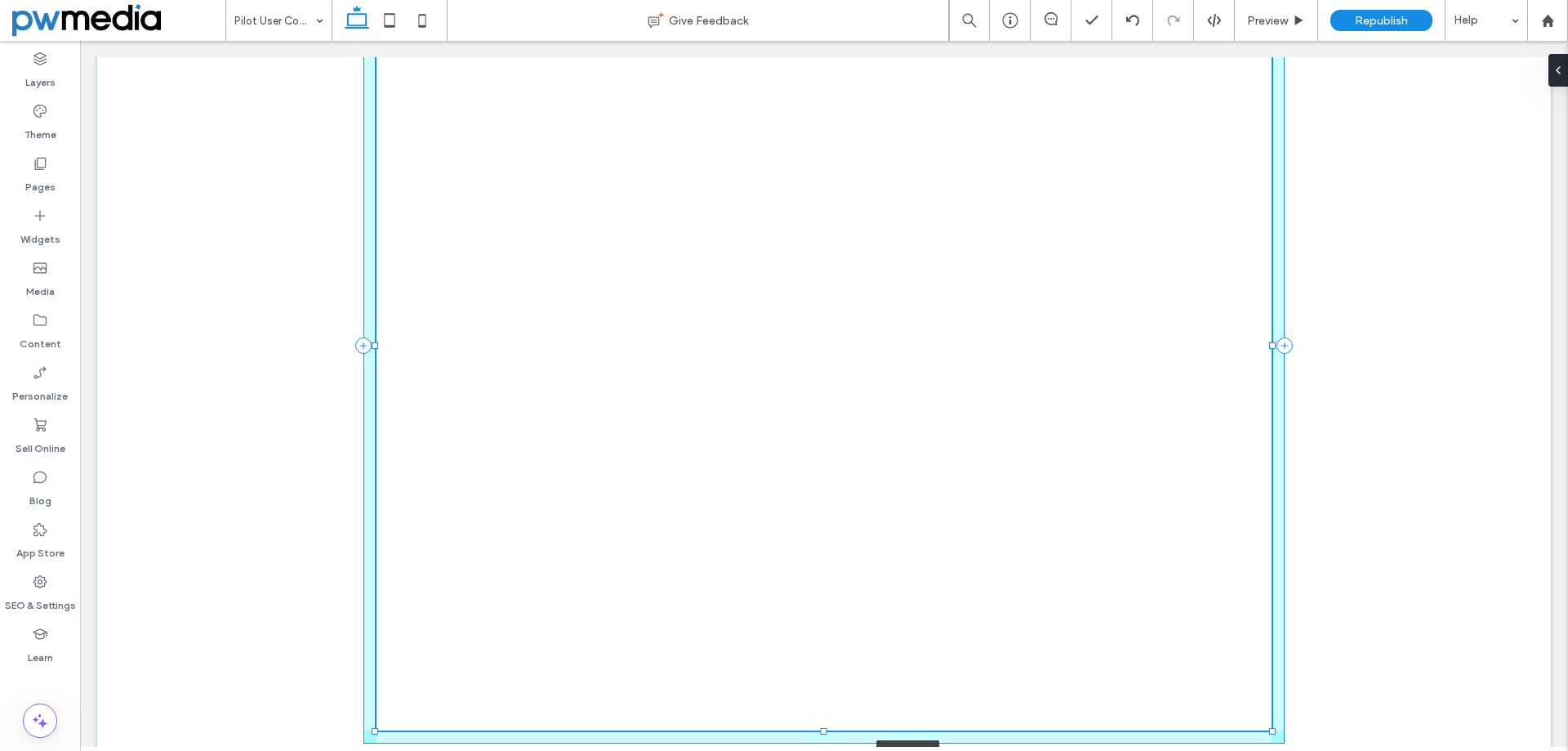
drag, startPoint x: 1266, startPoint y: 665, endPoint x: 1328, endPoint y: 756, distance: 110.1
click at [1328, 750] on html "+1.866.291.9850 Section Services Download Click2Dash Your Partner FAQ's (866) 2…" at bounding box center [823, 340] width 1487 height 933
type input "***"
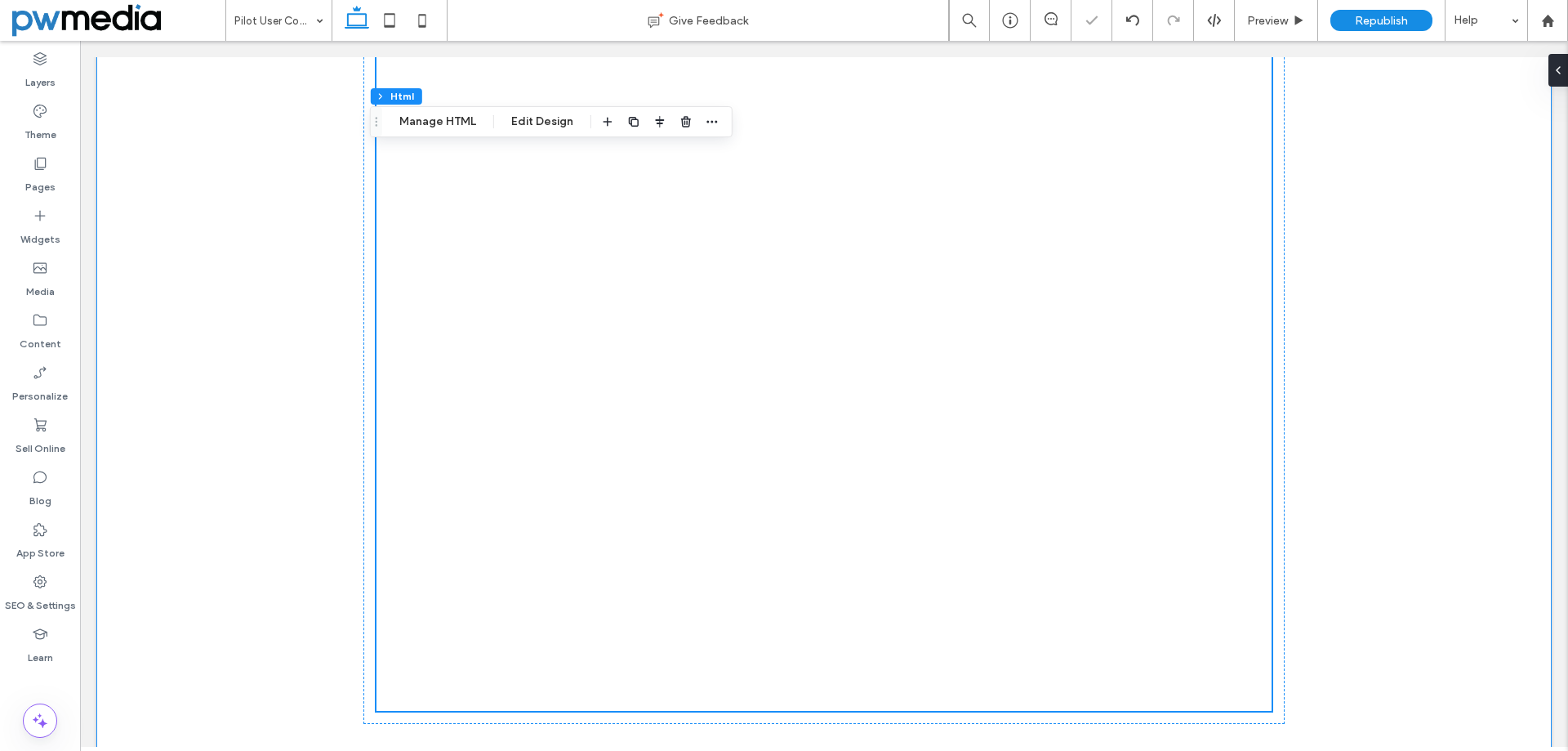
scroll to position [206, 0]
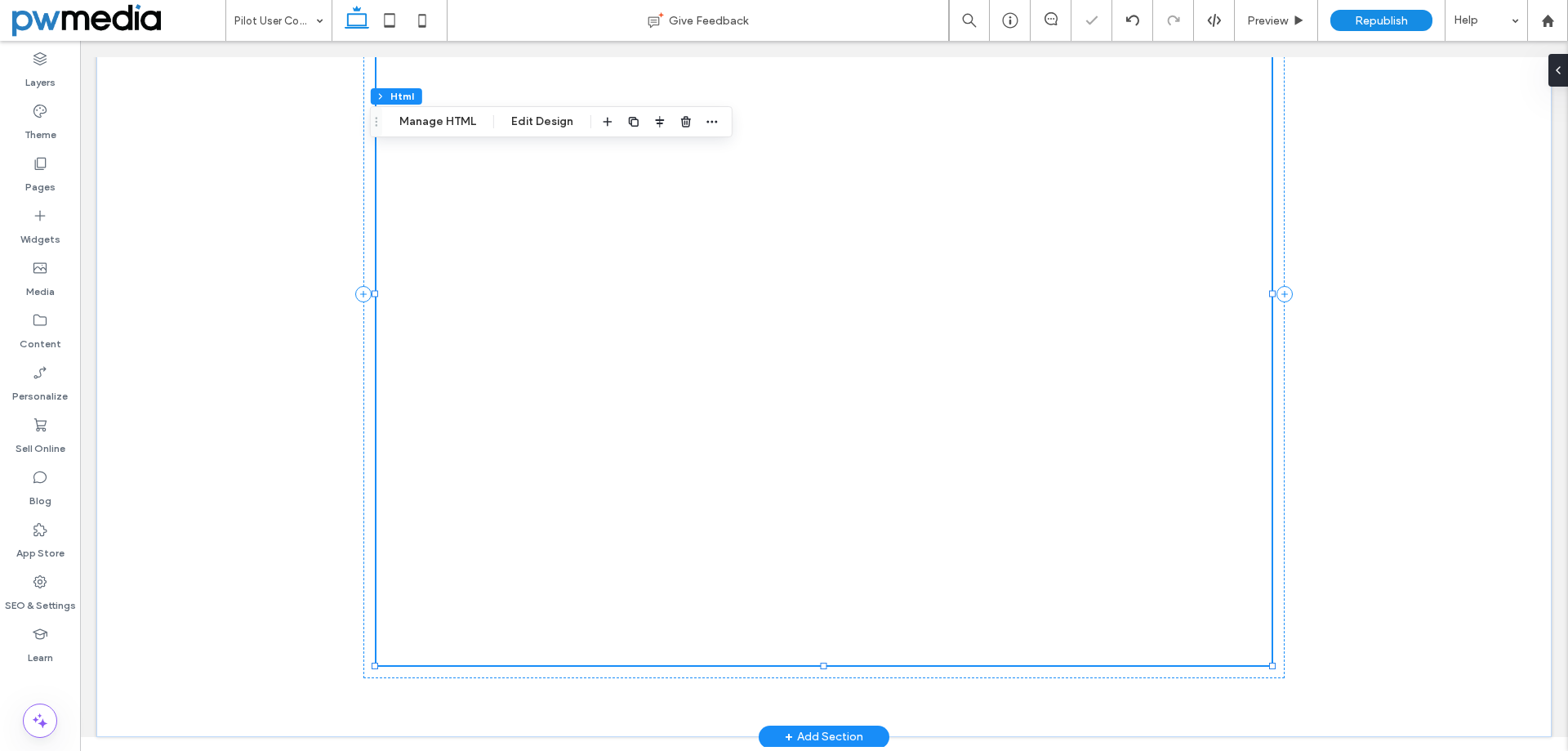
click at [1226, 660] on div at bounding box center [824, 293] width 896 height 742
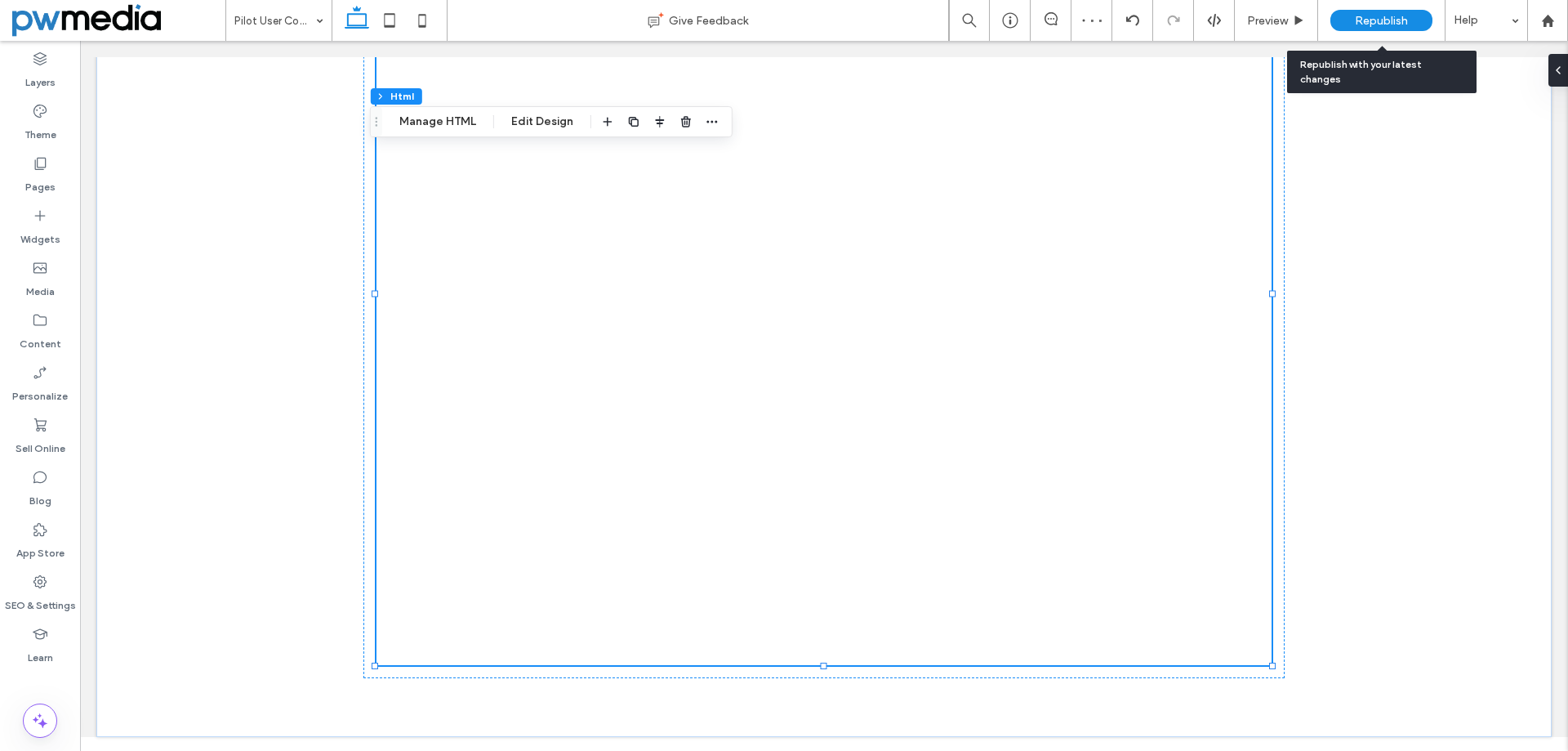
click at [1377, 21] on span "Republish" at bounding box center [1380, 21] width 53 height 14
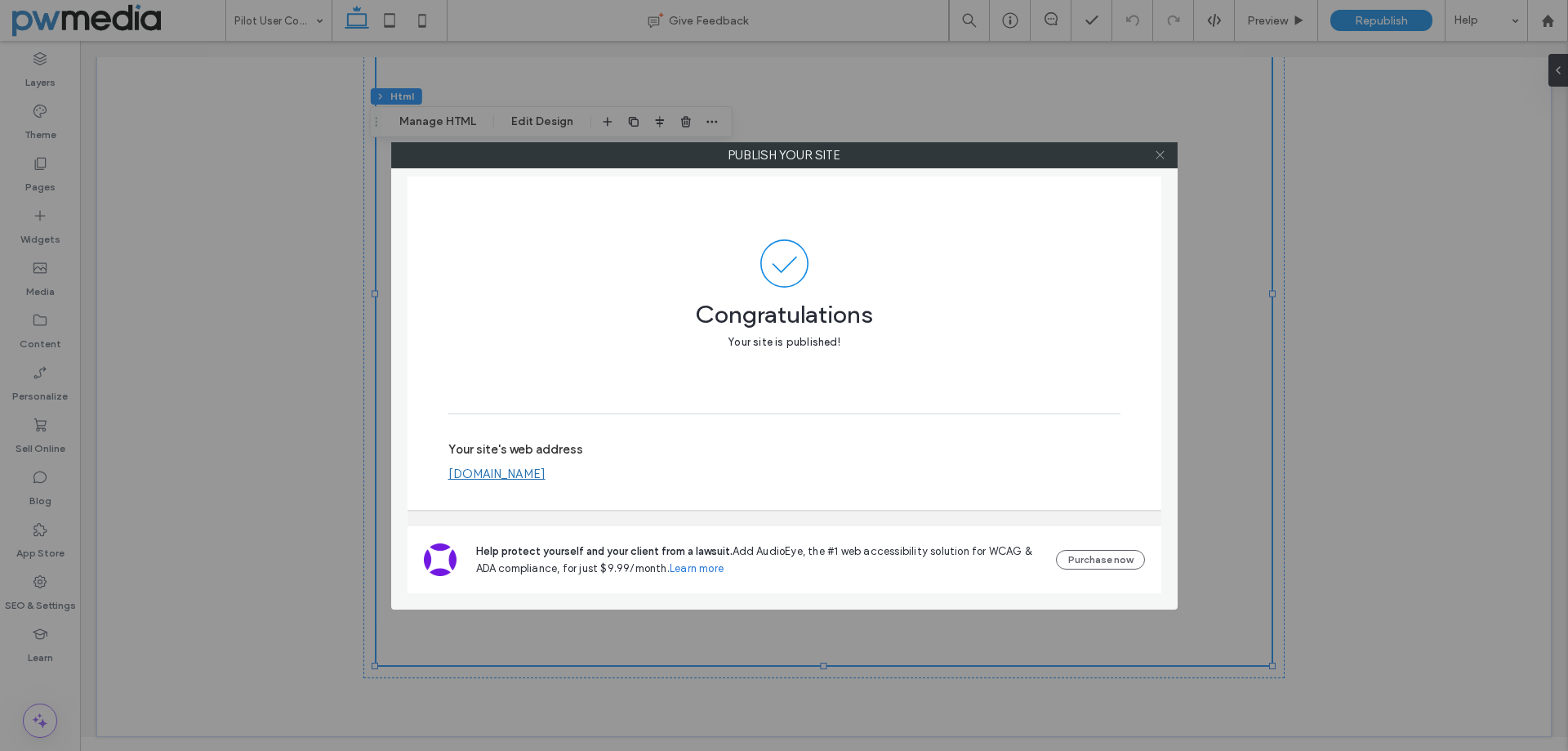
click at [1157, 155] on icon at bounding box center [1160, 154] width 12 height 12
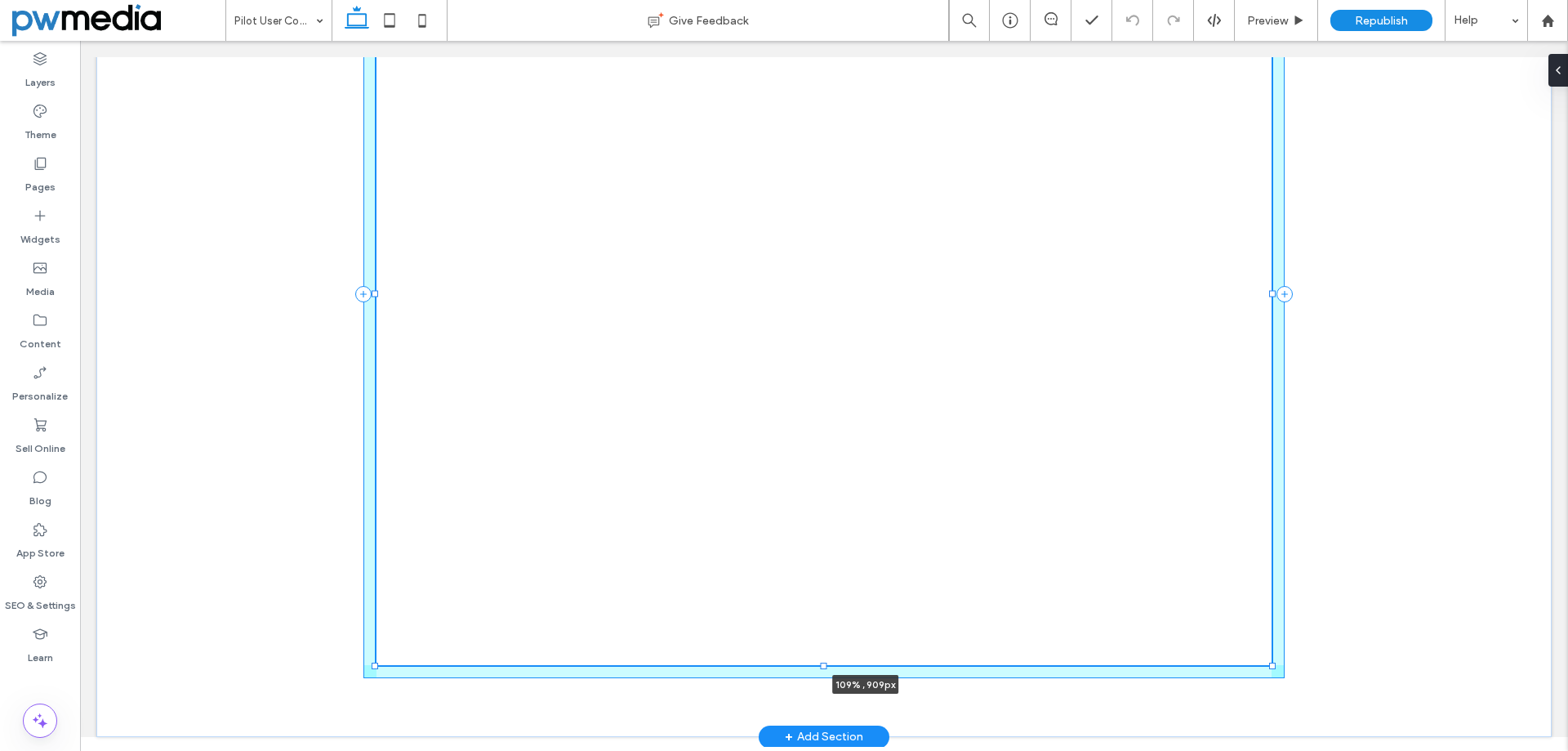
drag, startPoint x: 1264, startPoint y: 293, endPoint x: 1305, endPoint y: 295, distance: 41.0
click at [1305, 295] on div "109% , 909px" at bounding box center [823, 294] width 980 height 885
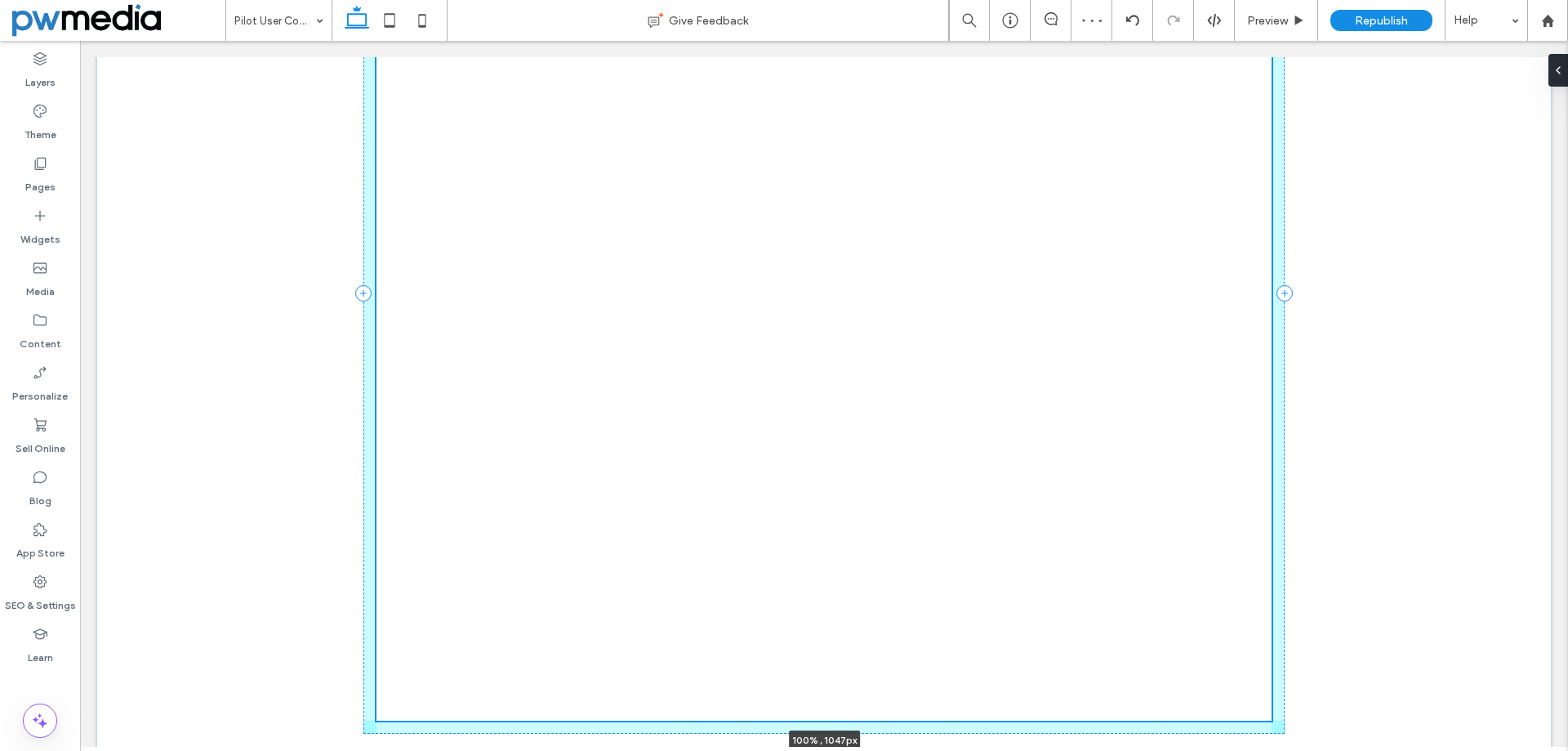
drag, startPoint x: 814, startPoint y: 668, endPoint x: 961, endPoint y: 672, distance: 147.1
click at [837, 750] on html "+1.866.291.9850 Section Services Download Click2Dash Your Partner FAQ's (866) 2…" at bounding box center [823, 287] width 1487 height 1019
type input "****"
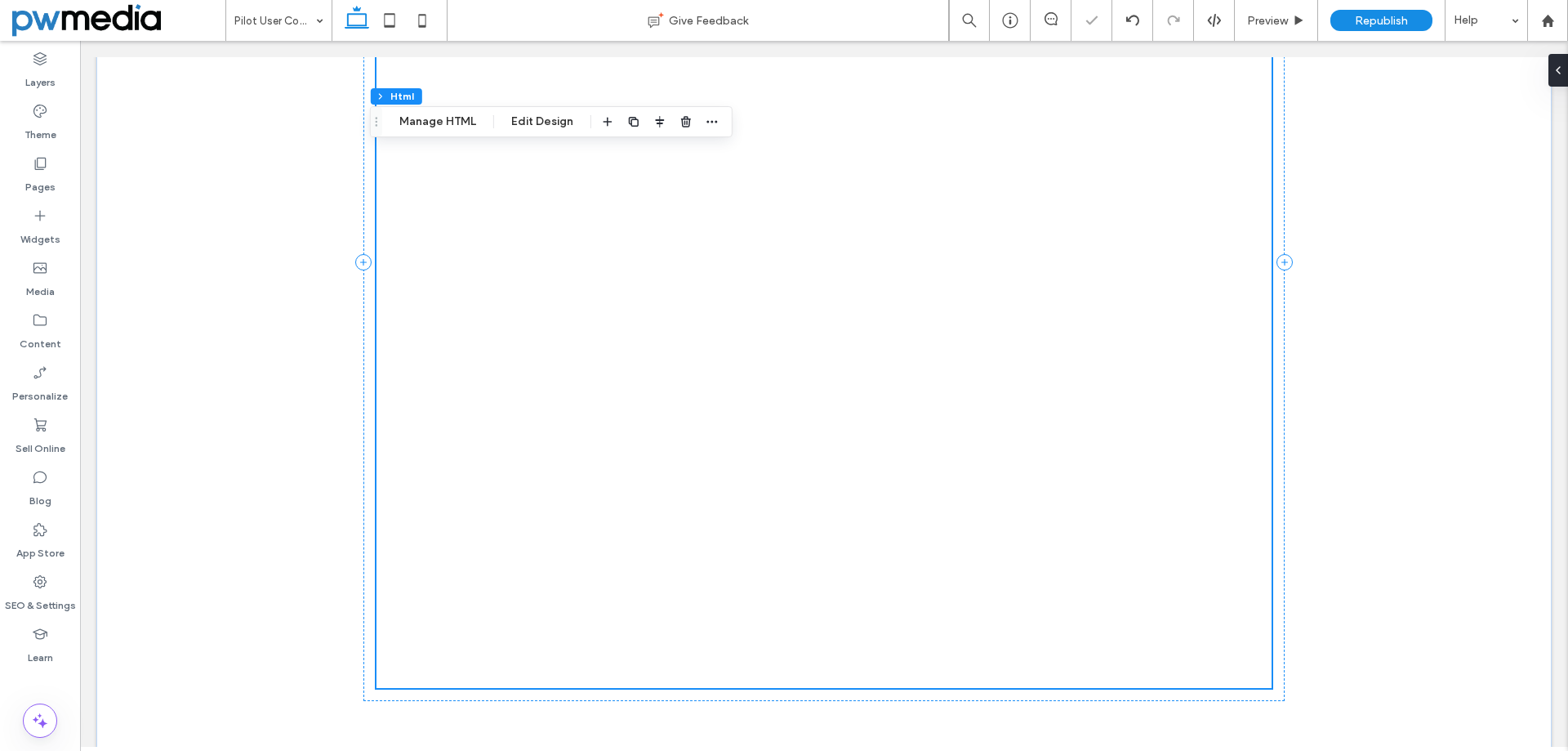
scroll to position [316, 0]
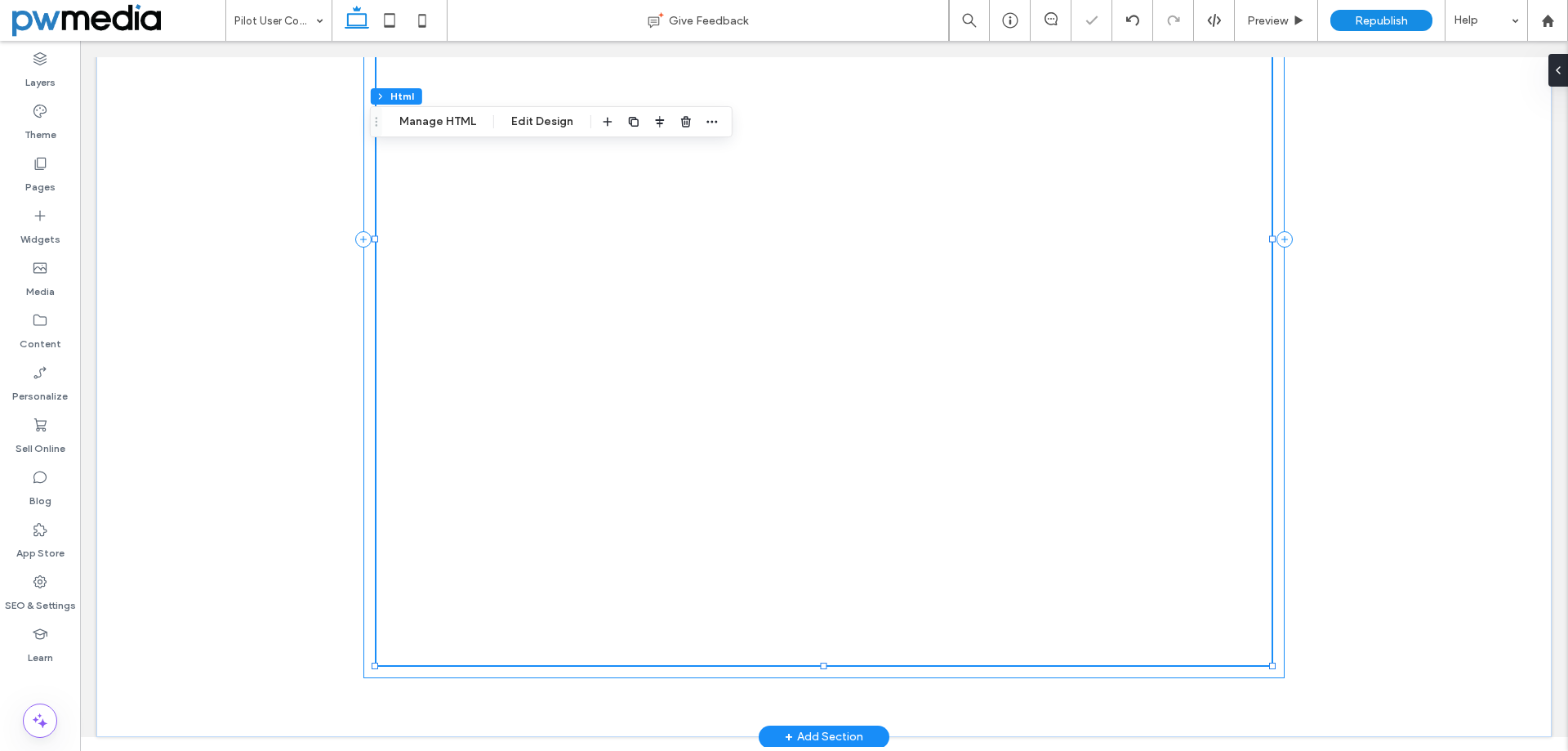
click at [1268, 669] on div "100% , 1043px" at bounding box center [824, 239] width 922 height 878
click at [1257, 654] on div at bounding box center [824, 238] width 896 height 852
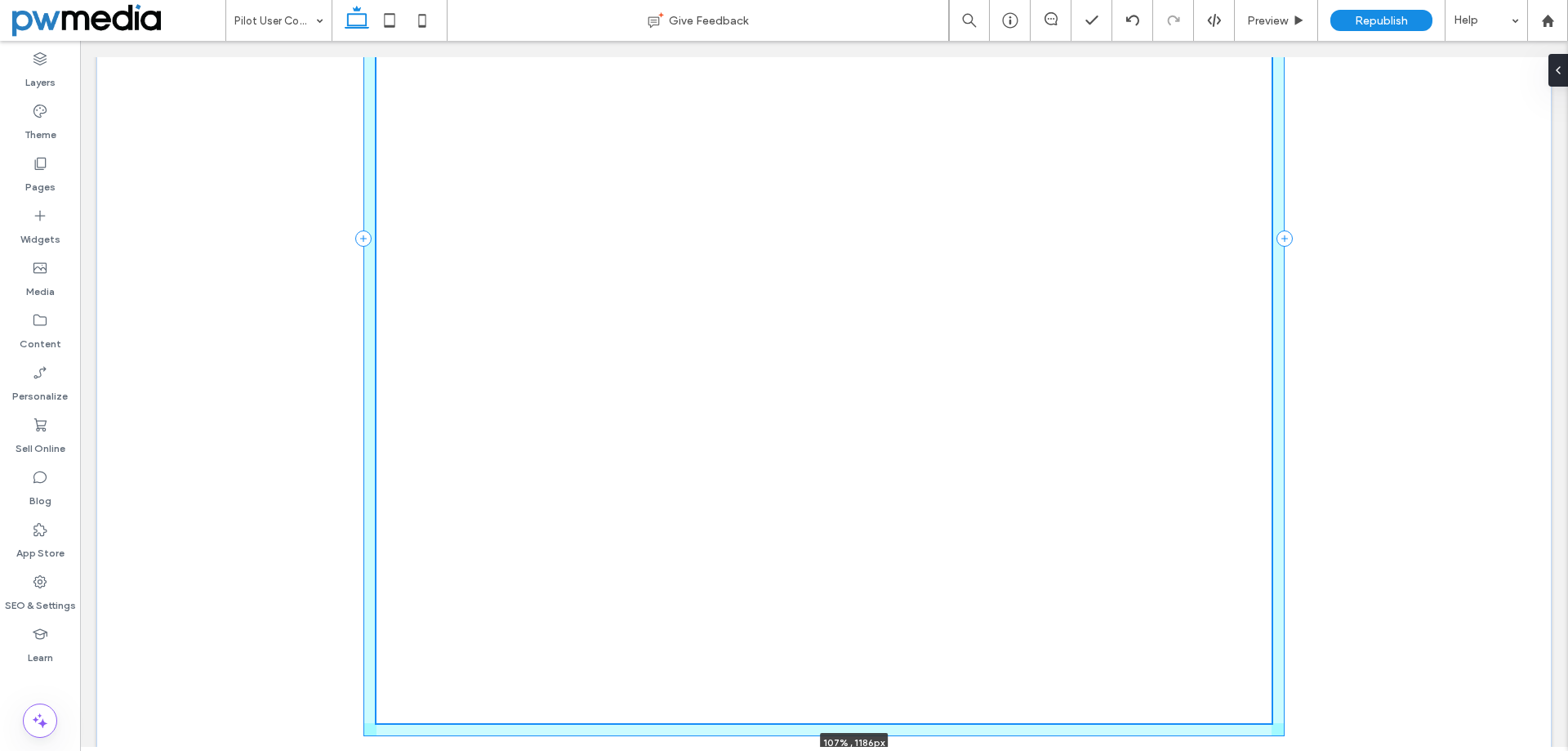
drag, startPoint x: 1266, startPoint y: 665, endPoint x: 1298, endPoint y: 783, distance: 122.3
click at [1298, 750] on html "+1.866.291.9850 Section Services Download Click2Dash Your Partner FAQ's (866) 2…" at bounding box center [823, 232] width 1487 height 1132
type input "****"
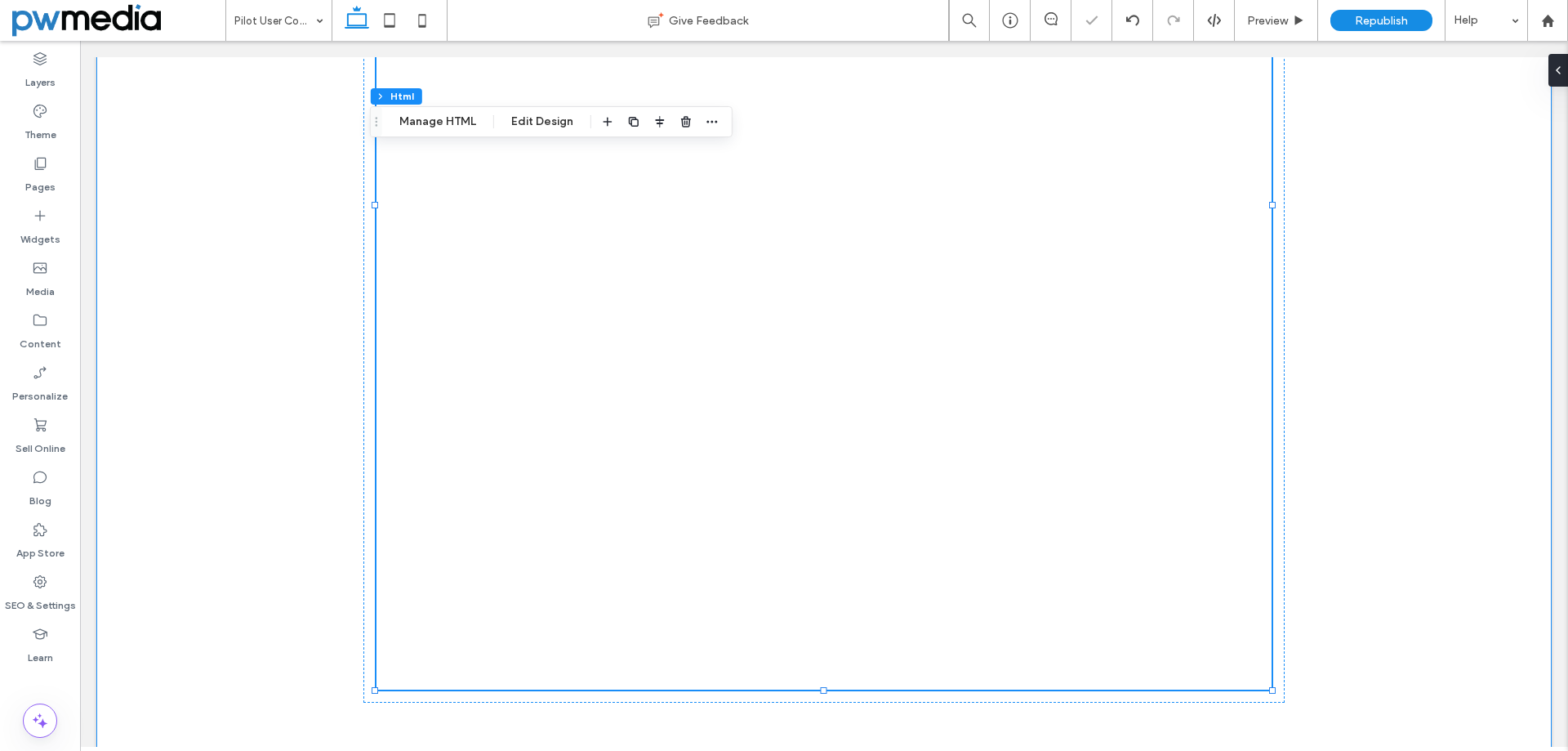
scroll to position [432, 0]
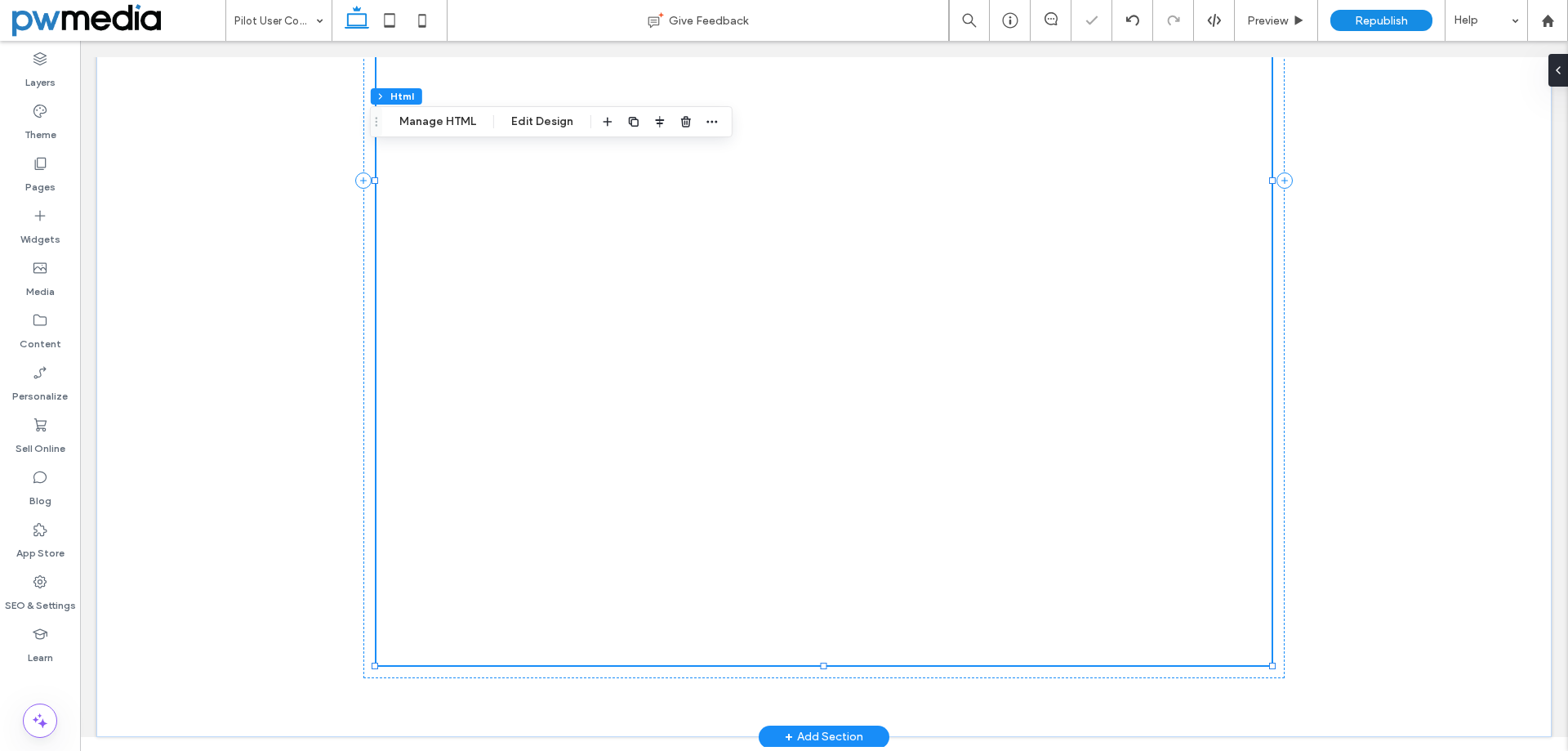
click at [1050, 497] on div at bounding box center [824, 180] width 896 height 969
click at [854, 309] on div at bounding box center [824, 180] width 896 height 969
click at [447, 125] on button "Manage HTML" at bounding box center [437, 122] width 98 height 20
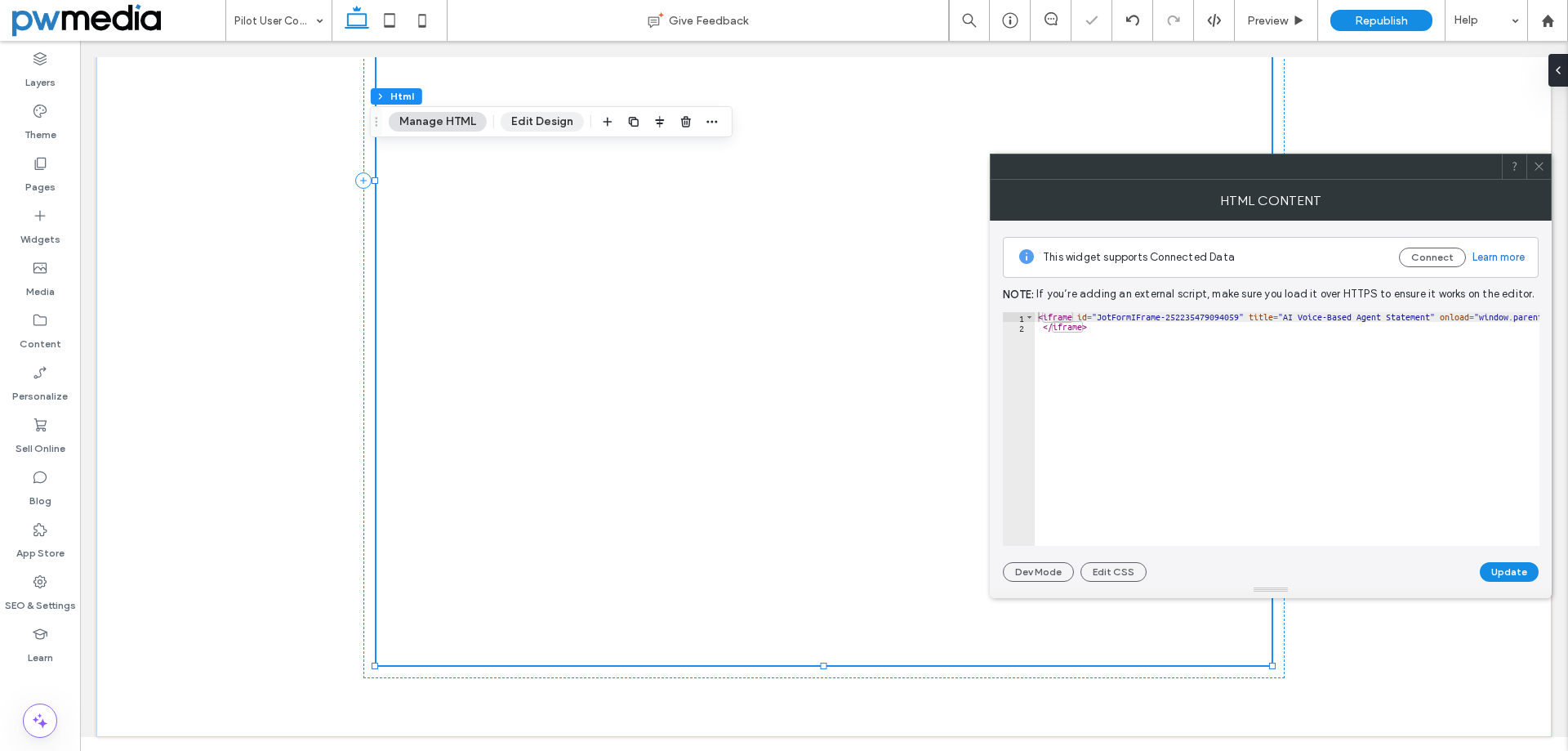
click at [555, 125] on button "Edit Design" at bounding box center [543, 122] width 84 height 20
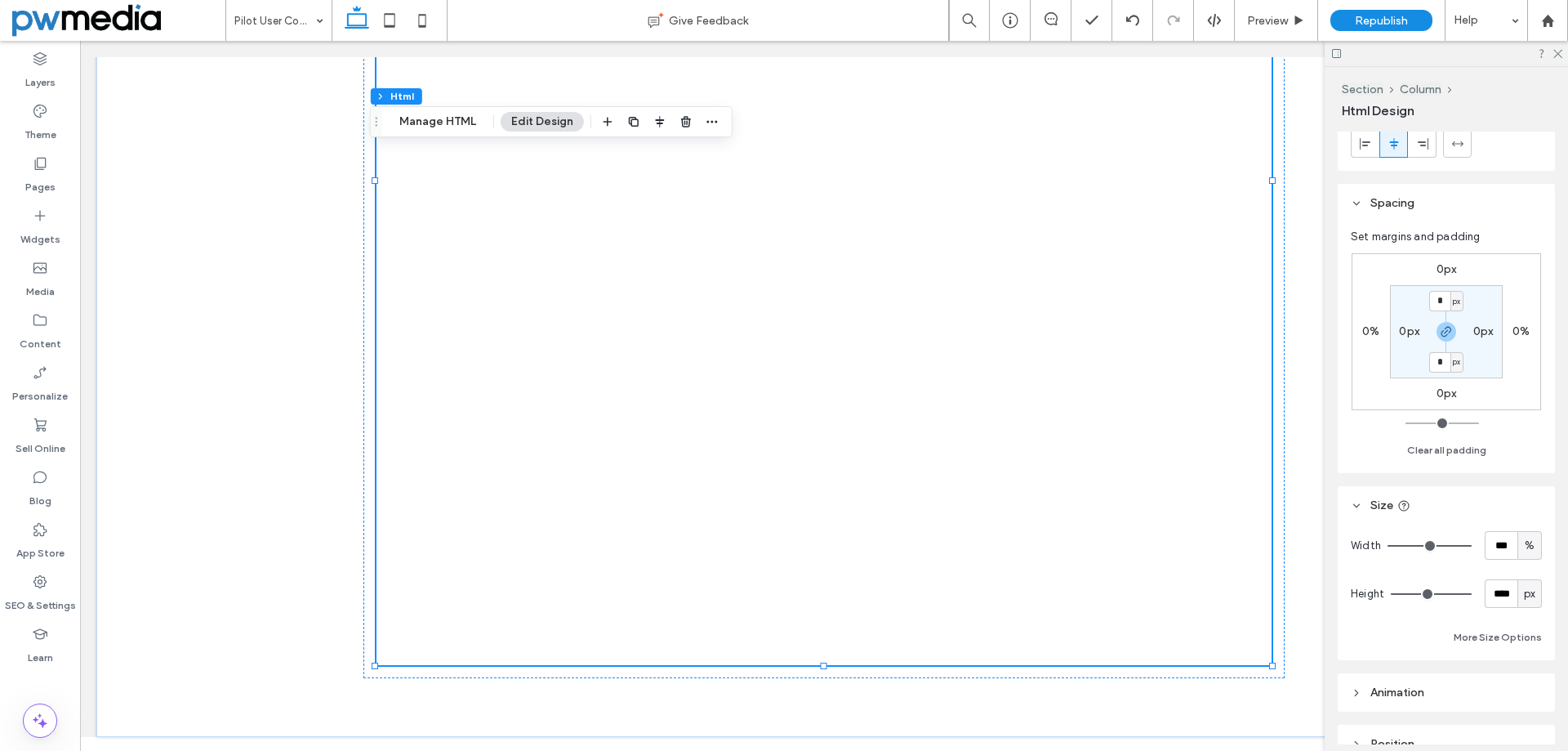
scroll to position [82, 0]
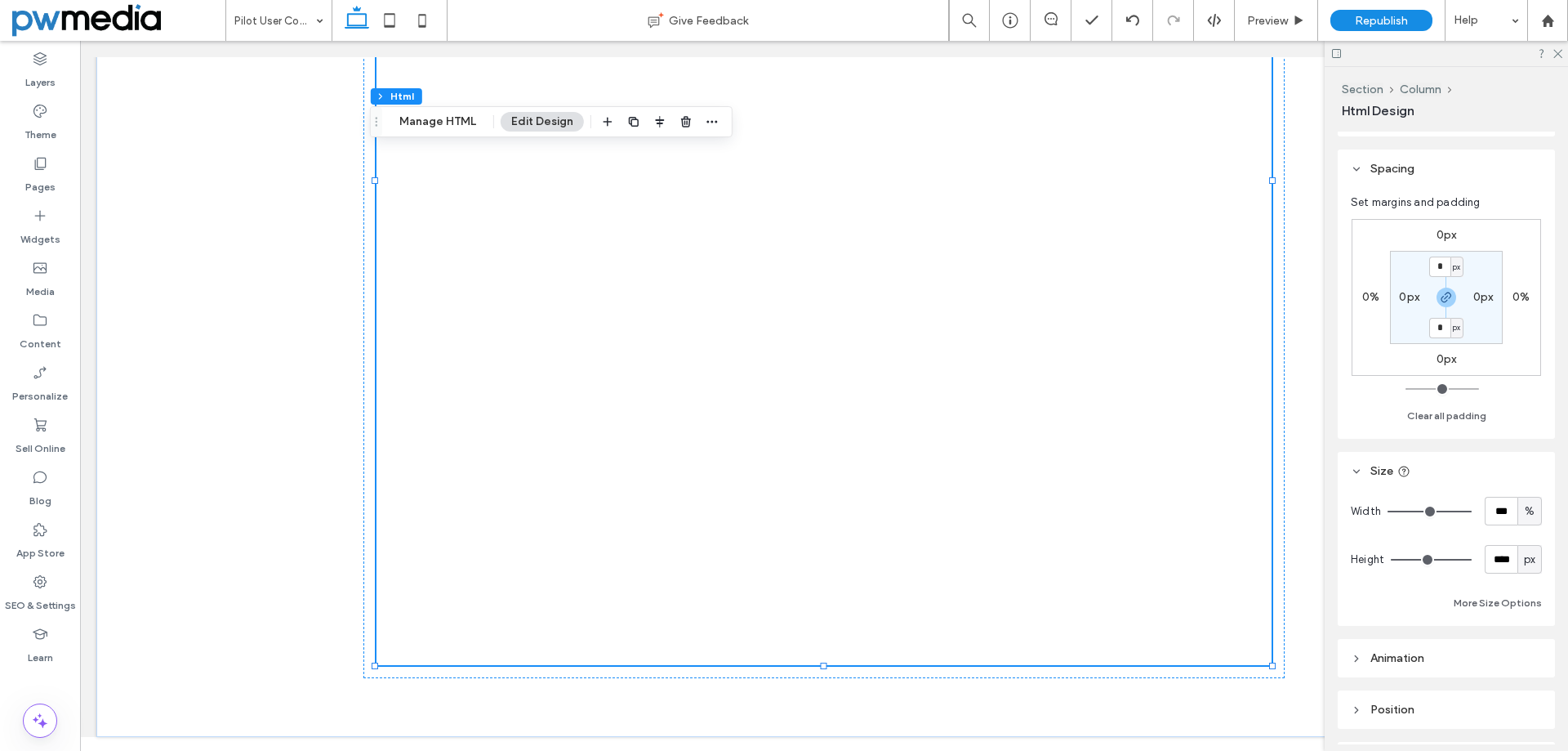
drag, startPoint x: 1485, startPoint y: 605, endPoint x: 1505, endPoint y: 628, distance: 30.5
click at [1485, 606] on button "More Size Options" at bounding box center [1497, 603] width 89 height 20
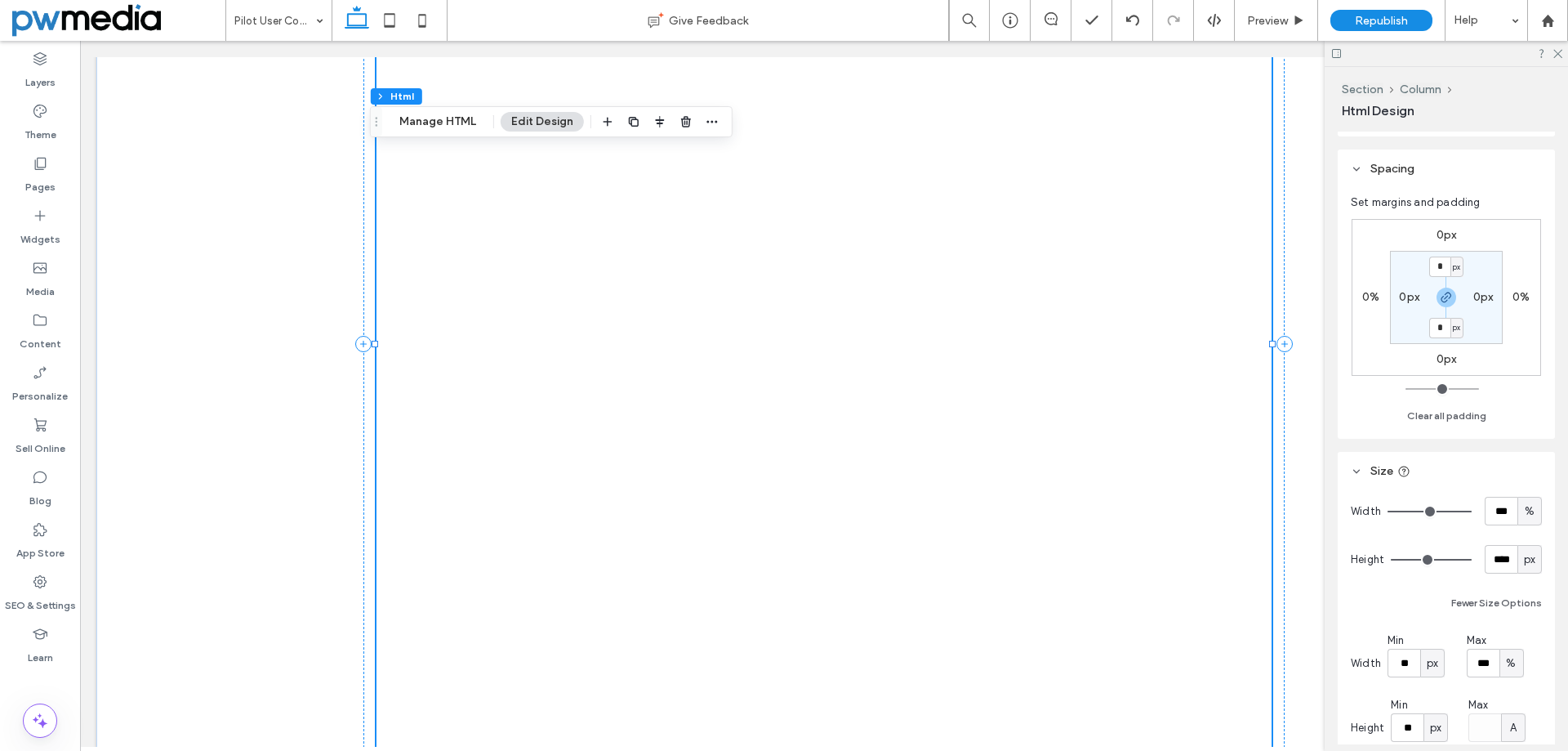
click at [1134, 357] on div at bounding box center [824, 344] width 896 height 969
click at [452, 121] on button "Manage HTML" at bounding box center [437, 122] width 98 height 20
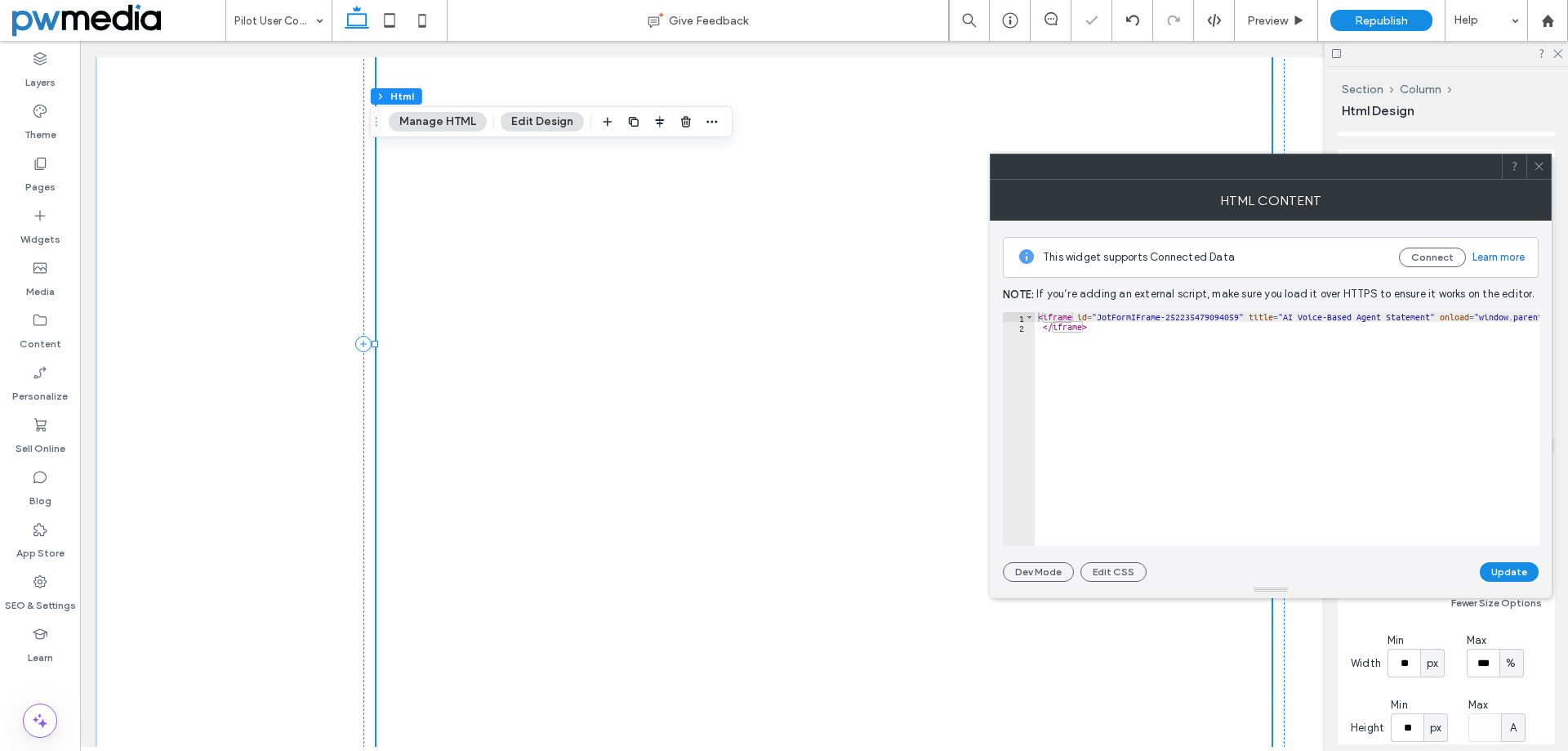
type textarea "**********"
click at [1147, 401] on div at bounding box center [1286, 432] width 505 height 241
paste textarea "**********"
type textarea "**********"
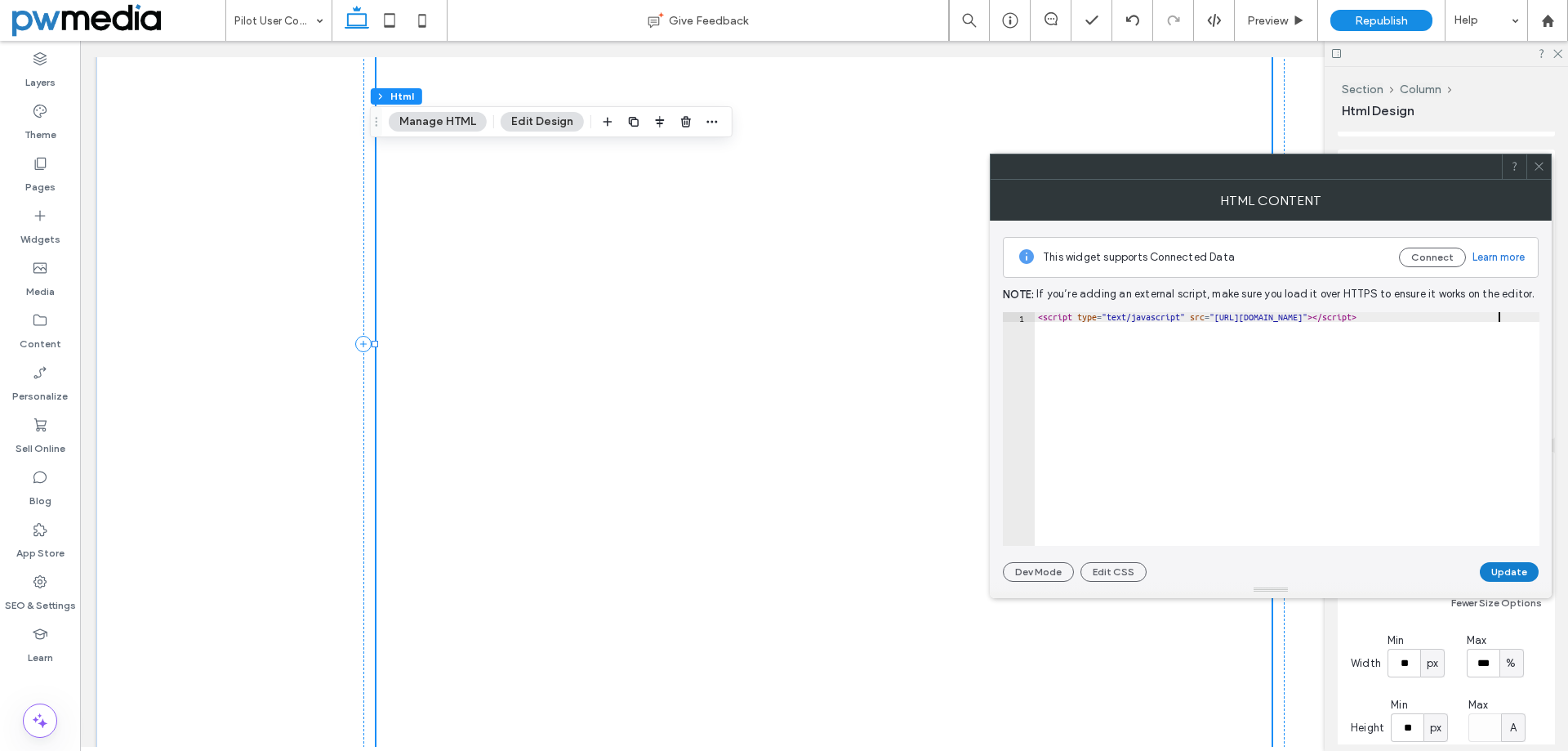
click at [1492, 576] on button "Update" at bounding box center [1508, 572] width 59 height 20
click at [1540, 166] on icon at bounding box center [1538, 166] width 12 height 12
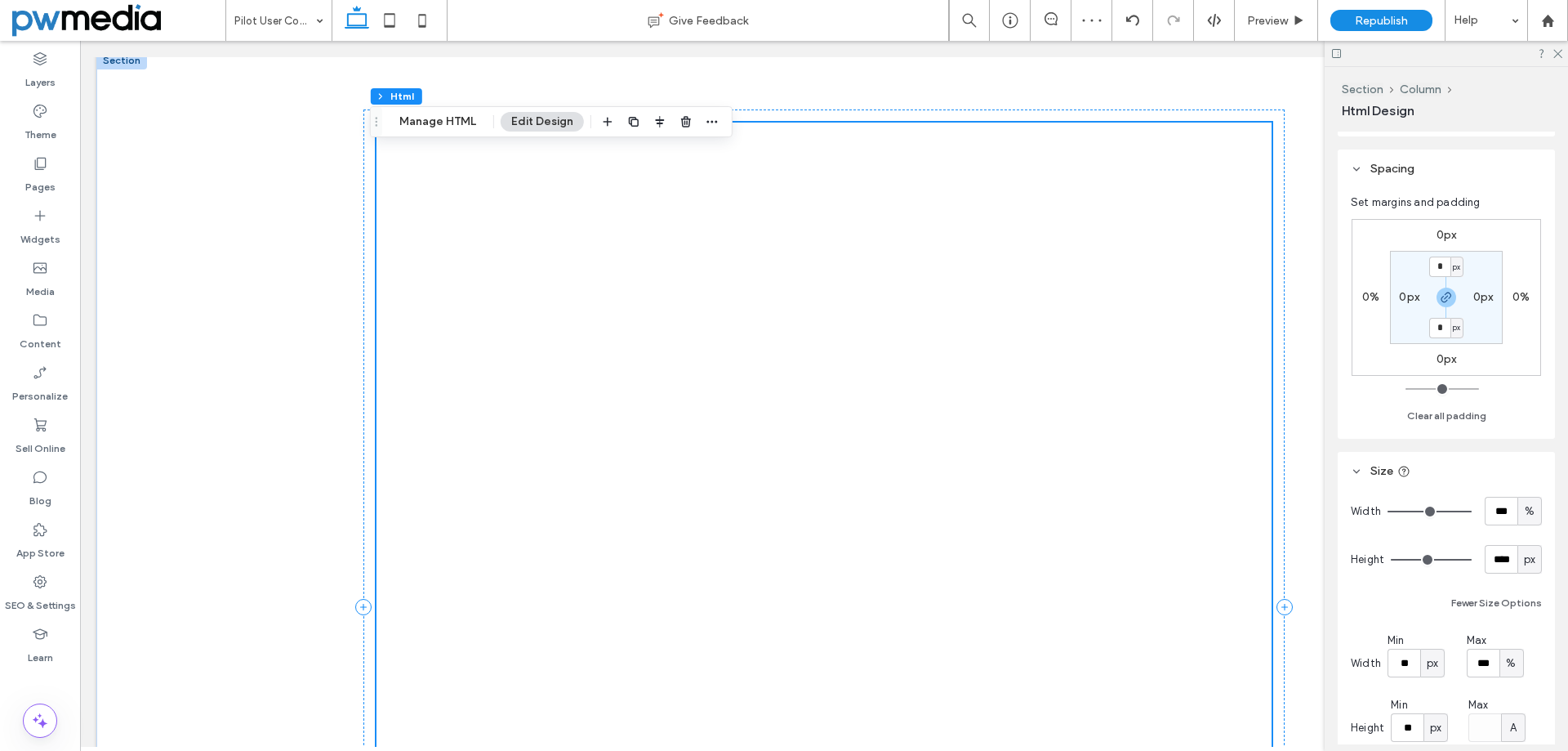
scroll to position [0, 0]
click at [921, 451] on div at bounding box center [824, 613] width 896 height 969
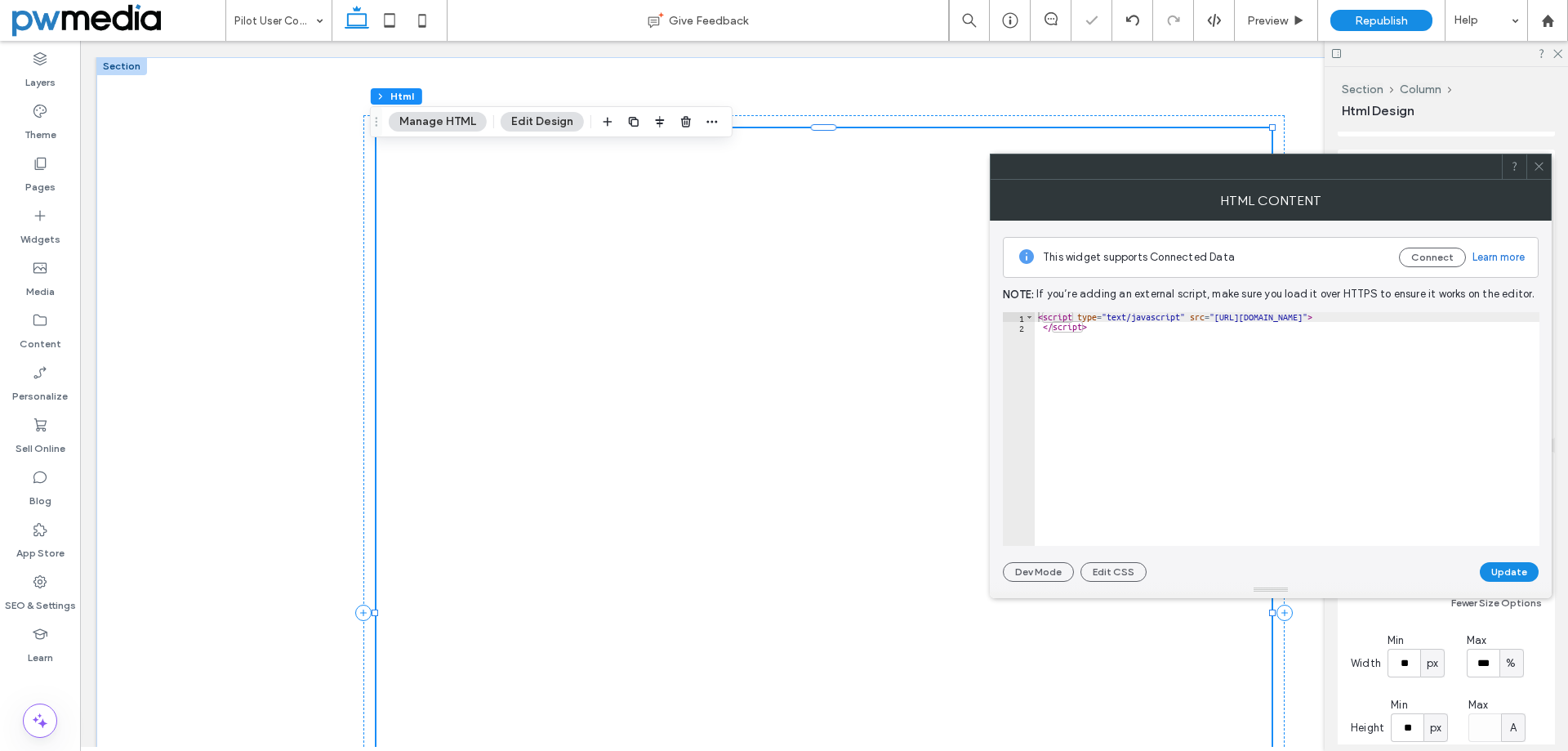
click at [1082, 362] on div "< script type = "text/javascript" src = "https://form.jotform.com/jsform/252235…" at bounding box center [1286, 438] width 505 height 253
paste textarea "Cursor at row 2"
type textarea "**********"
click at [1515, 572] on button "Update" at bounding box center [1508, 572] width 59 height 20
click at [1159, 511] on div "< script type = "text/javascript" src = "https://form.jotform.com/jsform/252235…" at bounding box center [1286, 438] width 505 height 253
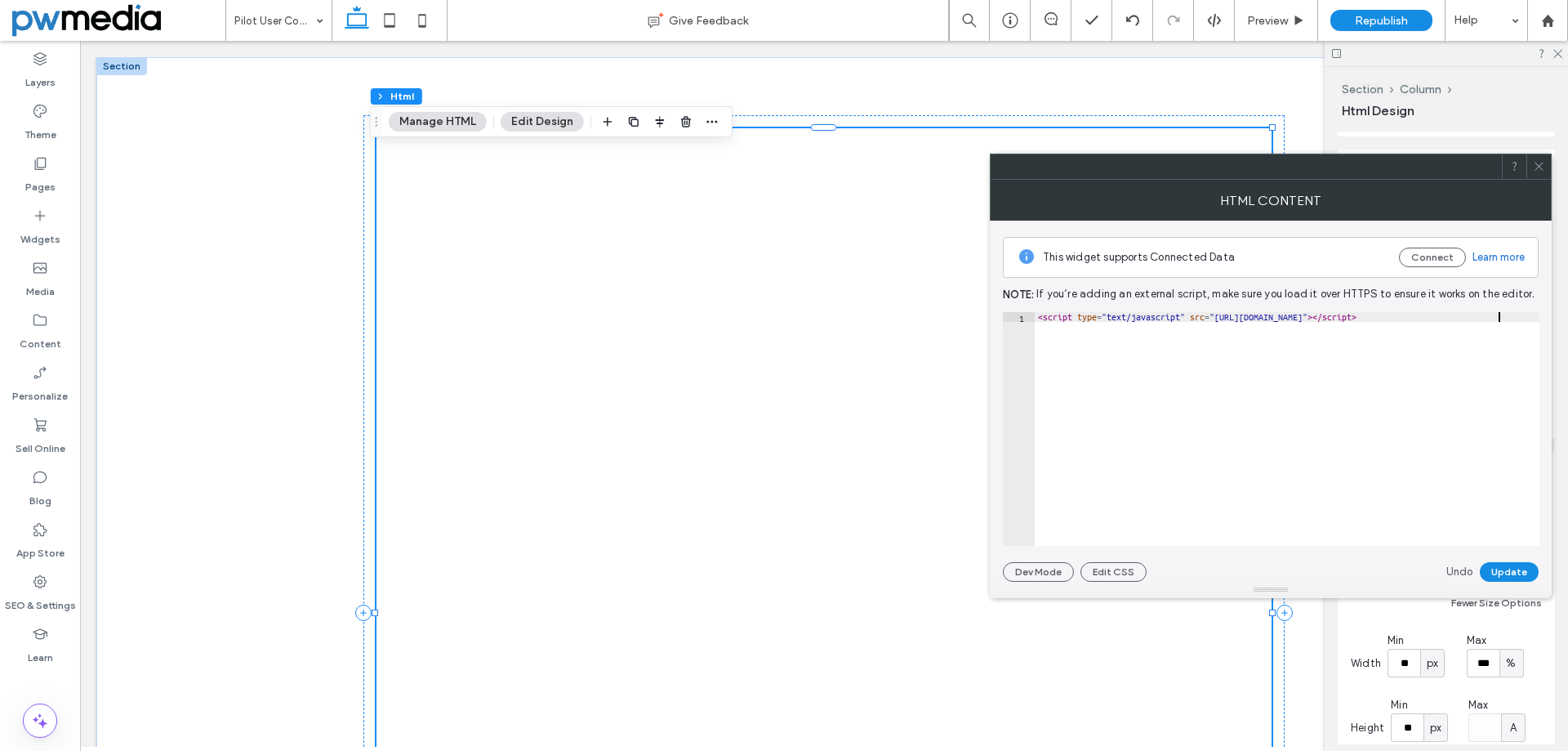
drag, startPoint x: 1517, startPoint y: 575, endPoint x: 1513, endPoint y: 566, distance: 9.8
click at [1516, 575] on button "Update" at bounding box center [1508, 572] width 59 height 20
click at [1535, 163] on icon at bounding box center [1538, 166] width 12 height 12
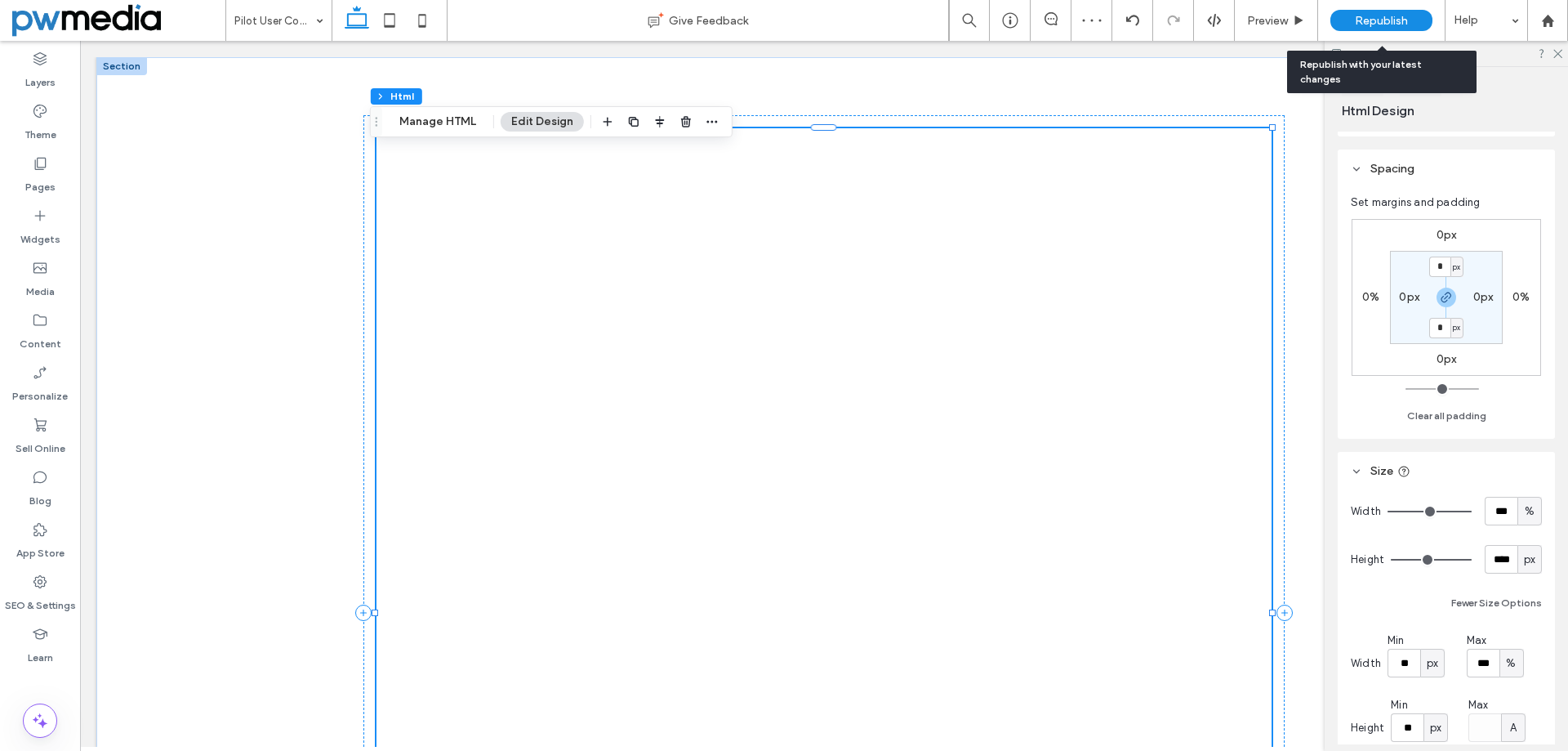
click at [1368, 21] on span "Republish" at bounding box center [1380, 21] width 53 height 14
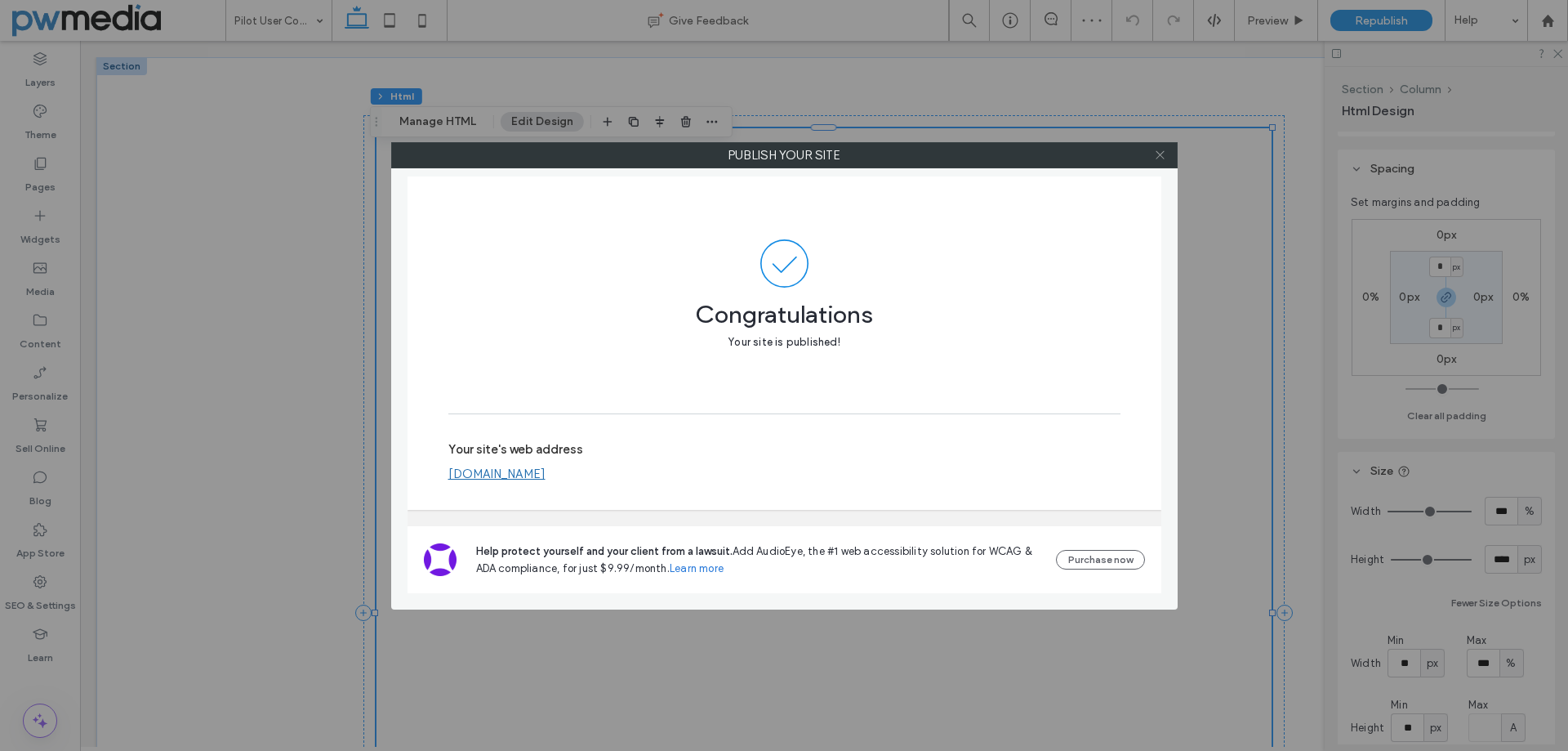
click at [1162, 152] on use at bounding box center [1159, 155] width 8 height 8
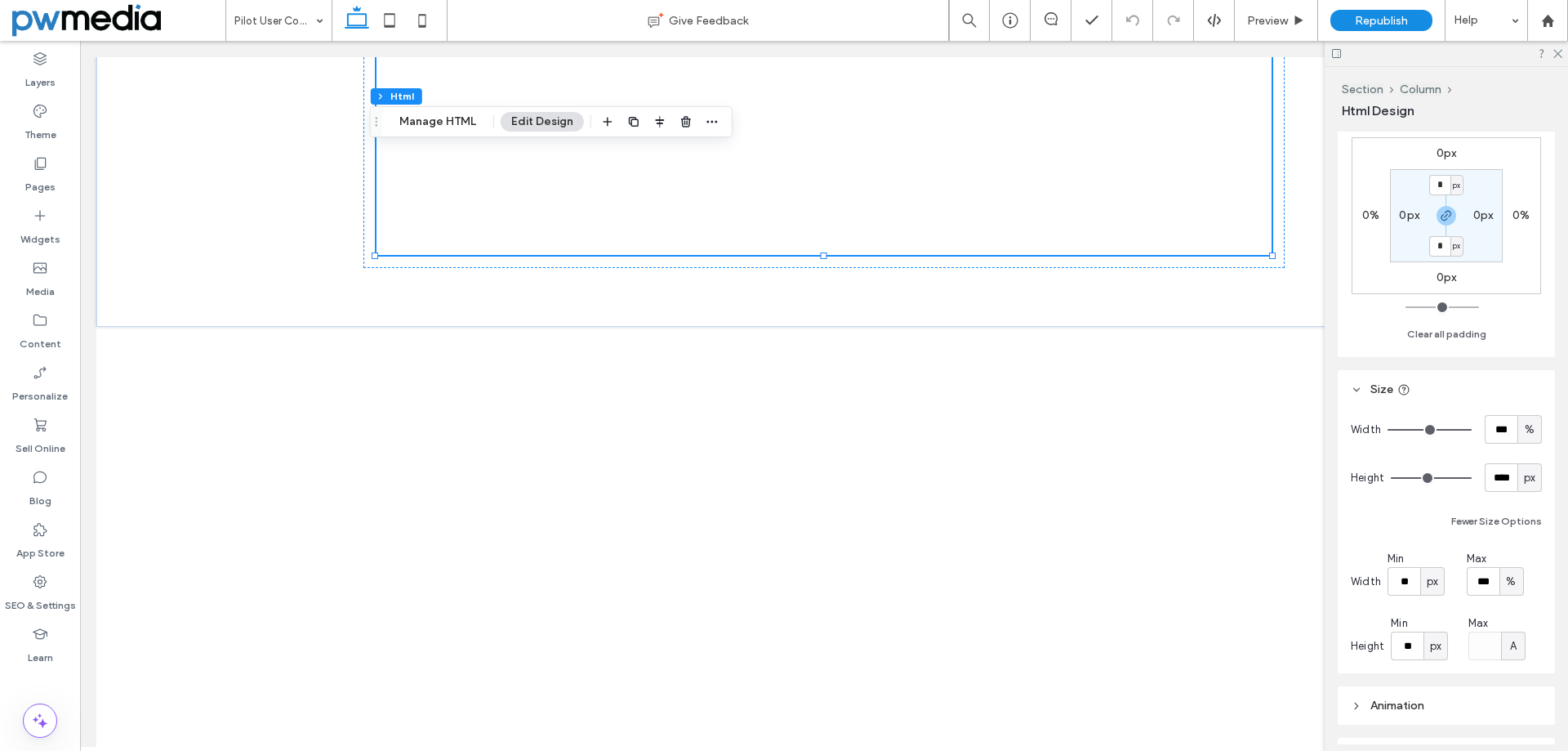
scroll to position [735, 0]
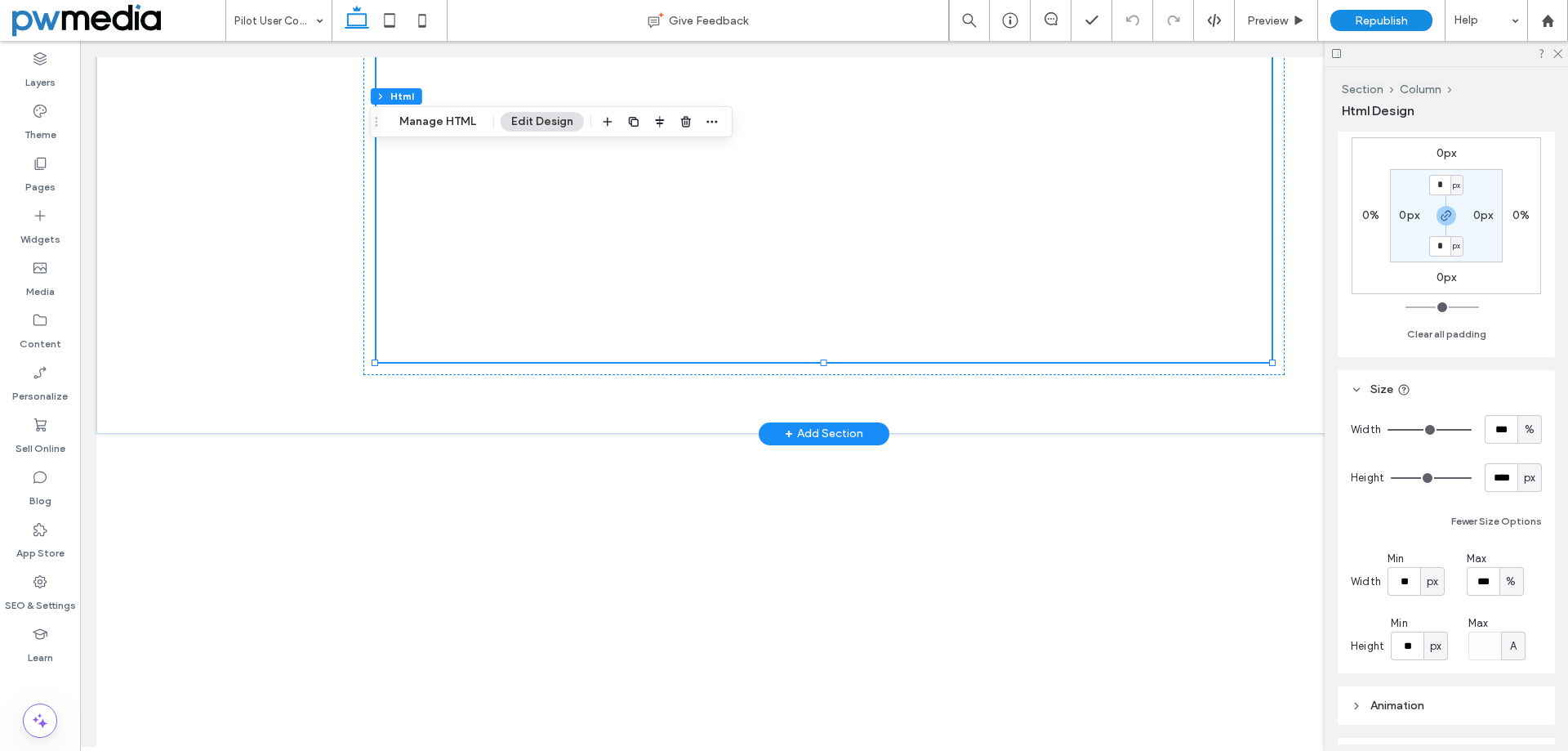
click at [464, 126] on button "Manage HTML" at bounding box center [437, 122] width 98 height 20
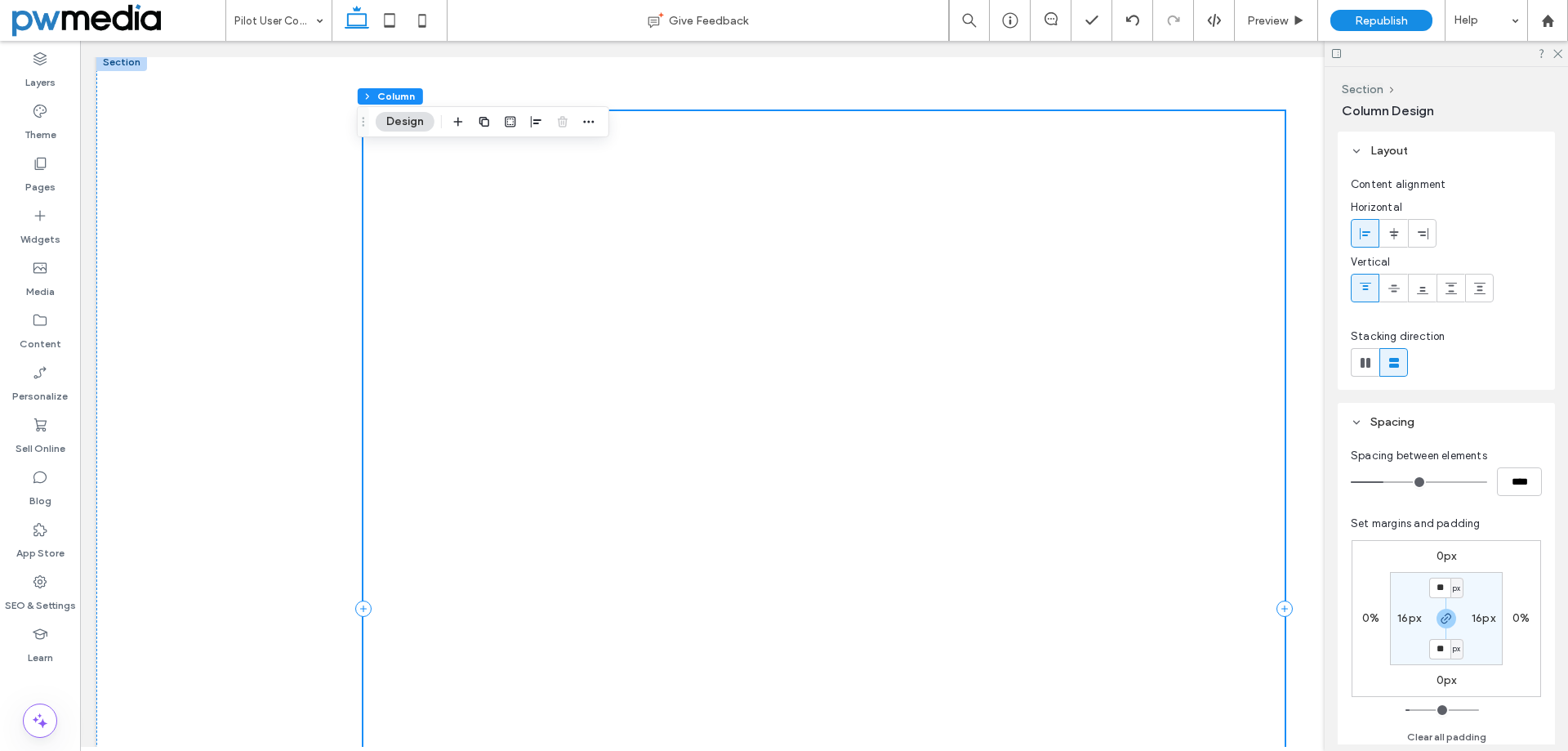
scroll to position [0, 0]
click at [1558, 58] on div at bounding box center [1446, 53] width 243 height 25
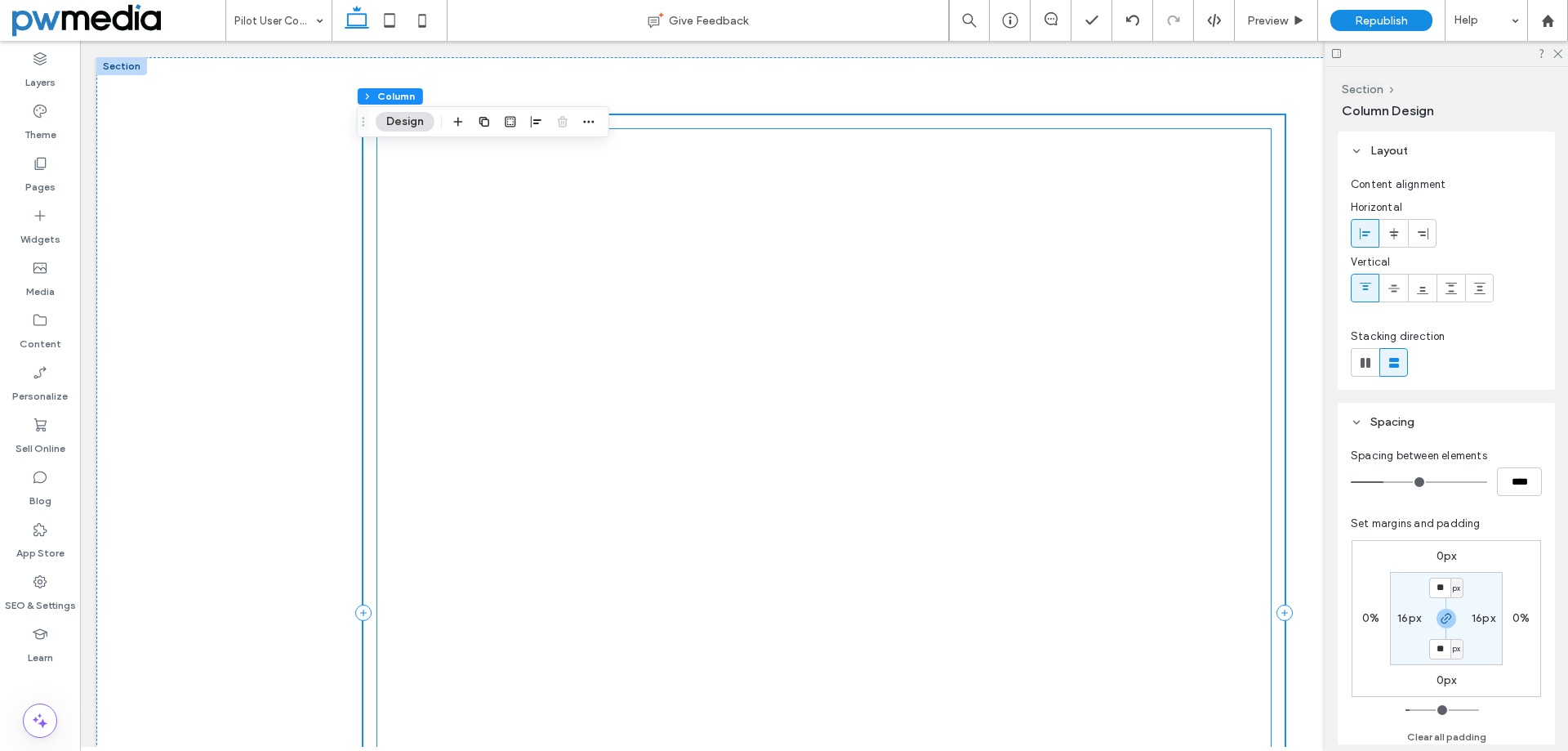
click at [696, 477] on div at bounding box center [824, 613] width 896 height 969
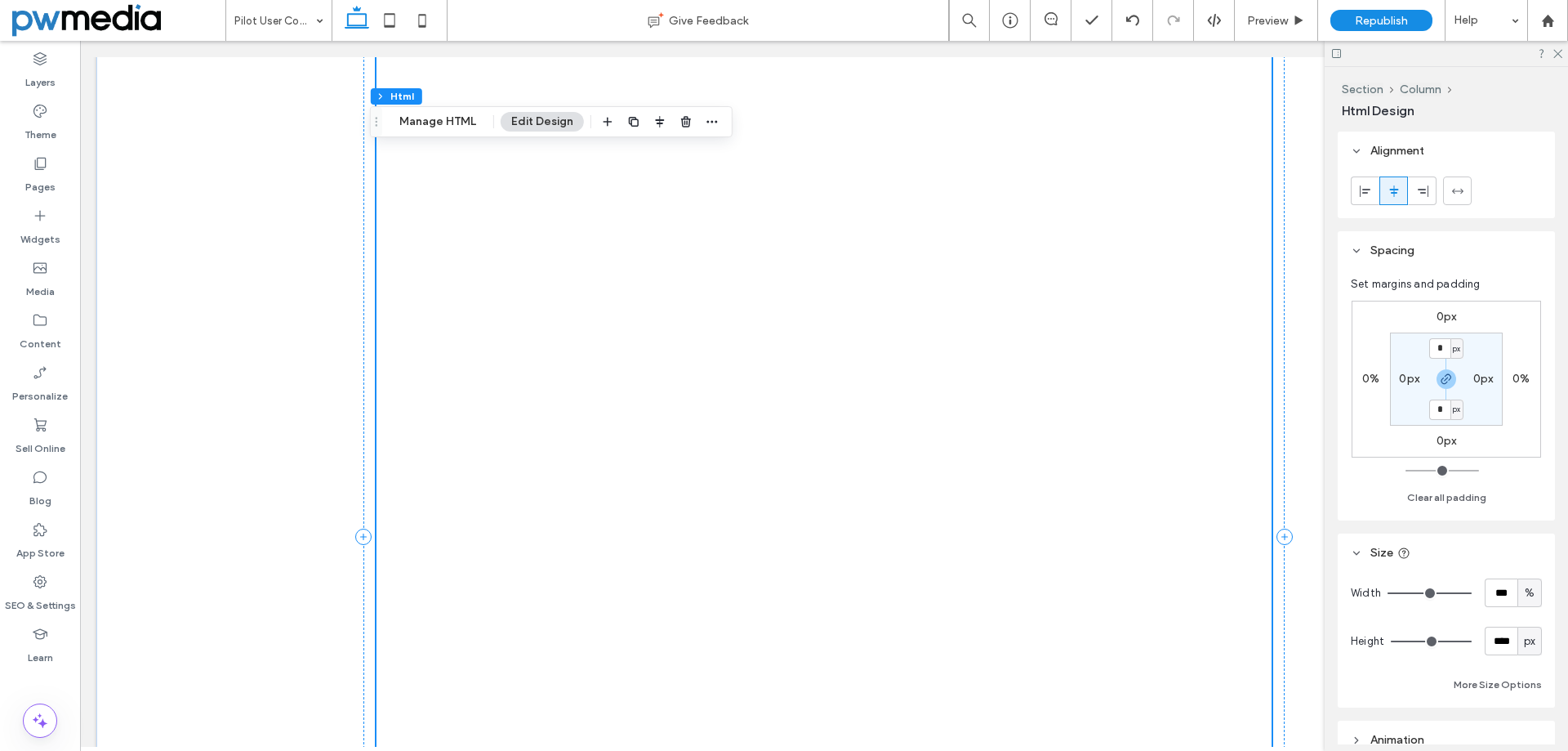
scroll to position [245, 0]
click at [433, 118] on button "Manage HTML" at bounding box center [437, 122] width 98 height 20
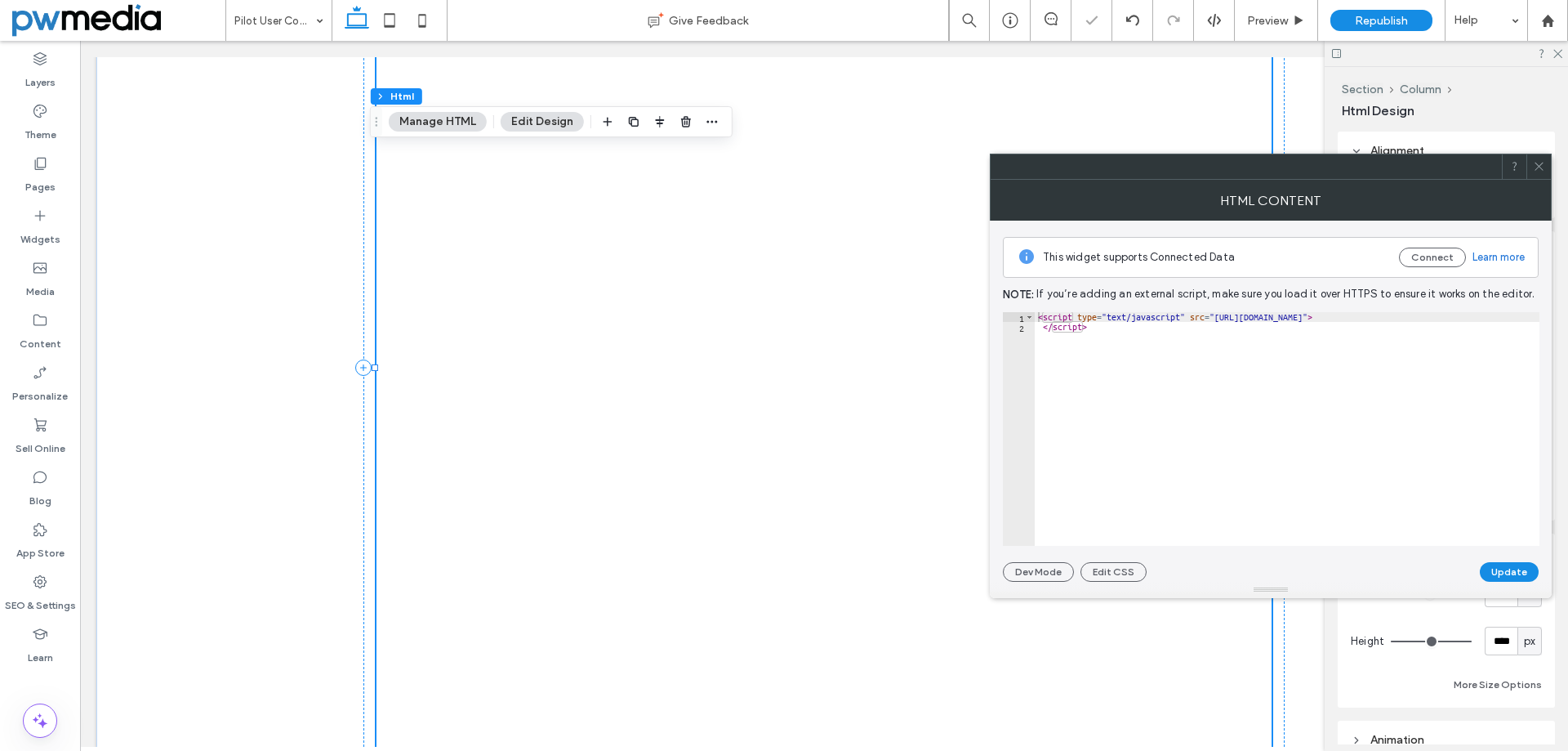
click at [1540, 165] on icon at bounding box center [1538, 166] width 12 height 12
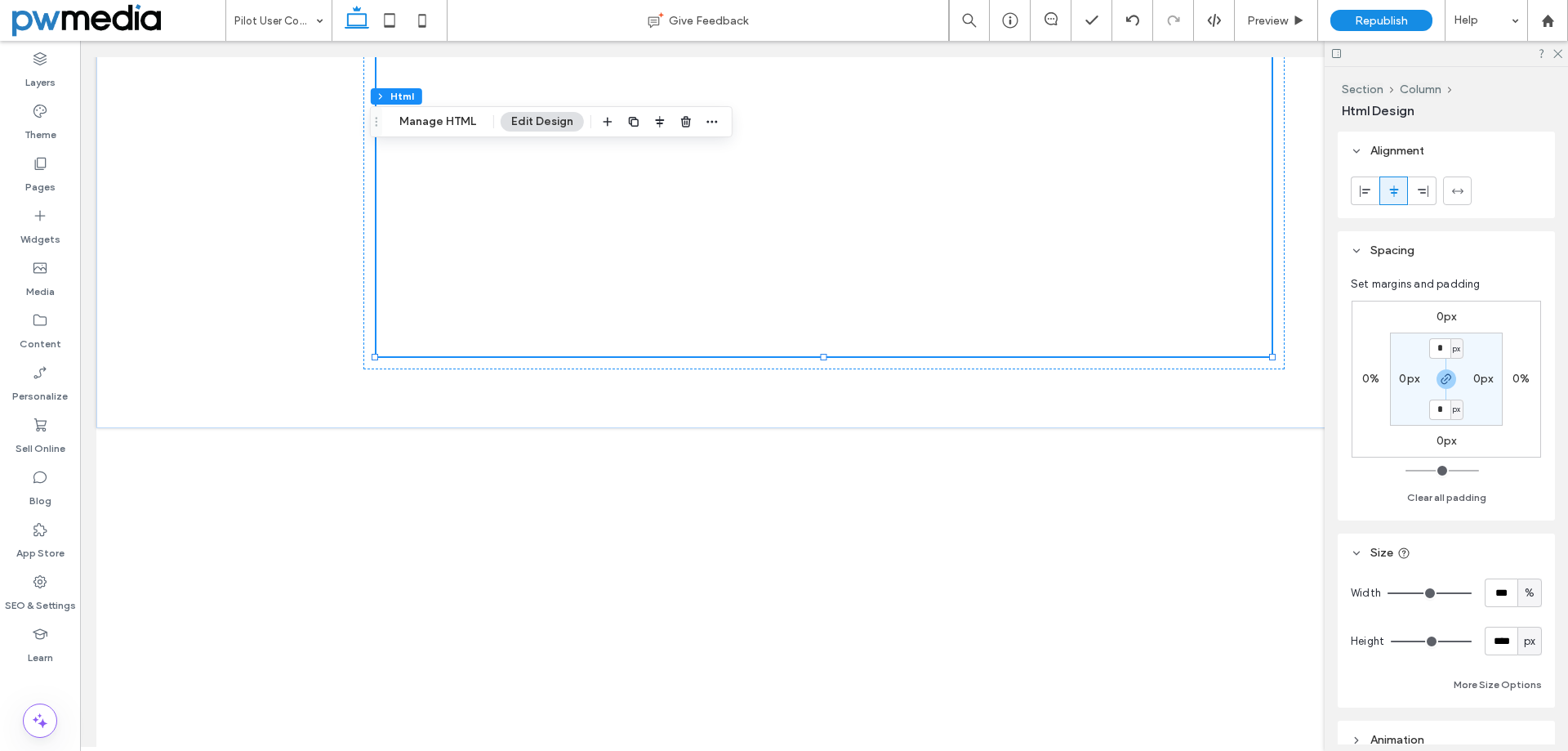
scroll to position [774, 0]
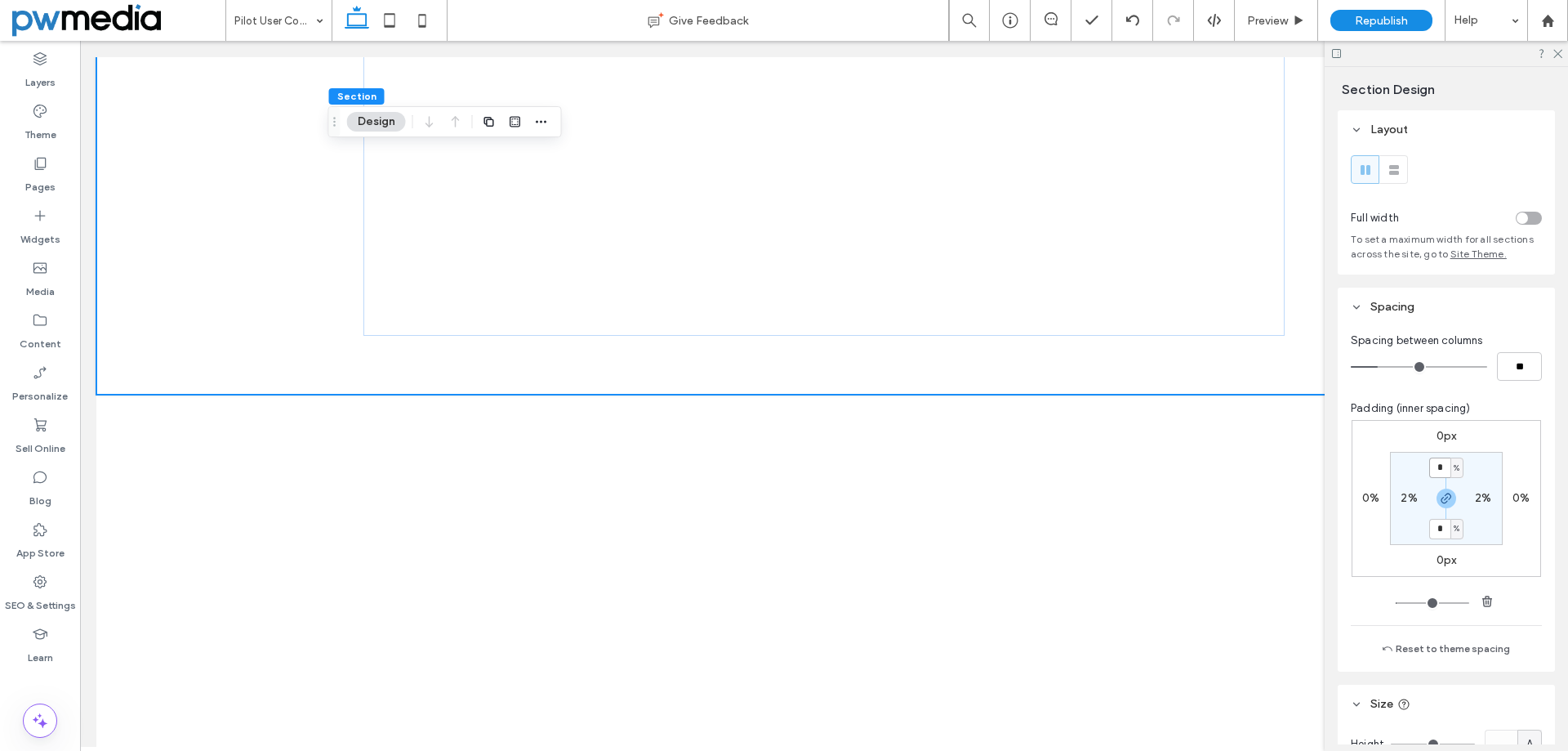
click at [1437, 478] on input "*" at bounding box center [1439, 467] width 21 height 21
type input "*"
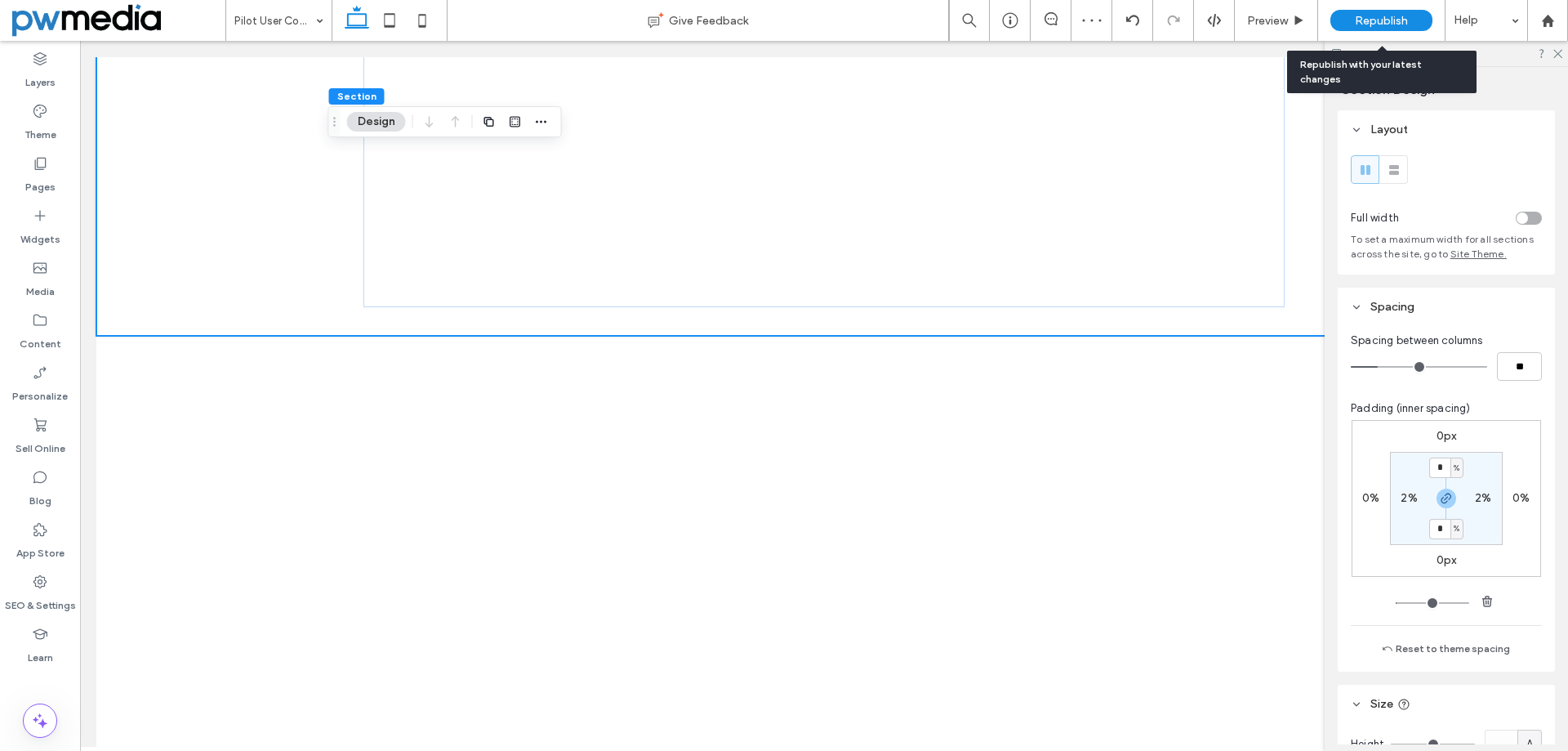
click at [1383, 23] on span "Republish" at bounding box center [1380, 21] width 53 height 14
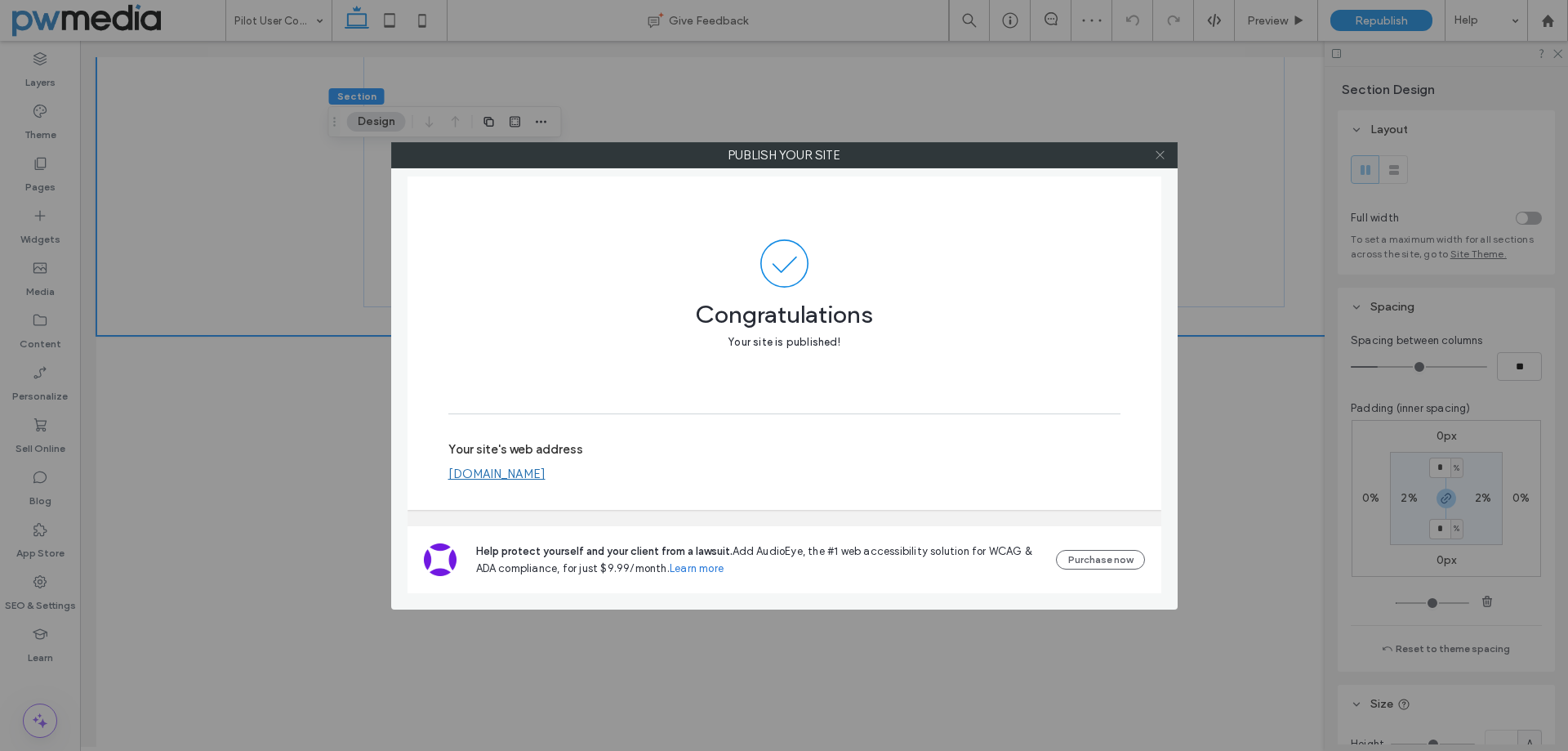
click at [1160, 156] on icon at bounding box center [1160, 154] width 12 height 12
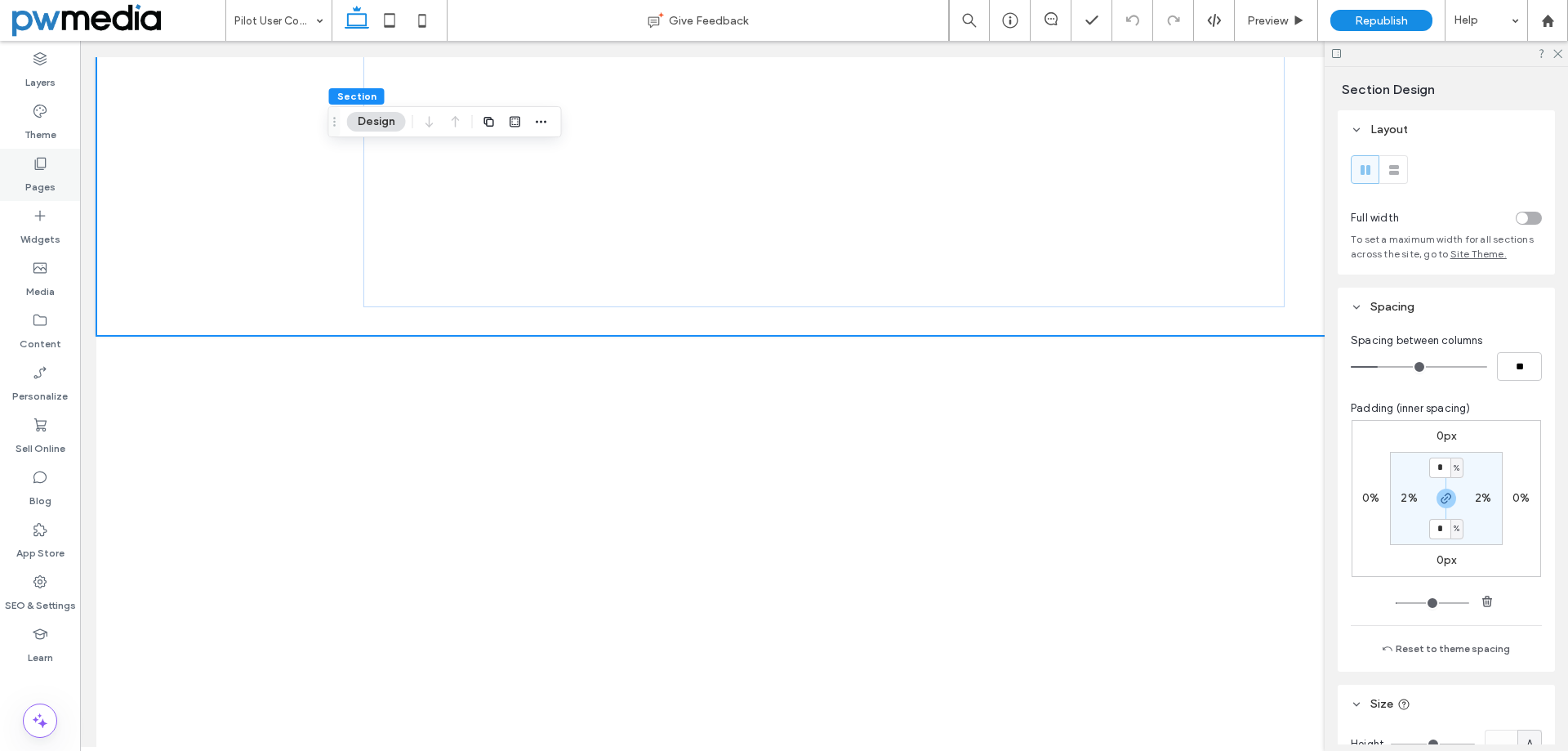
click at [53, 185] on label "Pages" at bounding box center [40, 182] width 30 height 23
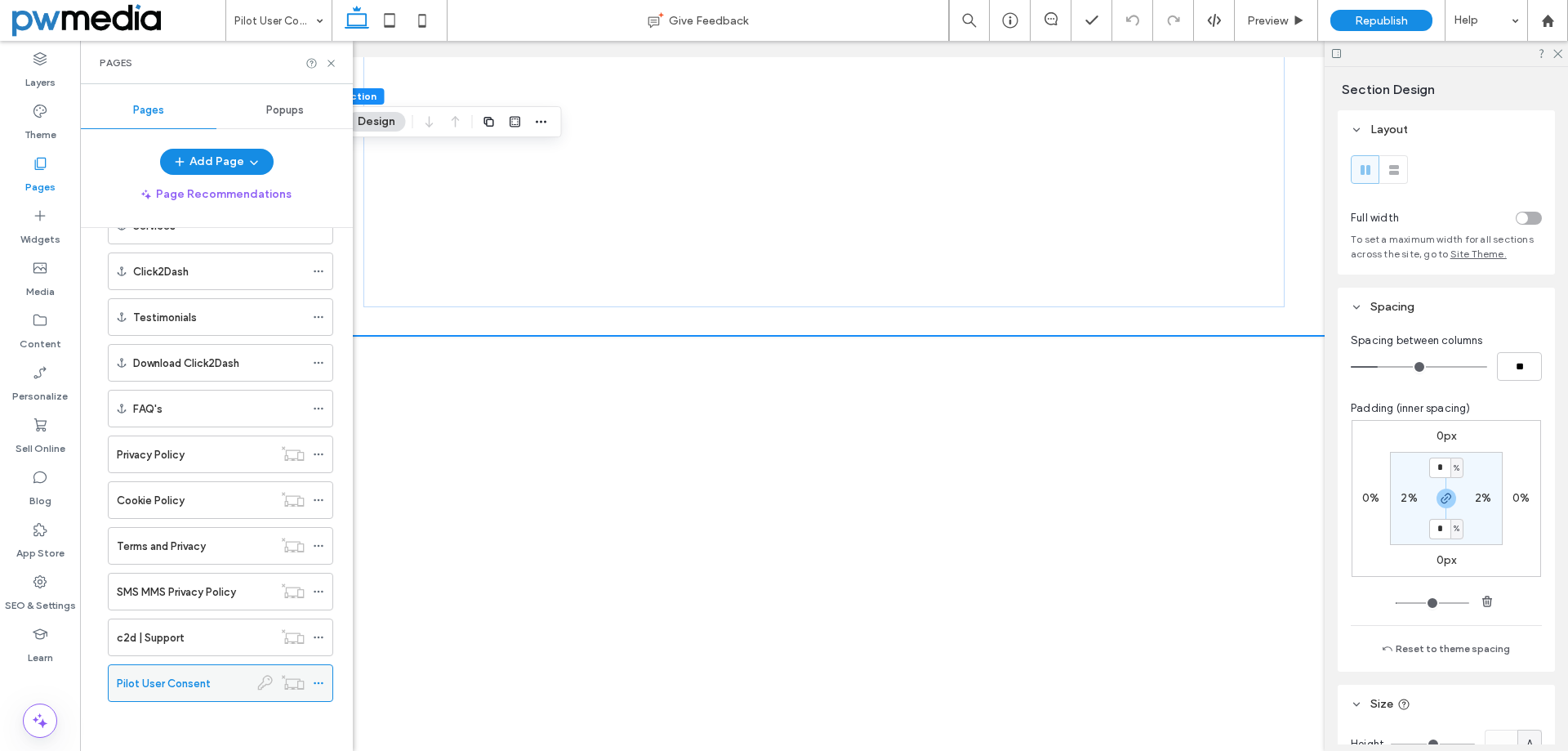
click at [320, 681] on icon at bounding box center [318, 682] width 11 height 11
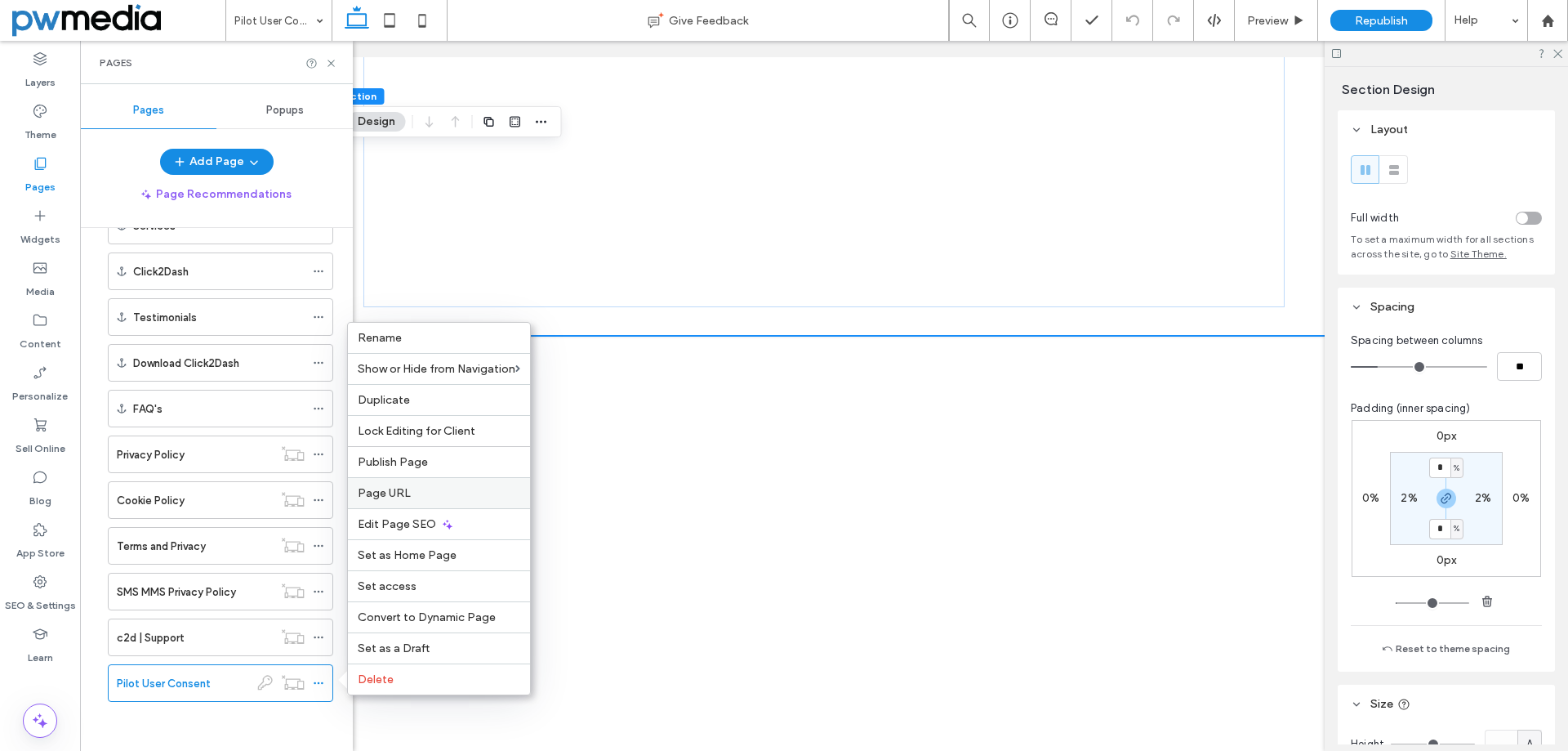
click at [451, 481] on div "Page URL" at bounding box center [438, 492] width 182 height 31
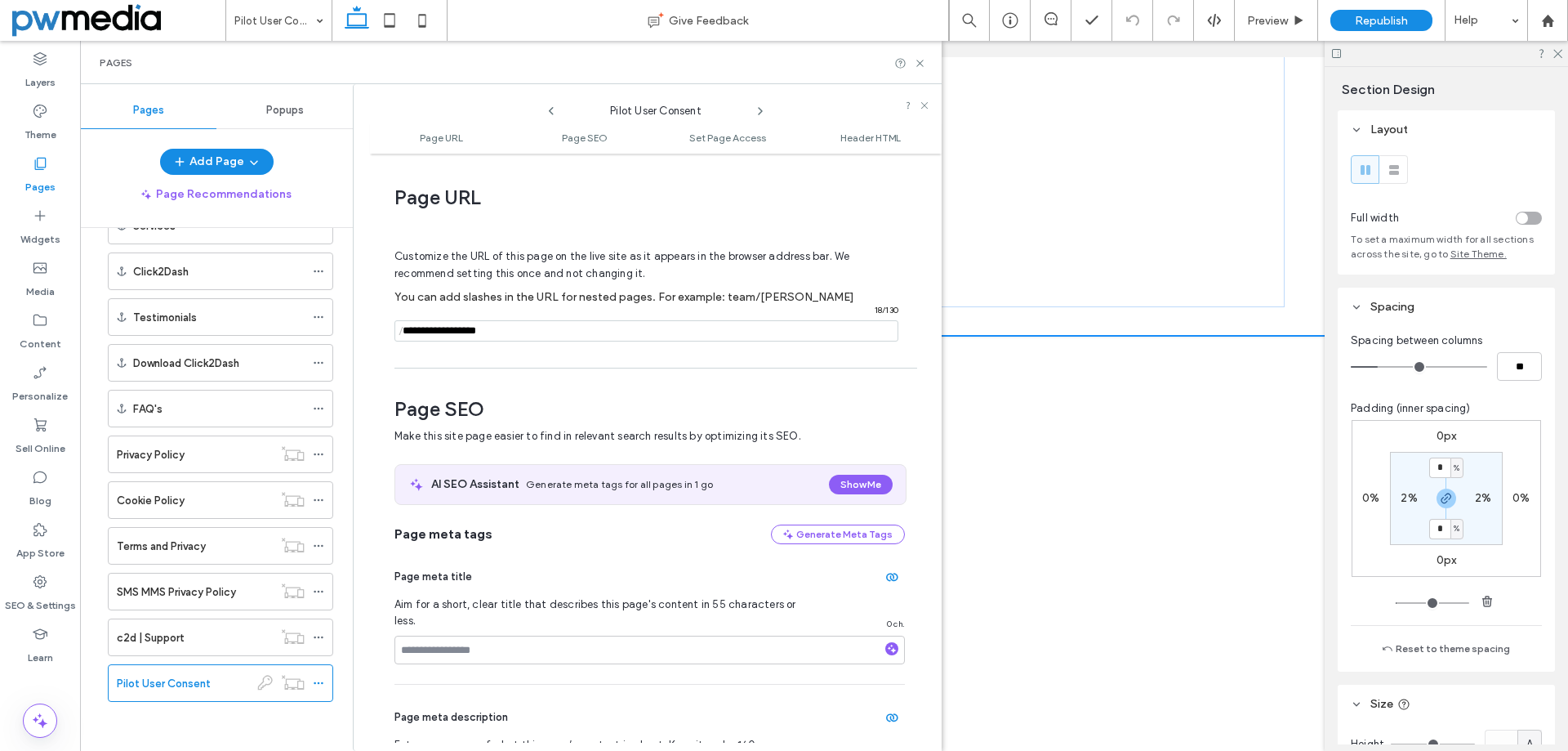
scroll to position [8, 0]
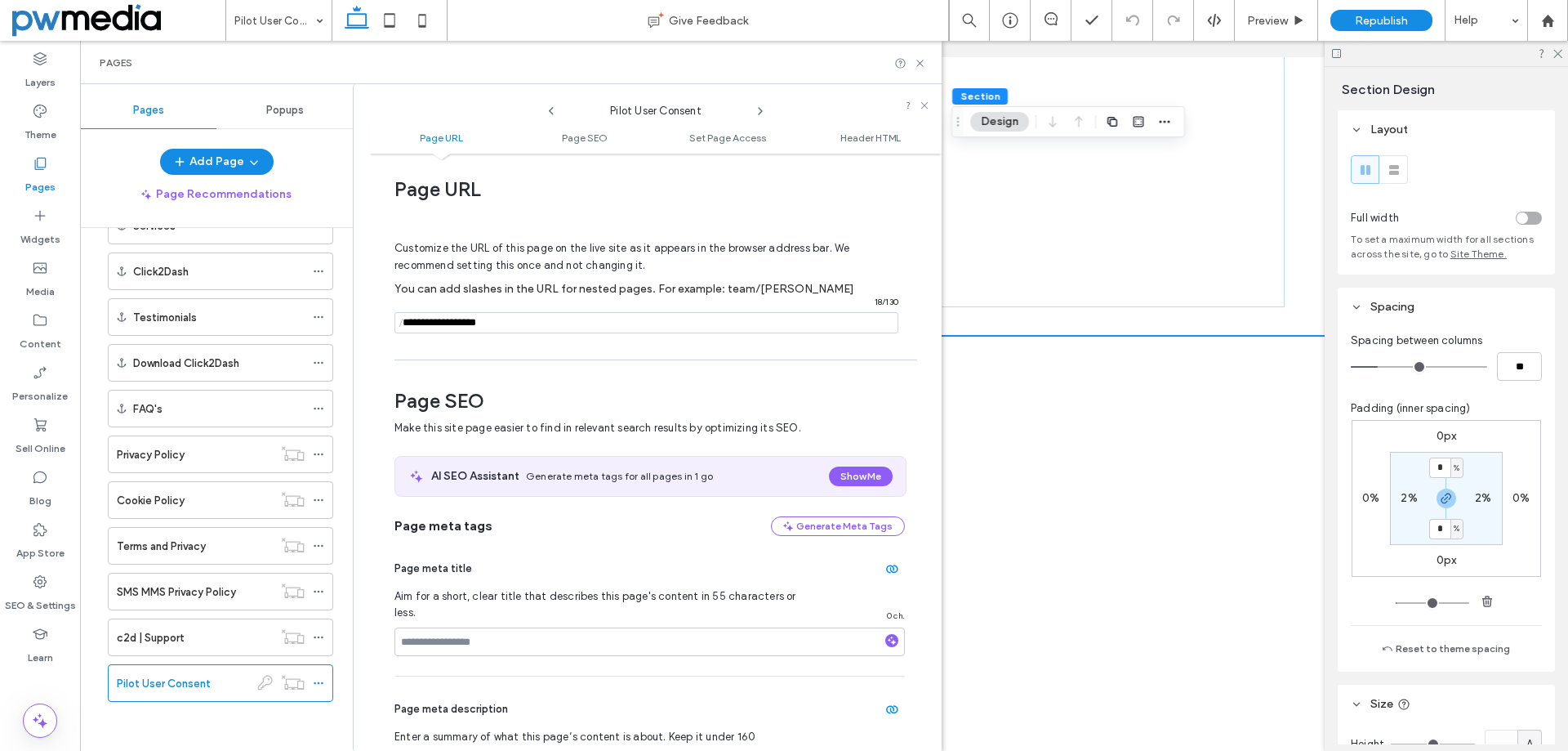
click at [529, 317] on input "notEmpty" at bounding box center [646, 322] width 504 height 21
paste input "**********"
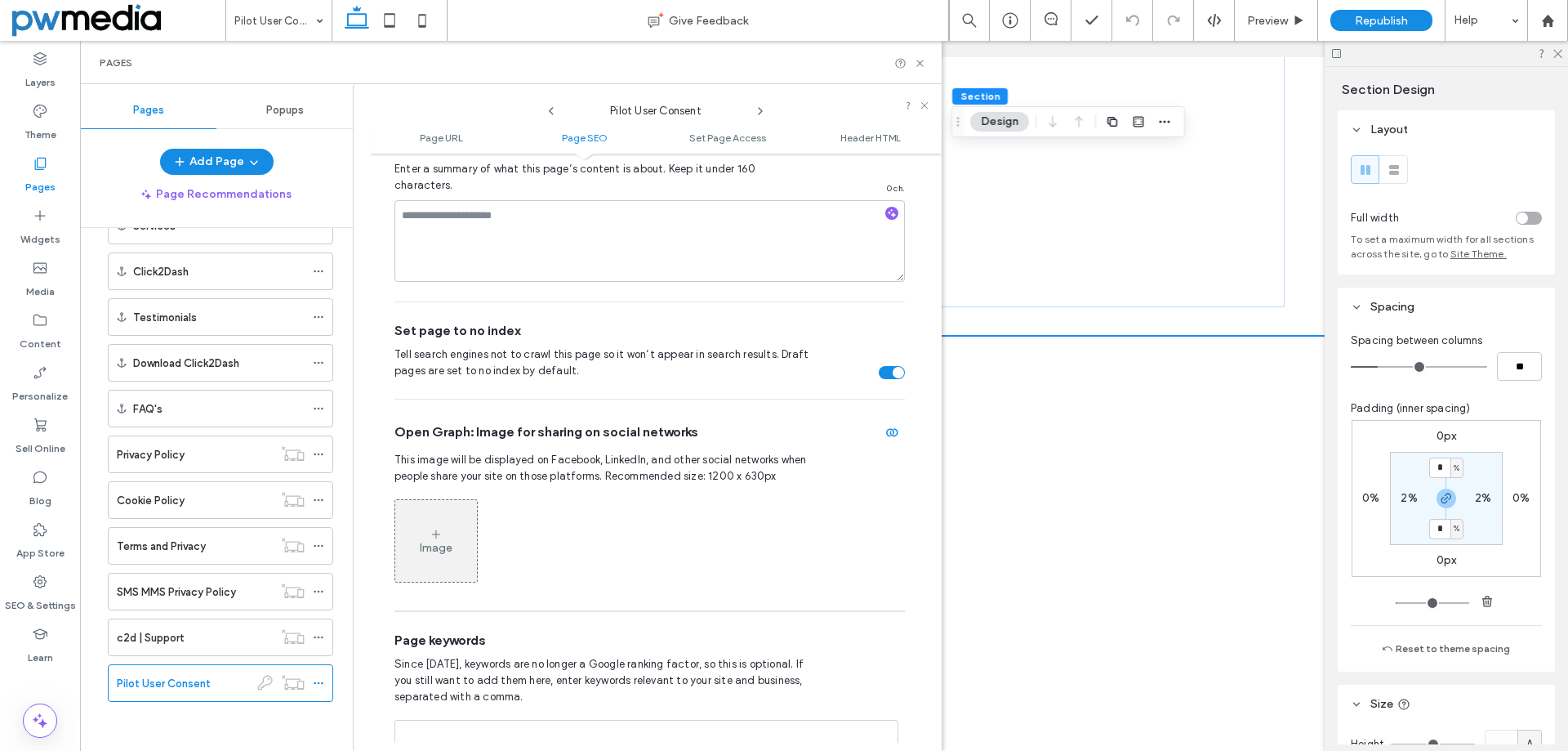
scroll to position [580, 0]
type input "**********"
click at [668, 585] on div "Image" at bounding box center [649, 537] width 511 height 100
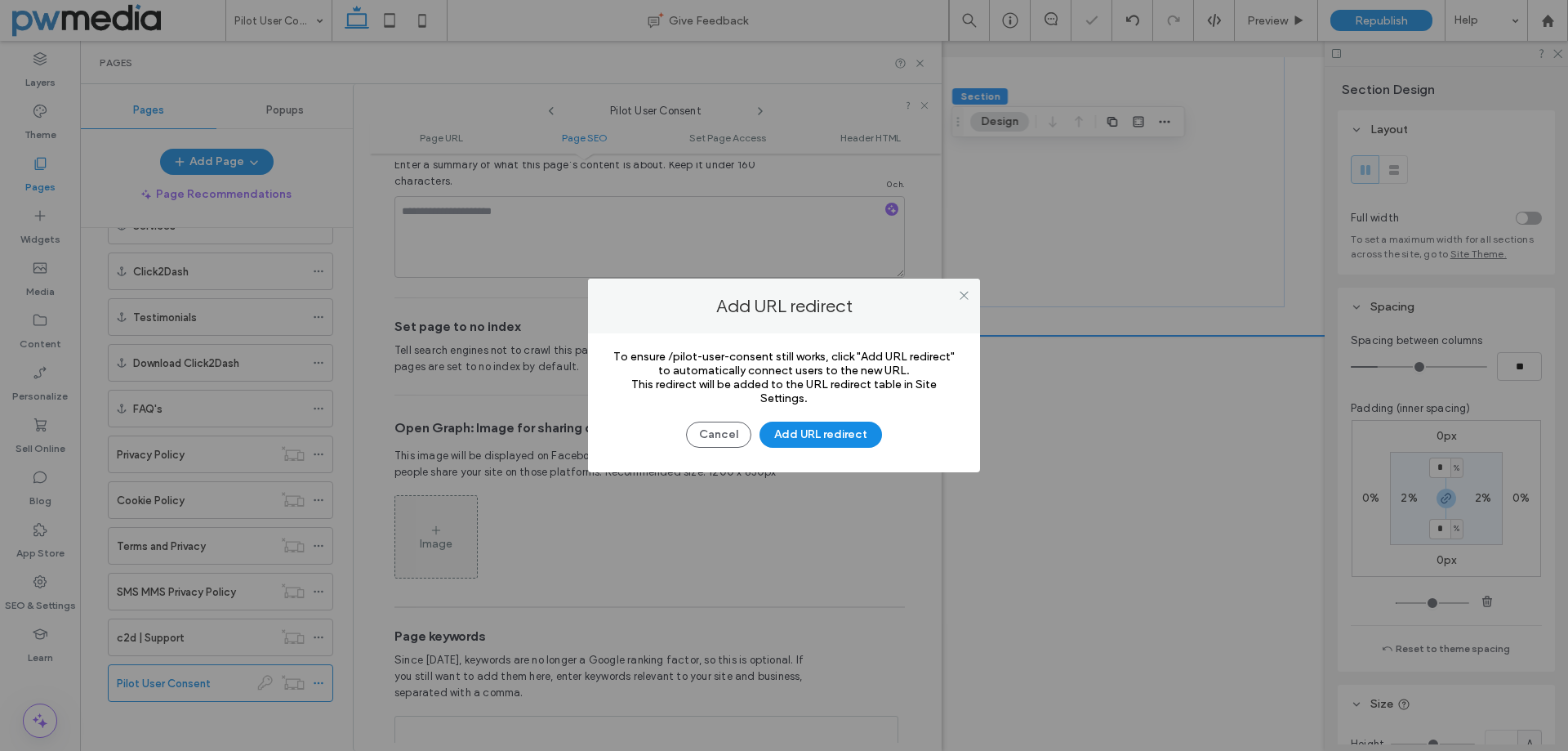
click at [734, 430] on button "Cancel" at bounding box center [719, 434] width 66 height 26
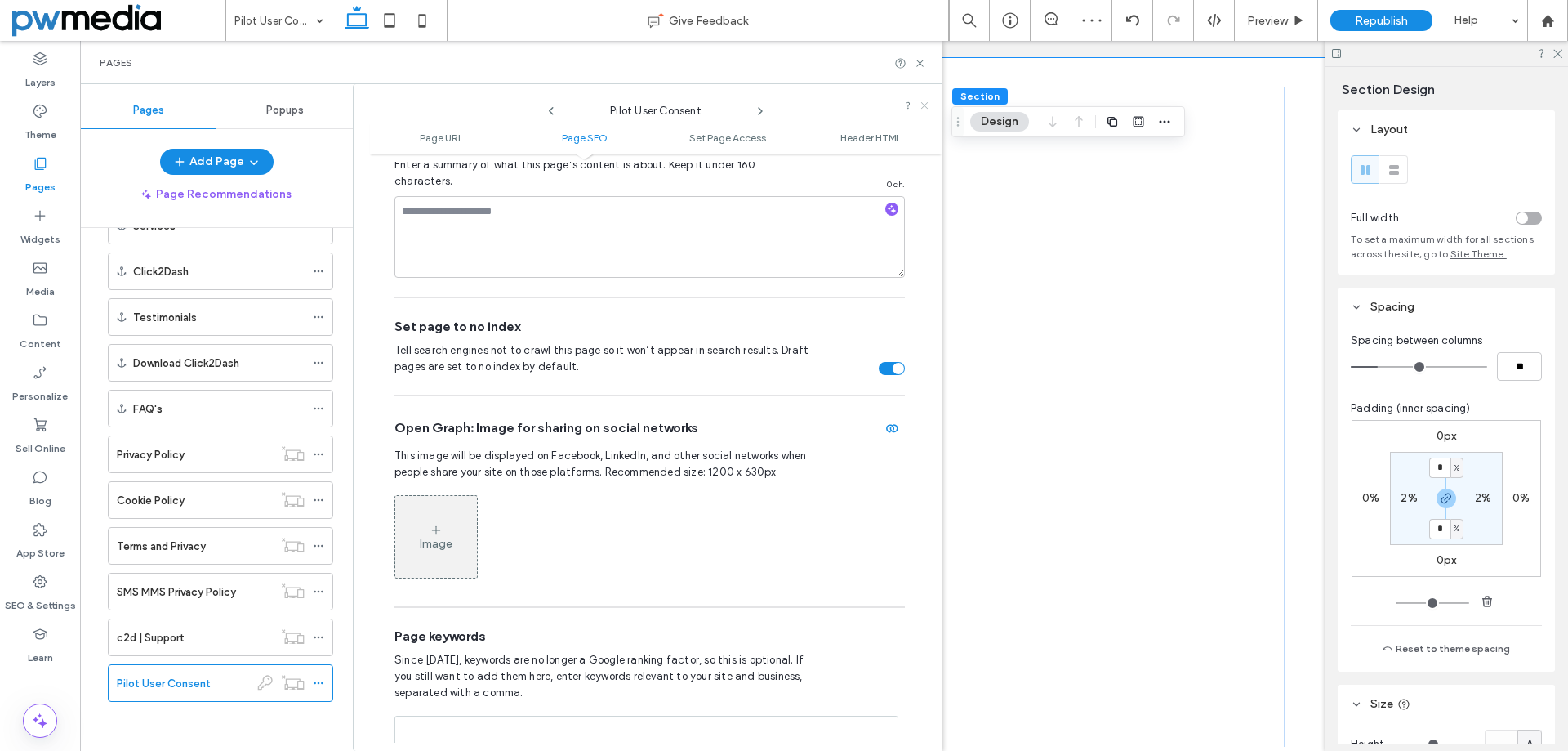
click at [927, 103] on use at bounding box center [924, 106] width 7 height 7
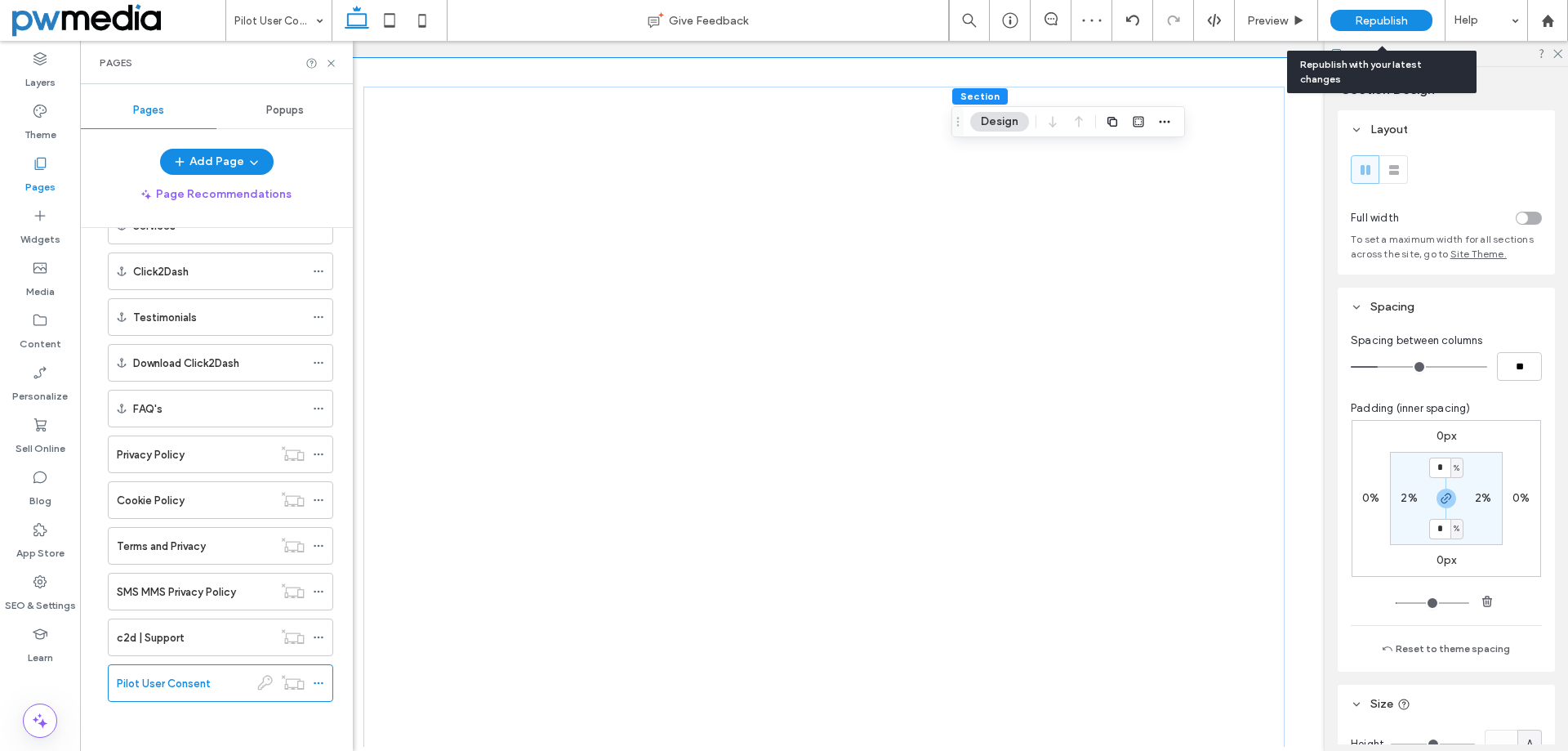
click at [1354, 25] on span "Republish" at bounding box center [1380, 21] width 53 height 14
